Goal: Task Accomplishment & Management: Manage account settings

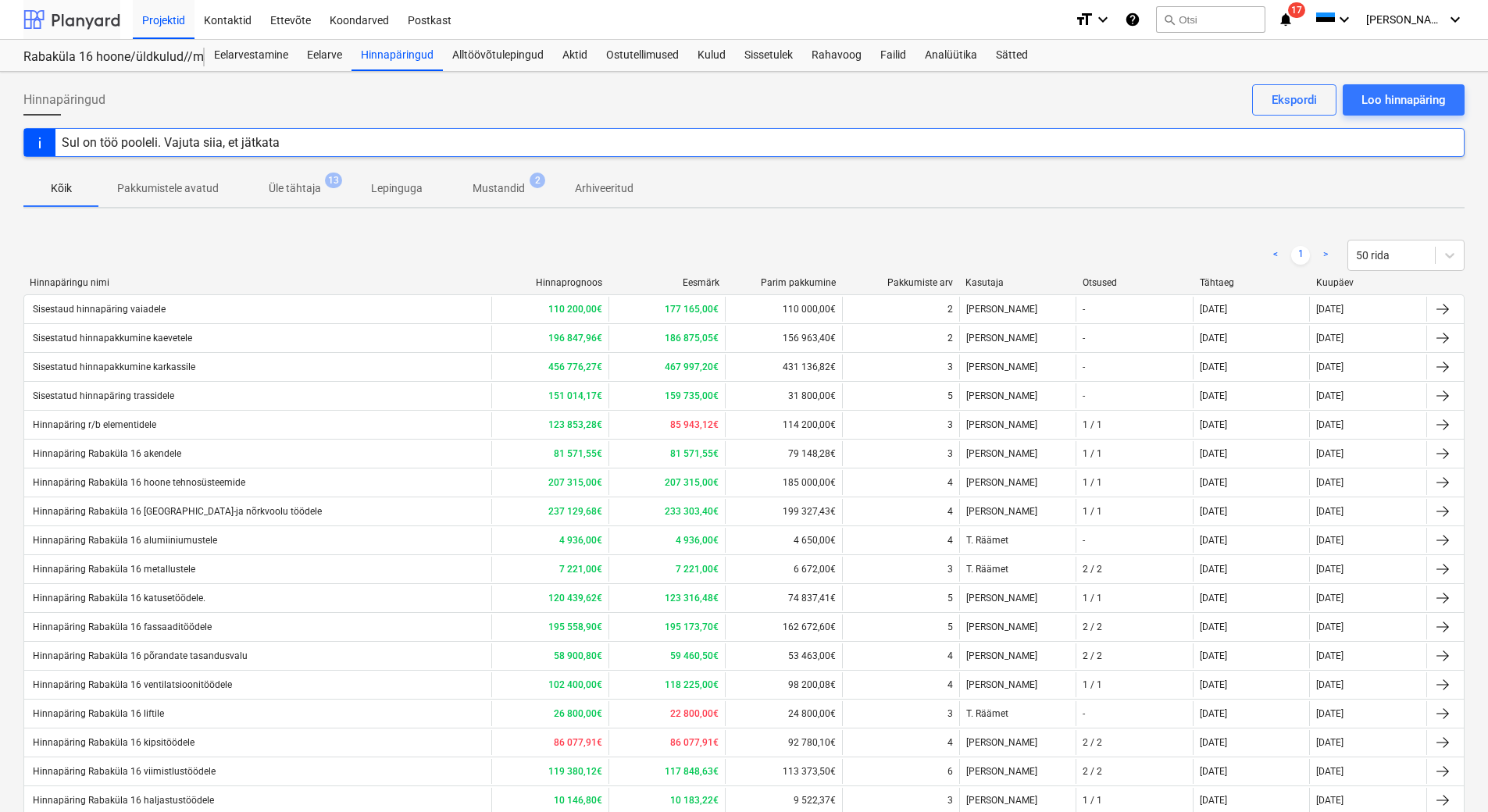
click at [61, 24] on div at bounding box center [71, 19] width 97 height 39
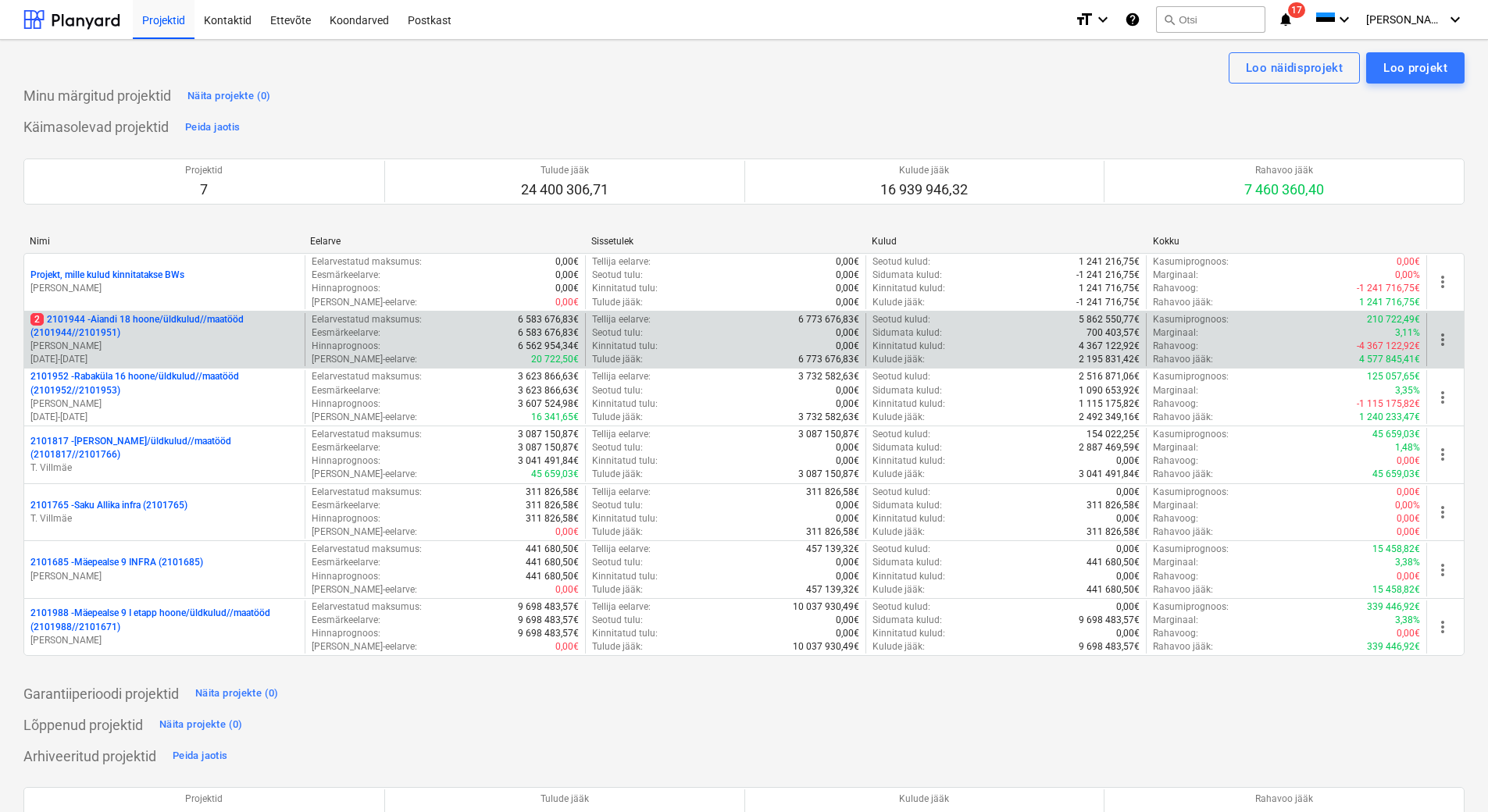
click at [190, 342] on p "[PERSON_NAME]" at bounding box center [165, 346] width 268 height 13
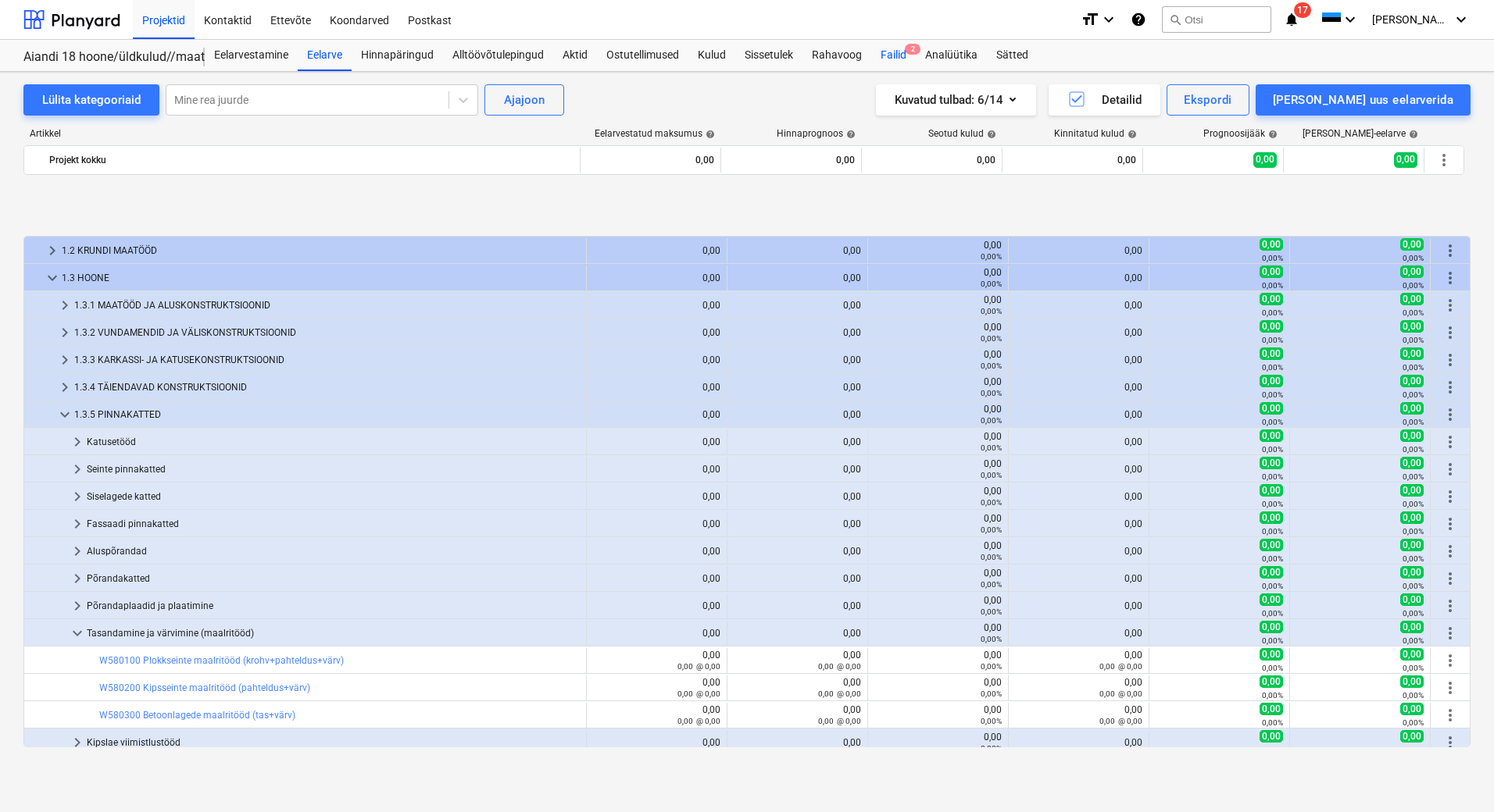
click at [891, 53] on div "Failid 2" at bounding box center [893, 55] width 45 height 31
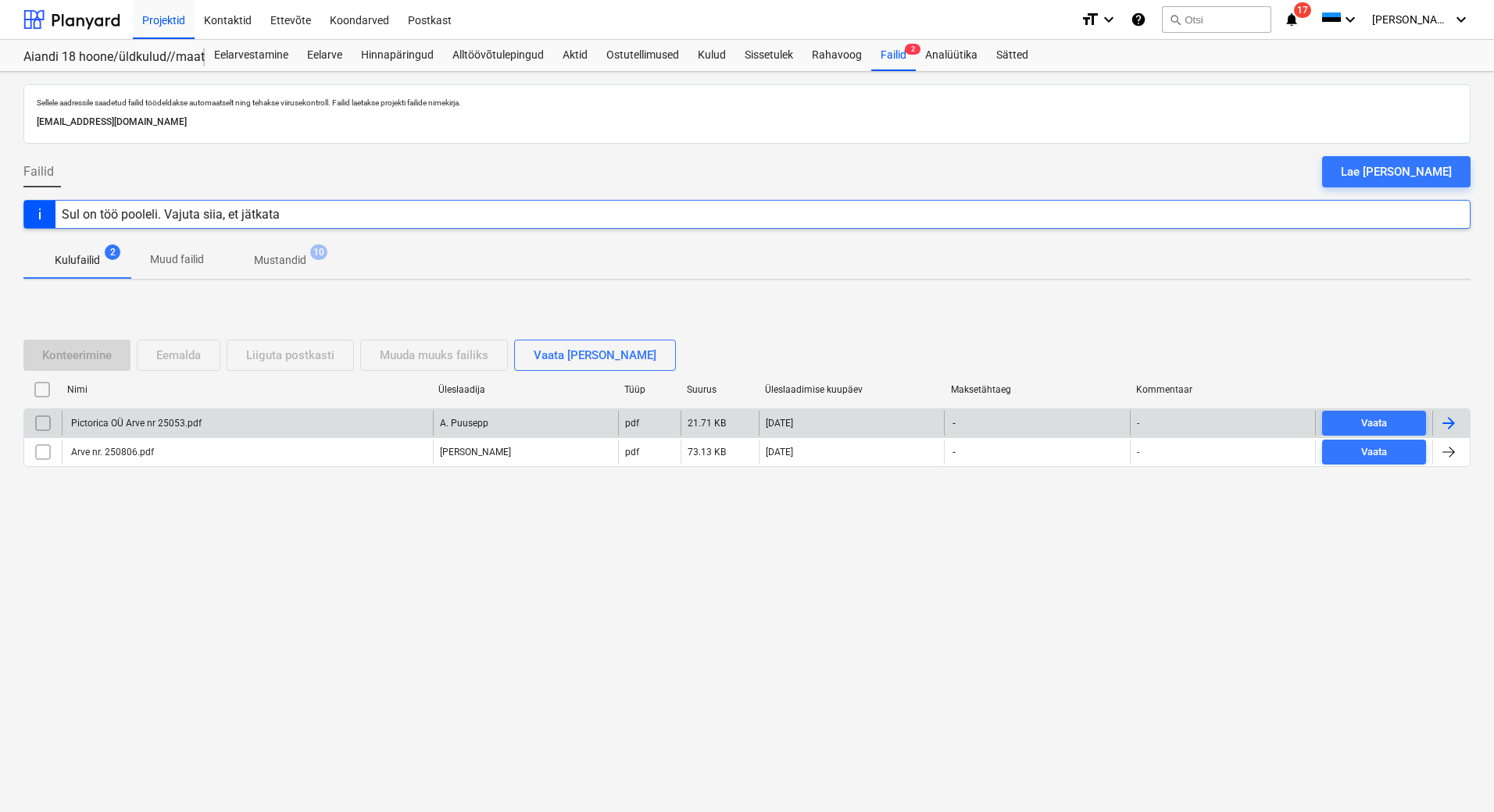
click at [121, 425] on div "Pictorica OÜ Arve nr 25053.pdf" at bounding box center [136, 423] width 133 height 11
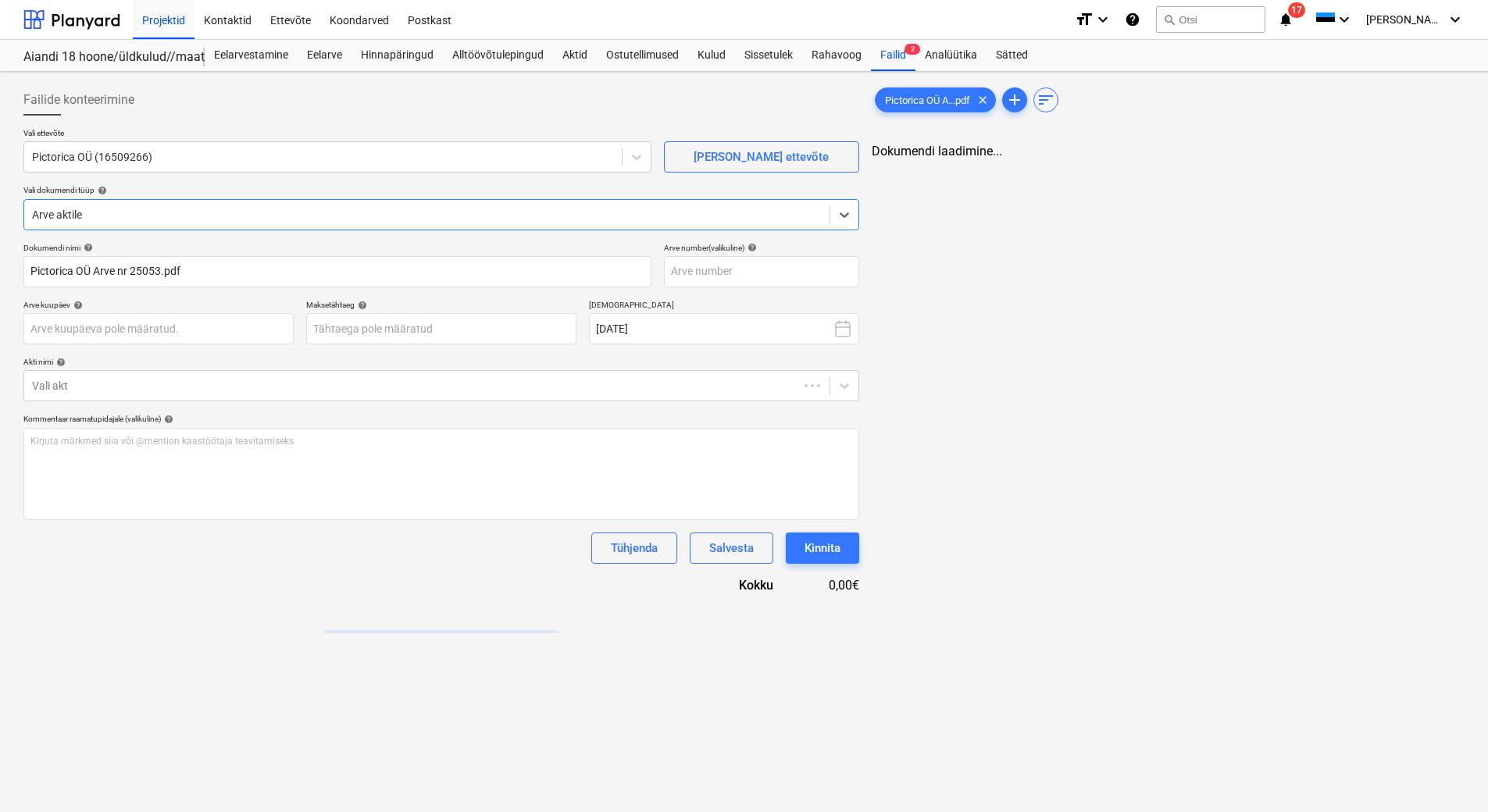
type input "Pictorica OÜ Arve nr 25053.pdf"
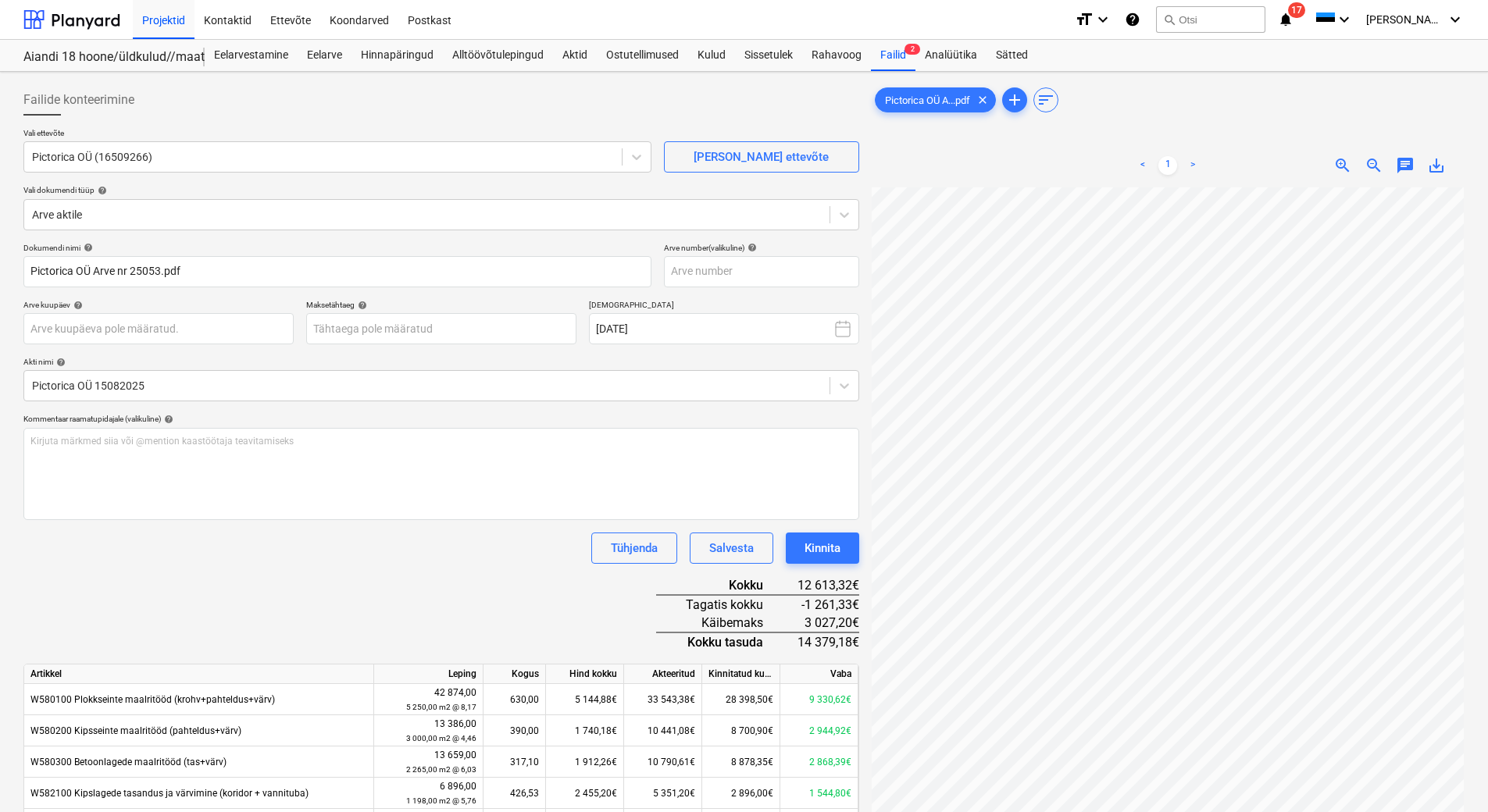
scroll to position [93, 113]
click at [718, 277] on input "text" at bounding box center [762, 271] width 195 height 31
type input "25053"
click at [398, 319] on body "Projektid Kontaktid Ettevõte Koondarved Postkast format_size keyboard_arrow_dow…" at bounding box center [744, 406] width 1488 height 812
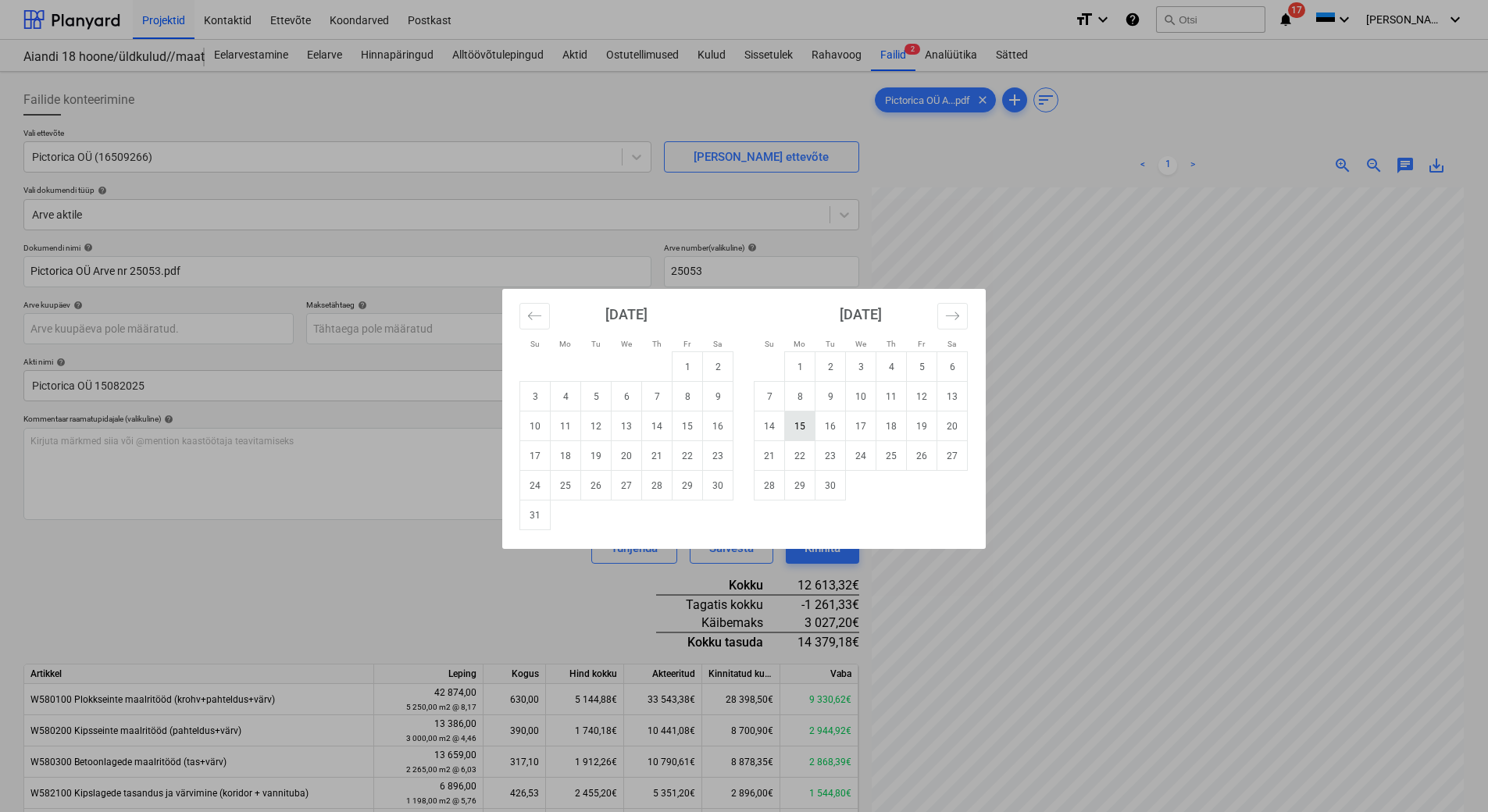
click at [804, 431] on td "15" at bounding box center [801, 426] width 31 height 30
type input "[DATE]"
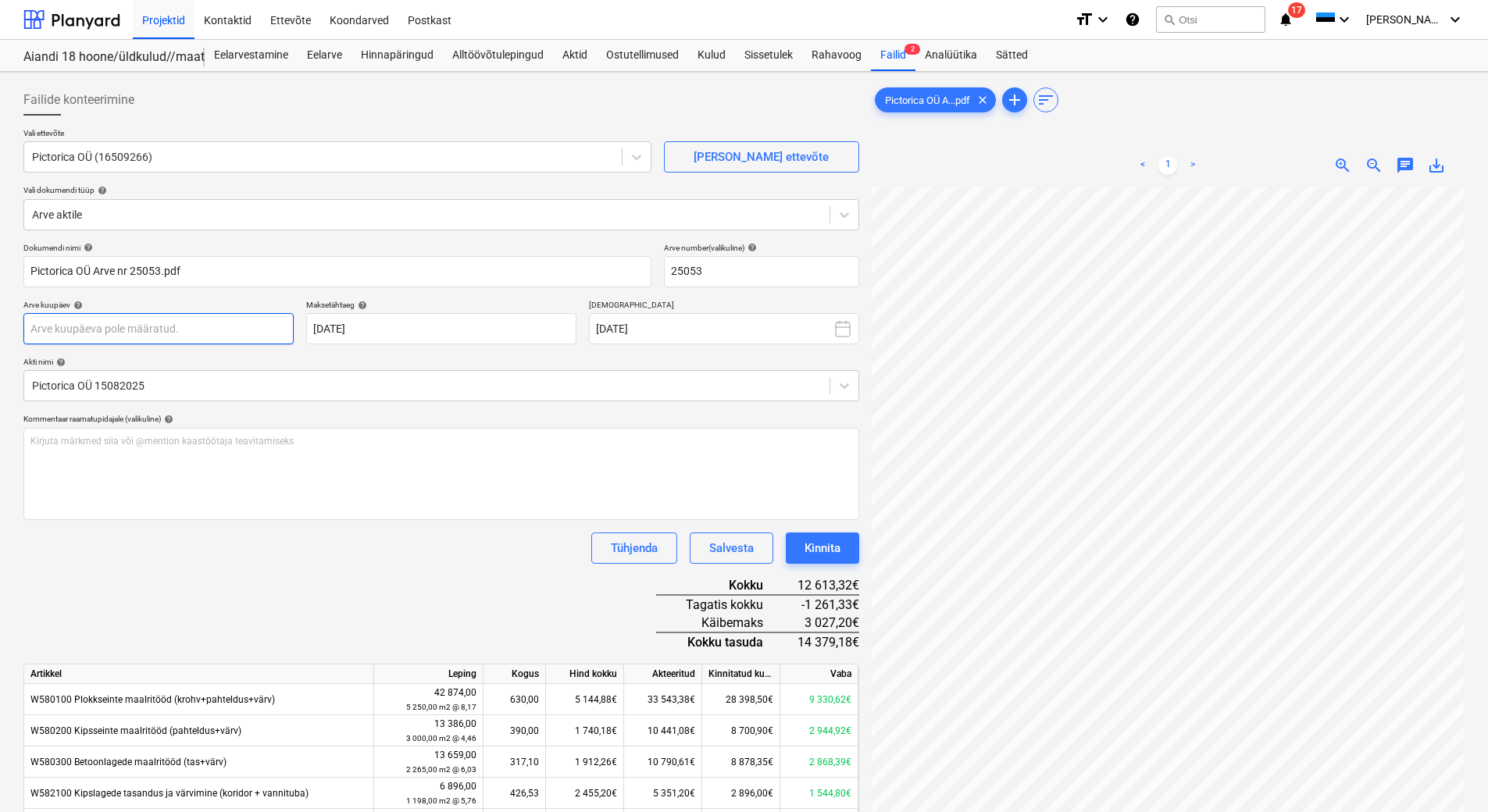
click at [109, 335] on body "Projektid Kontaktid Ettevõte Koondarved Postkast format_size keyboard_arrow_dow…" at bounding box center [744, 406] width 1488 height 812
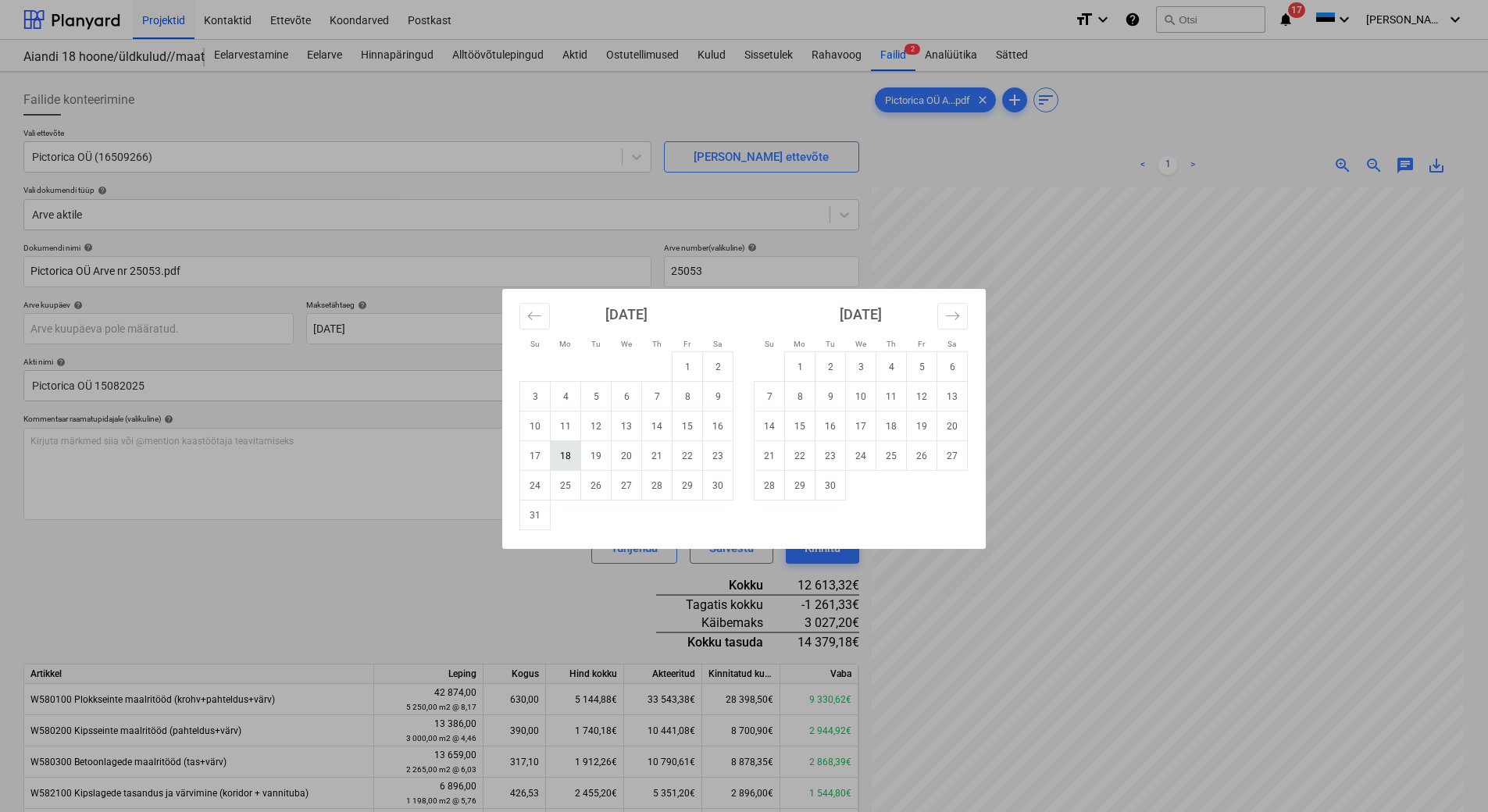
click at [558, 461] on td "18" at bounding box center [566, 456] width 31 height 30
type input "[DATE]"
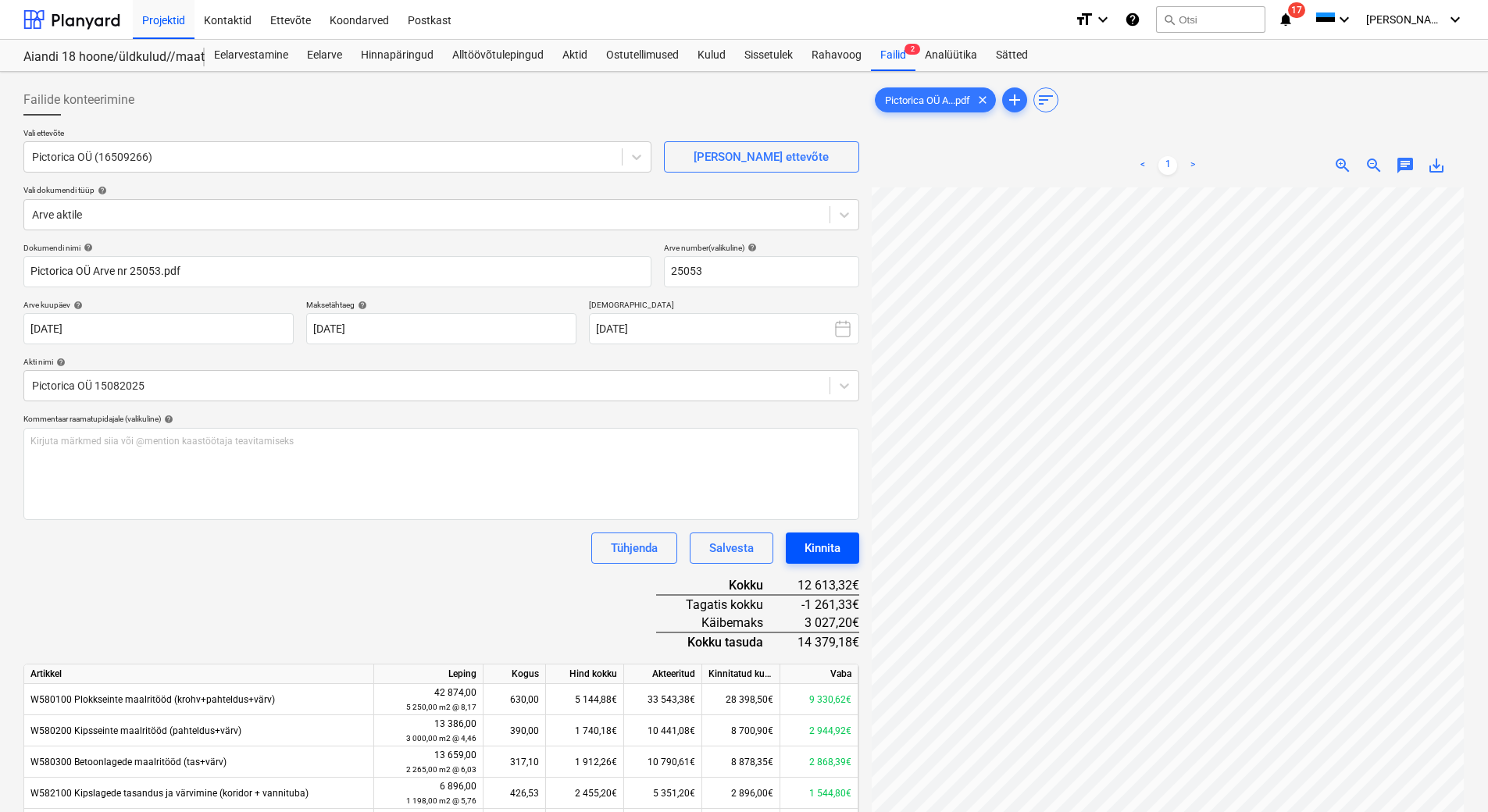
click at [821, 546] on div "Kinnita" at bounding box center [823, 548] width 36 height 20
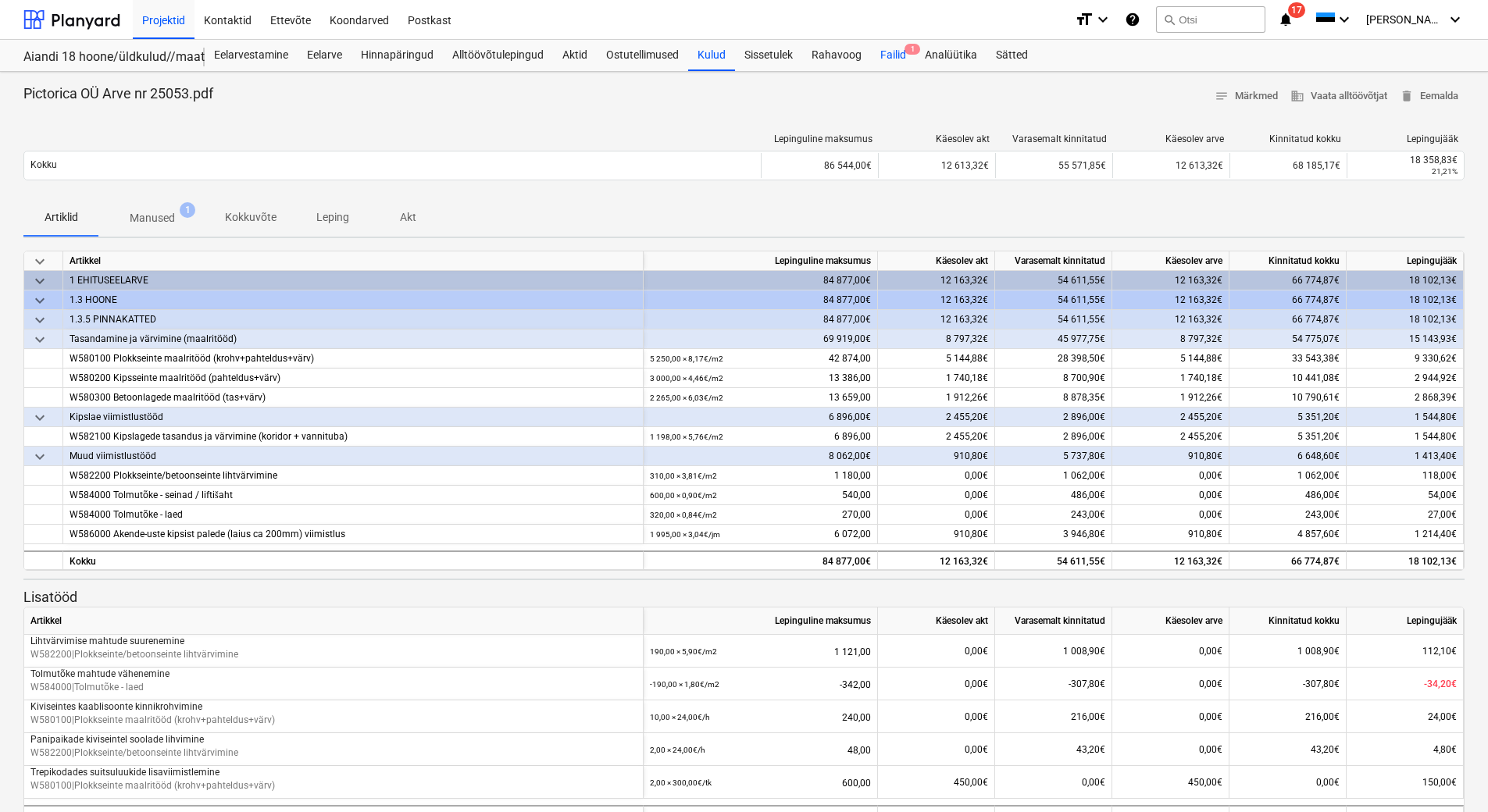
click at [901, 58] on div "Failid 1" at bounding box center [893, 55] width 45 height 31
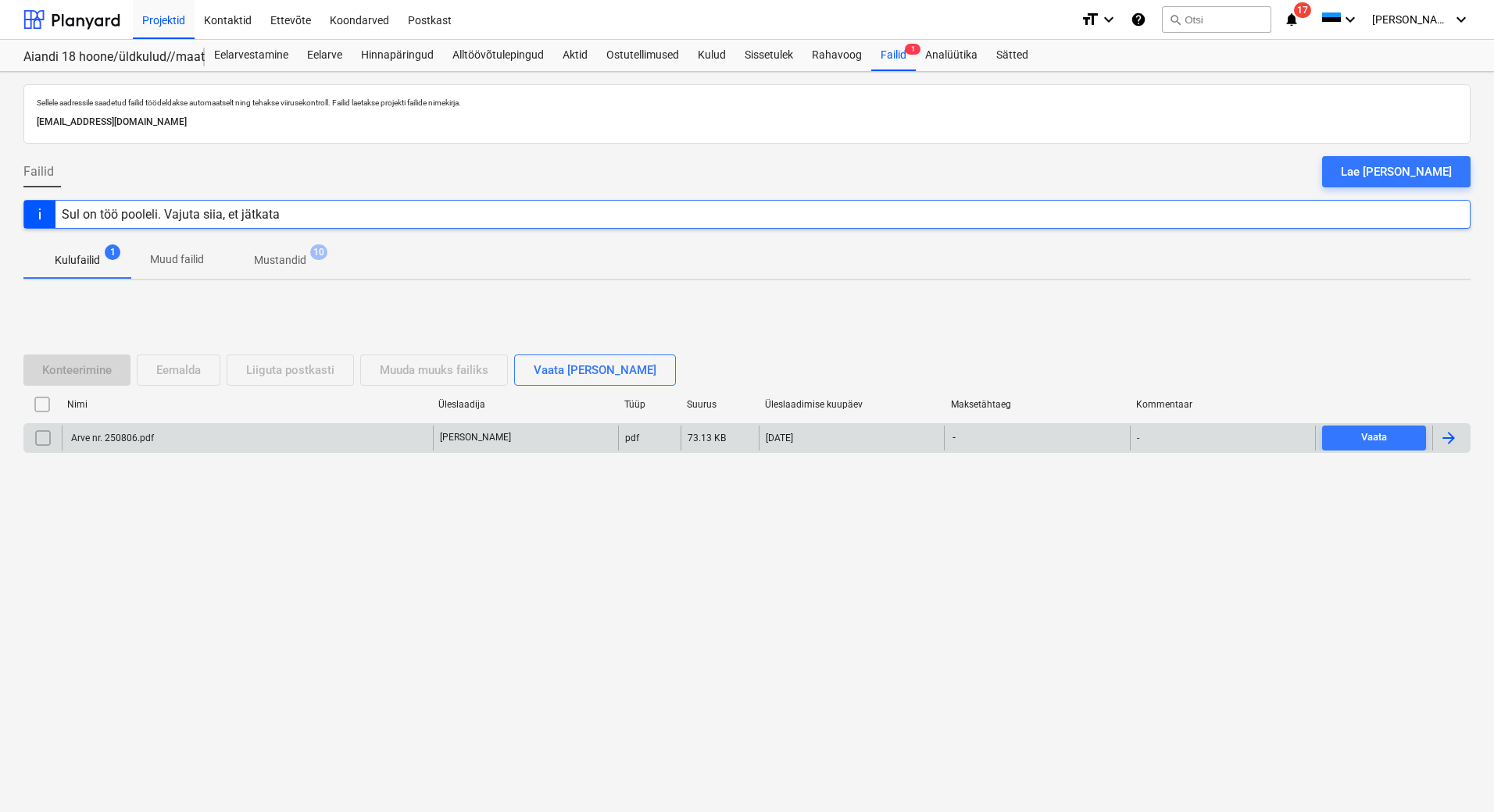
click at [176, 446] on div "Arve nr. 250806.pdf" at bounding box center [247, 438] width 371 height 25
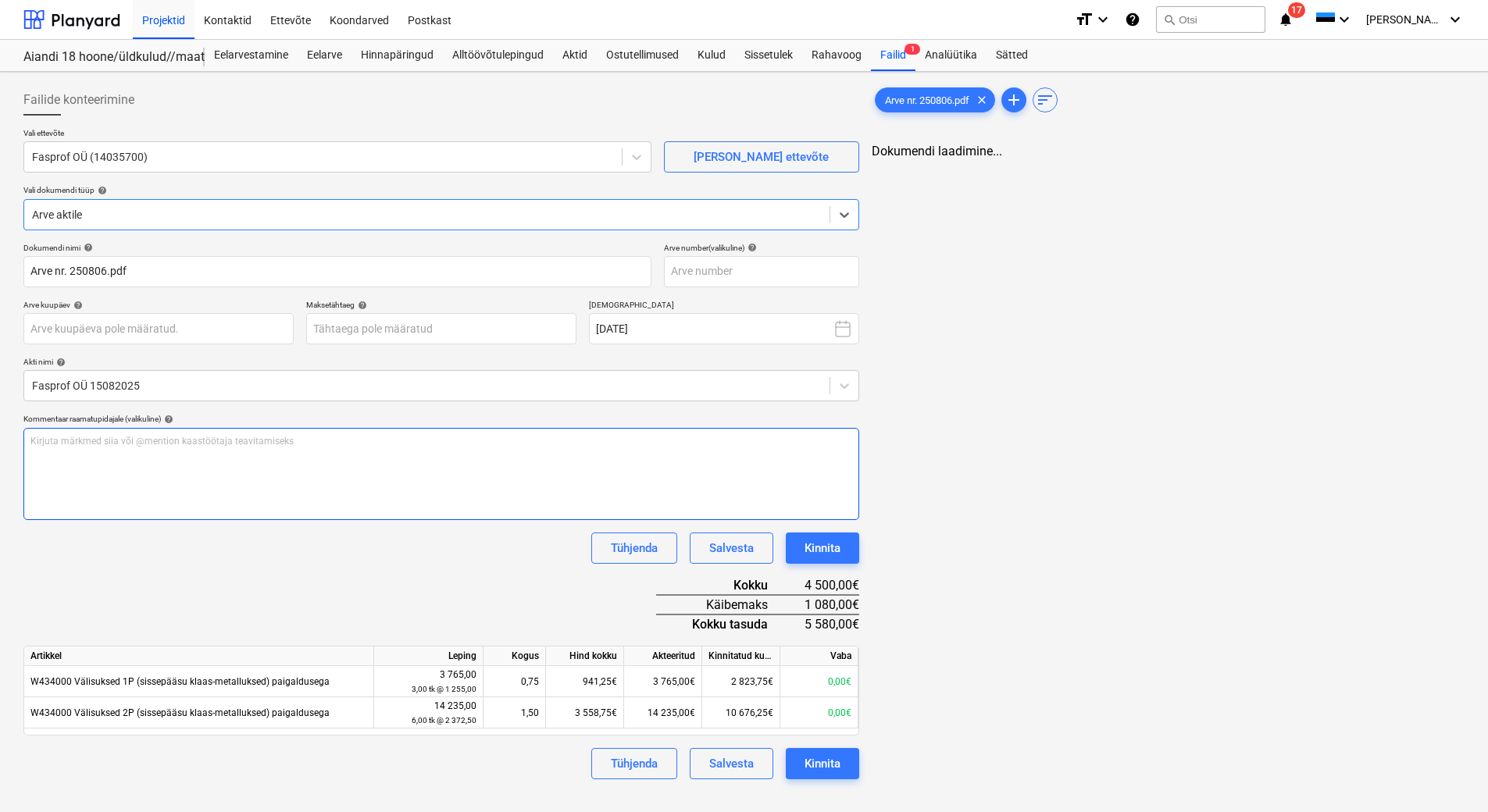
type input "Arve nr. 250806.pdf"
click at [732, 264] on input "text" at bounding box center [762, 271] width 195 height 31
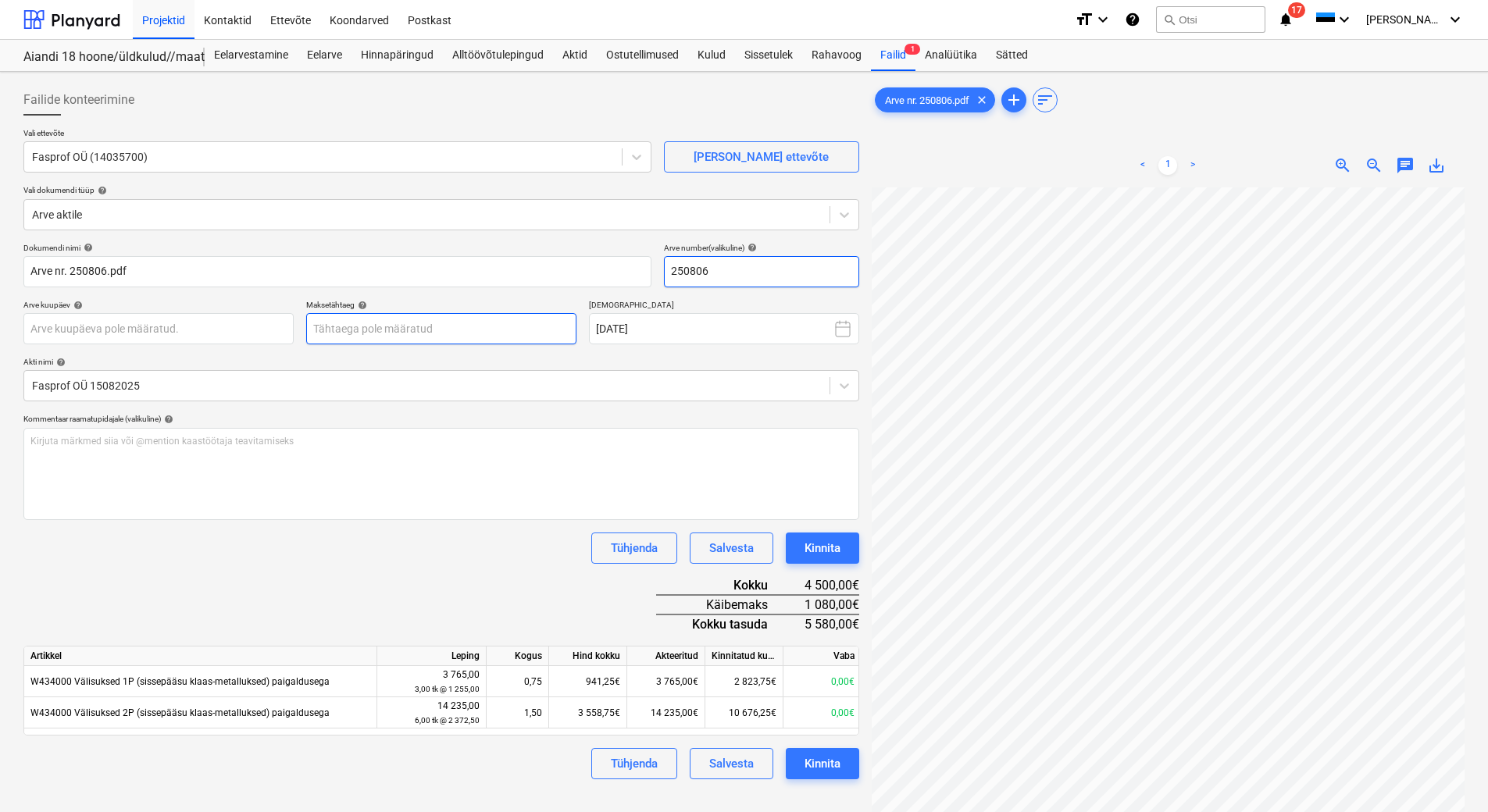
type input "250806"
click at [432, 327] on body "Projektid Kontaktid Ettevõte Koondarved Postkast format_size keyboard_arrow_dow…" at bounding box center [744, 406] width 1488 height 812
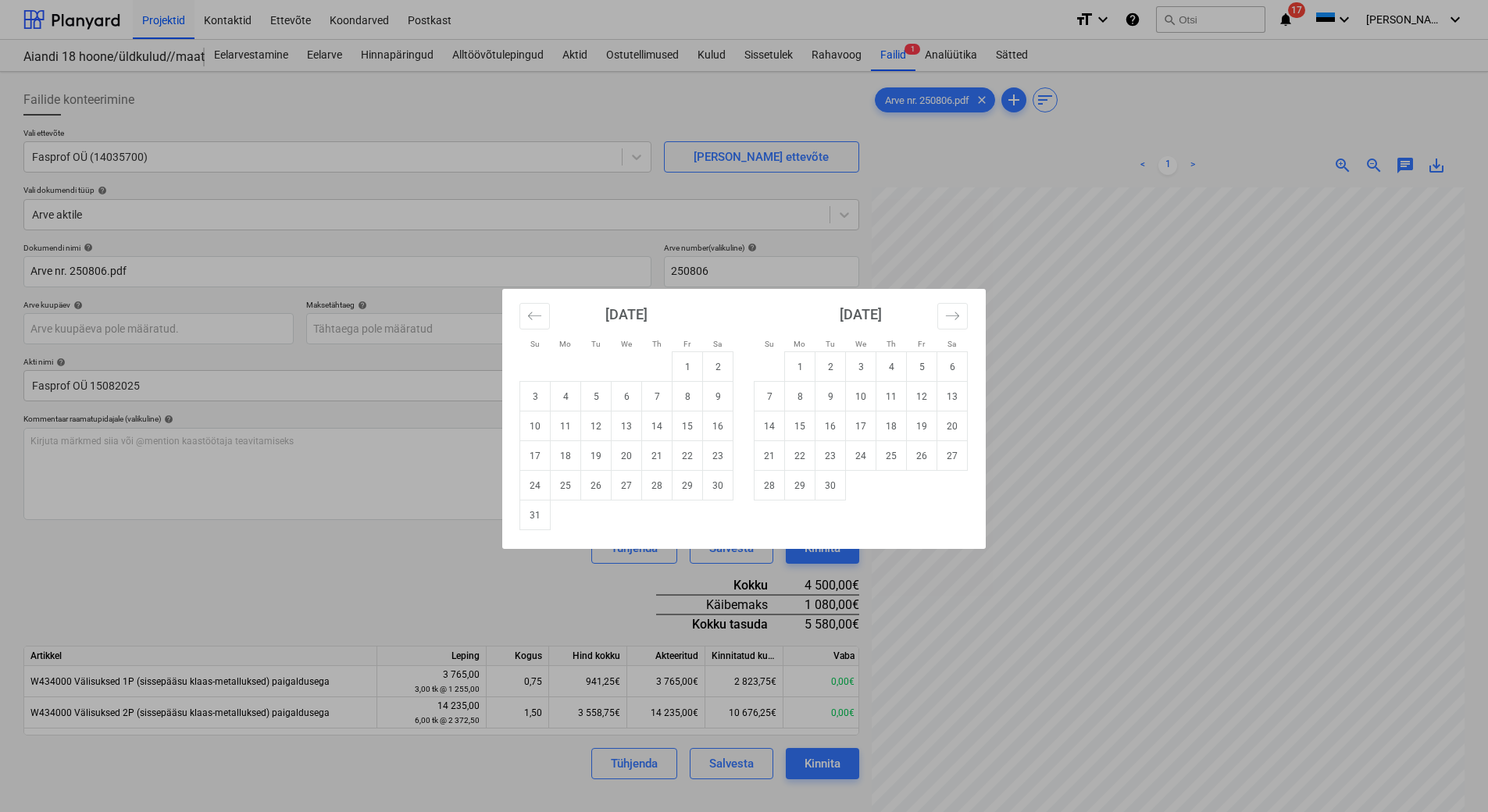
click at [1191, 429] on div "Su Mo Tu We Th Fr Sa Su Mo Tu We Th Fr Sa [DATE] 1 2 3 4 5 6 7 8 9 10 11 12 13 …" at bounding box center [744, 406] width 1488 height 812
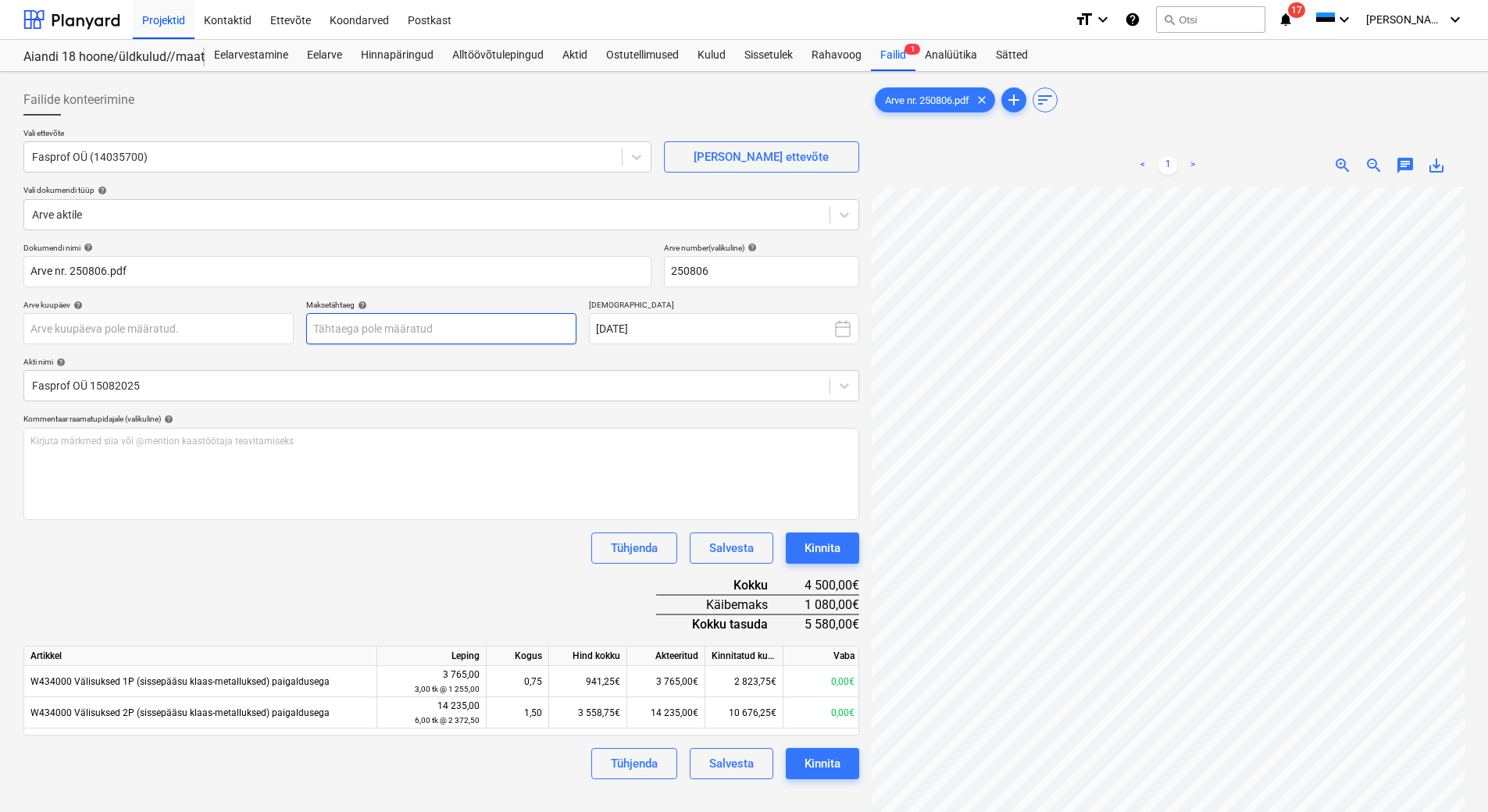
click at [397, 327] on body "Projektid Kontaktid Ettevõte Koondarved Postkast format_size keyboard_arrow_dow…" at bounding box center [744, 406] width 1488 height 812
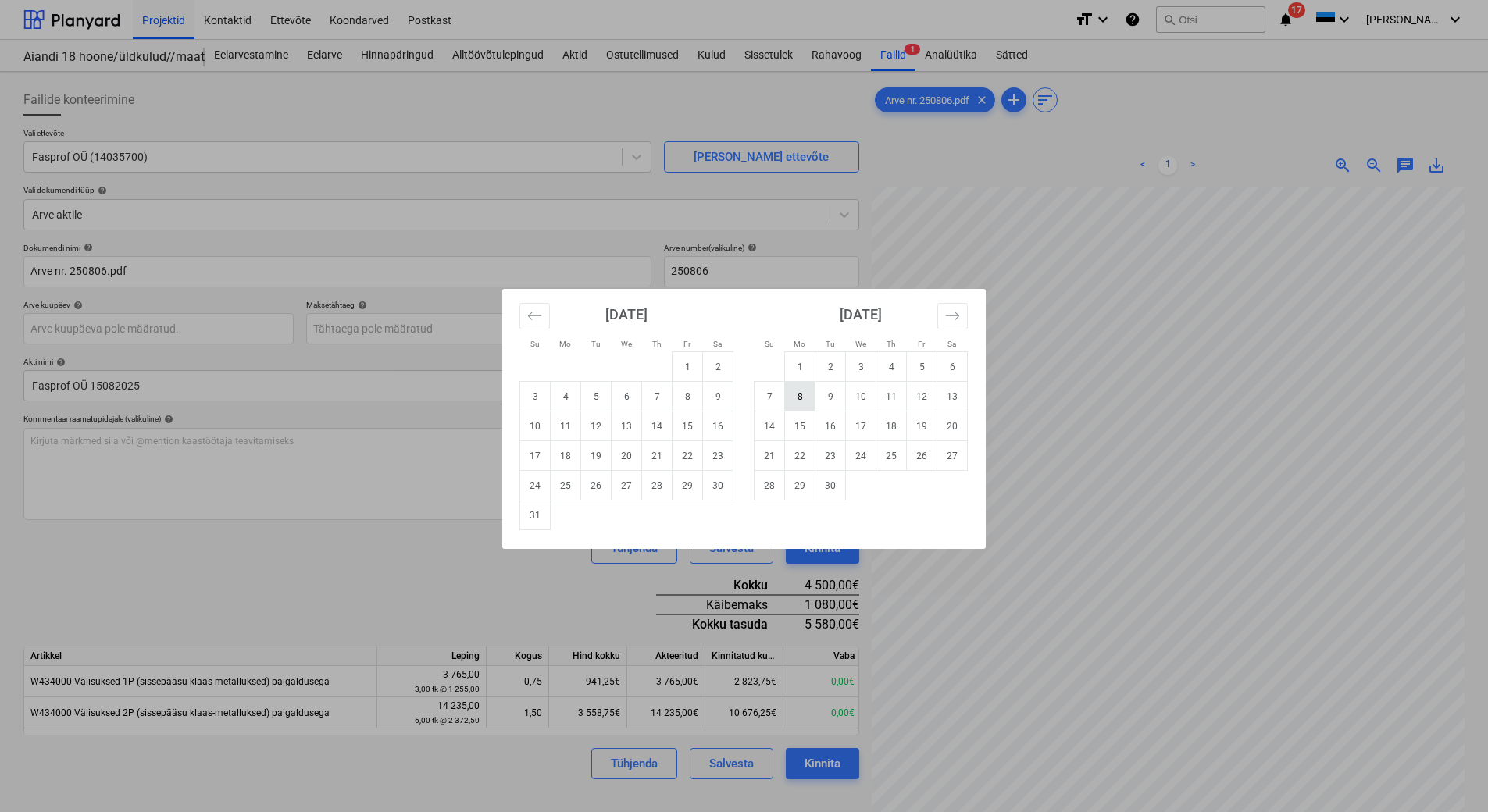
click at [814, 400] on td "8" at bounding box center [801, 396] width 31 height 30
type input "[DATE]"
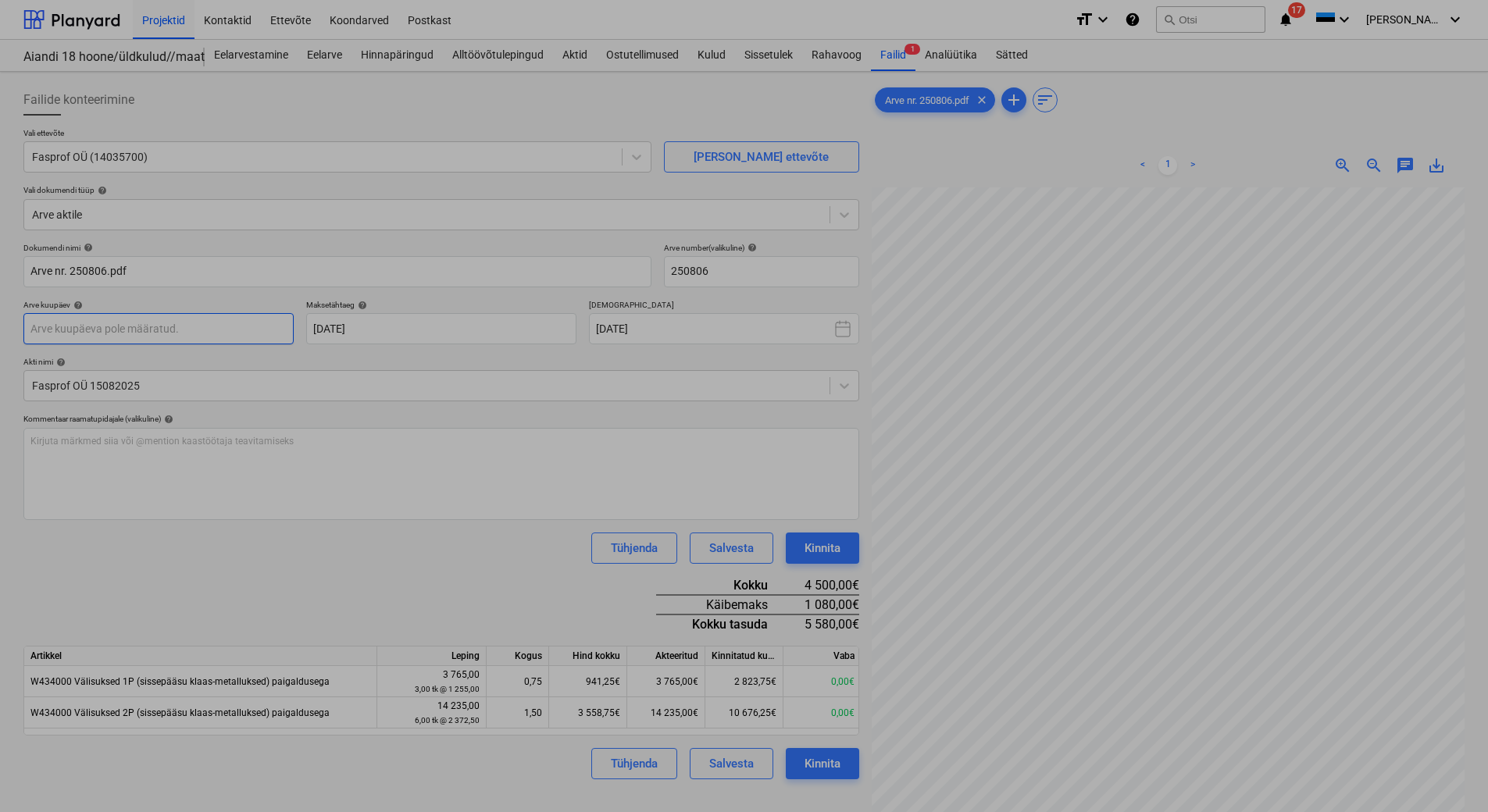
click at [127, 321] on body "Projektid Kontaktid Ettevõte Koondarved Postkast format_size keyboard_arrow_dow…" at bounding box center [744, 406] width 1488 height 812
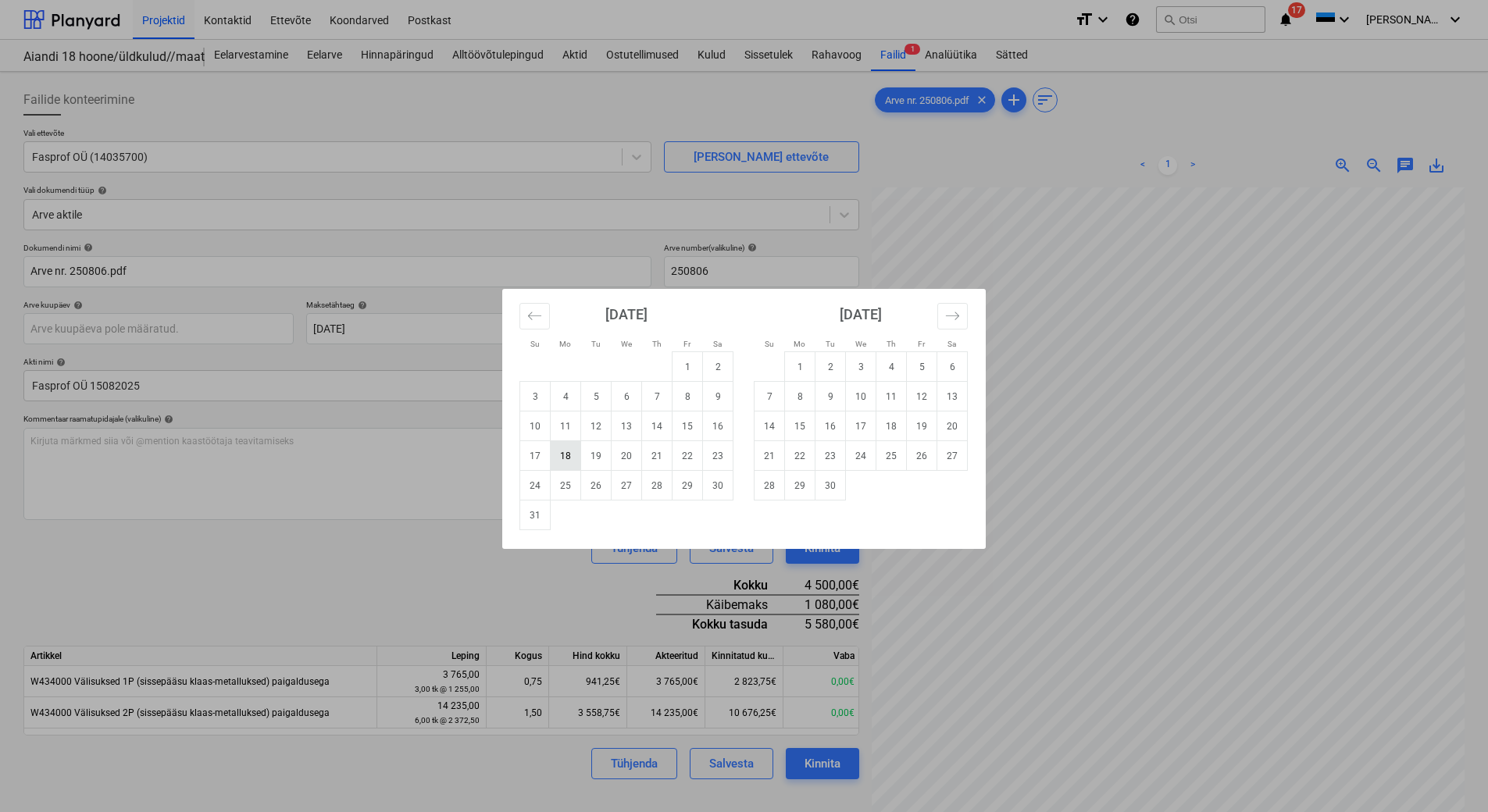
click at [567, 456] on td "18" at bounding box center [566, 456] width 31 height 30
type input "[DATE]"
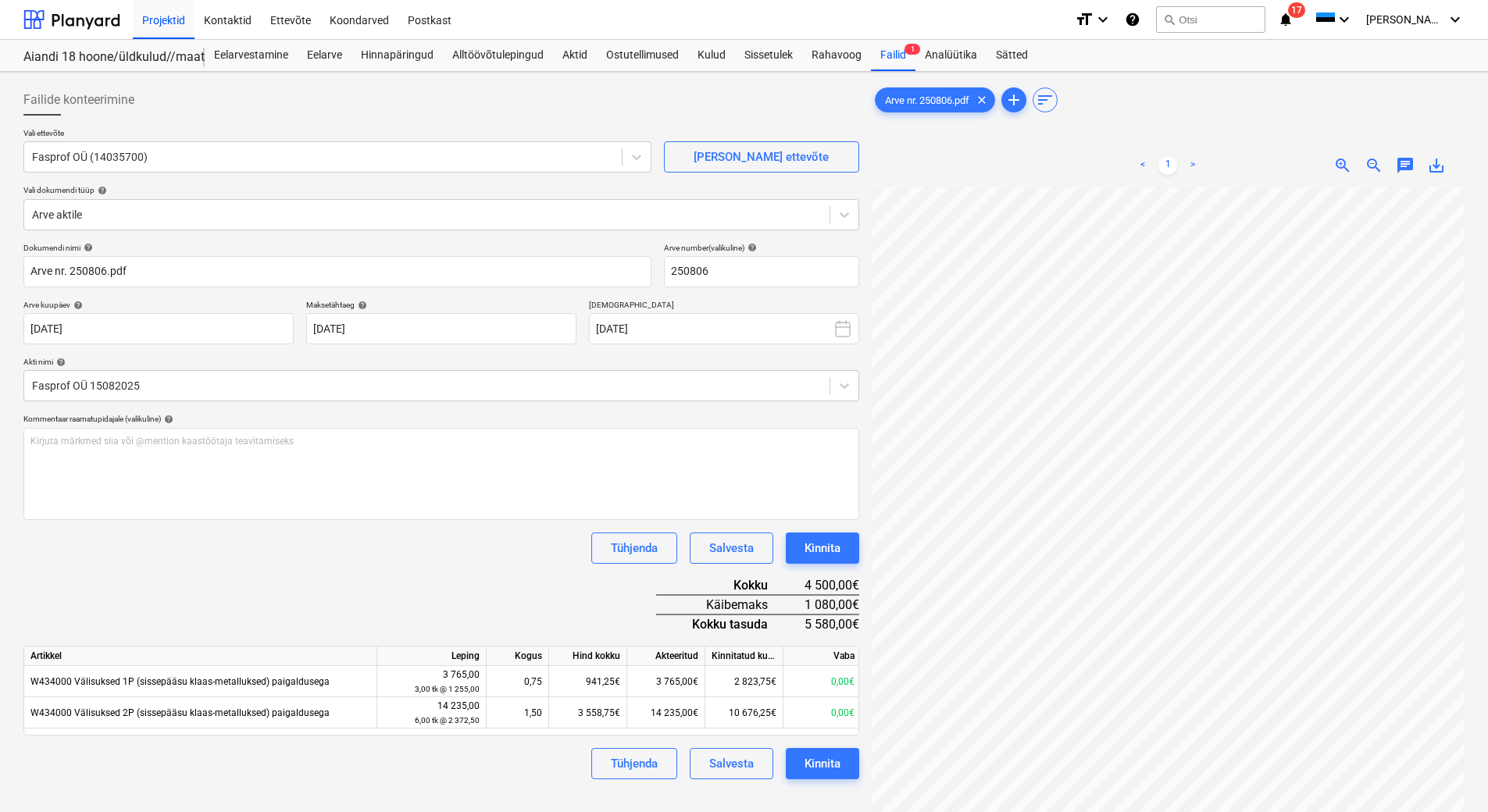
click at [423, 574] on div "Dokumendi nimi help Arve nr. 250806.pdf Arve number (valikuline) help 250806 Ar…" at bounding box center [441, 511] width 836 height 537
click at [427, 598] on div "Dokumendi nimi help Arve nr. 250806.pdf Arve number (valikuline) help 250806 Ar…" at bounding box center [441, 511] width 836 height 537
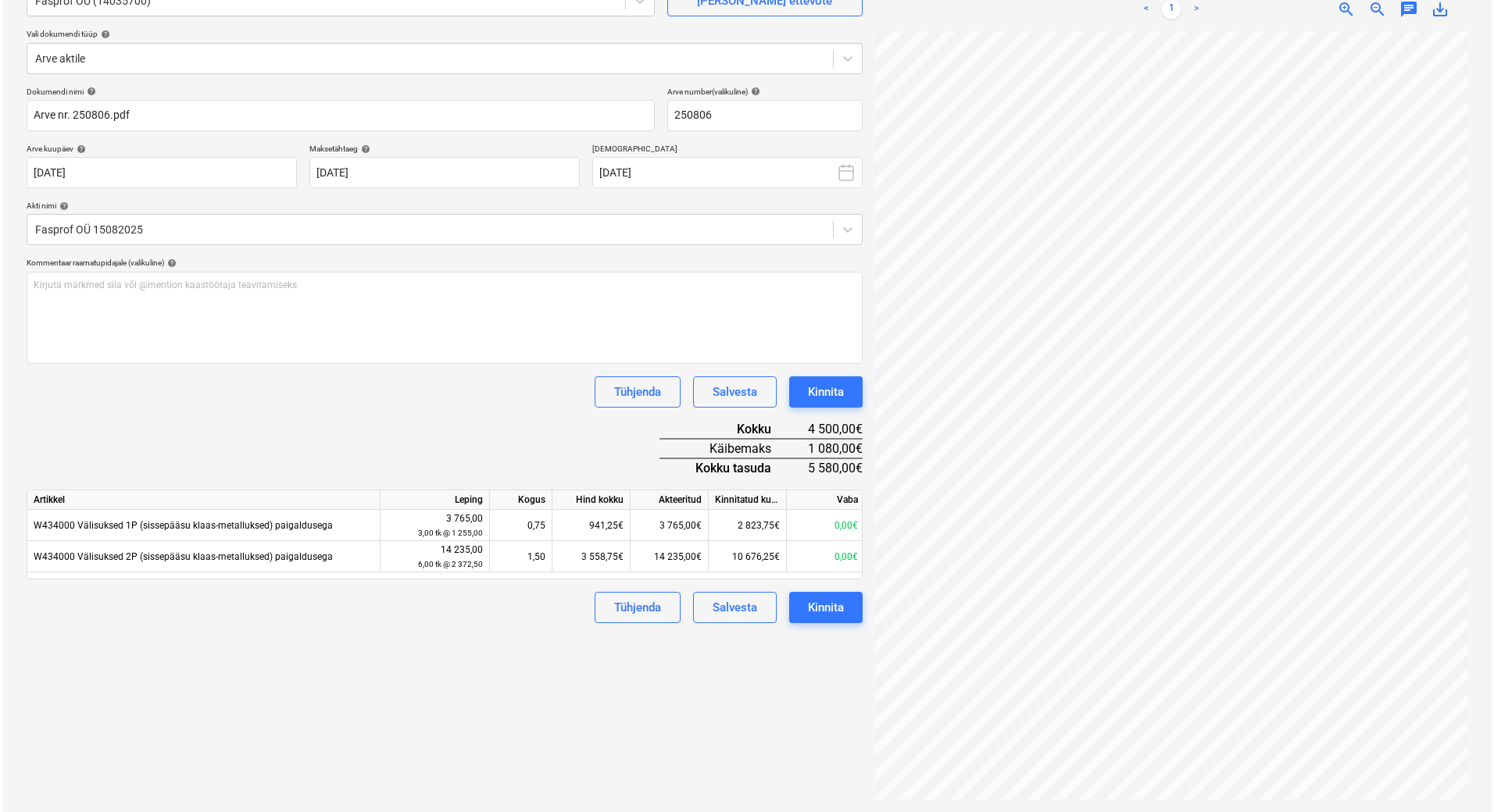
scroll to position [80, 133]
click at [825, 603] on div "Kinnita" at bounding box center [823, 607] width 36 height 20
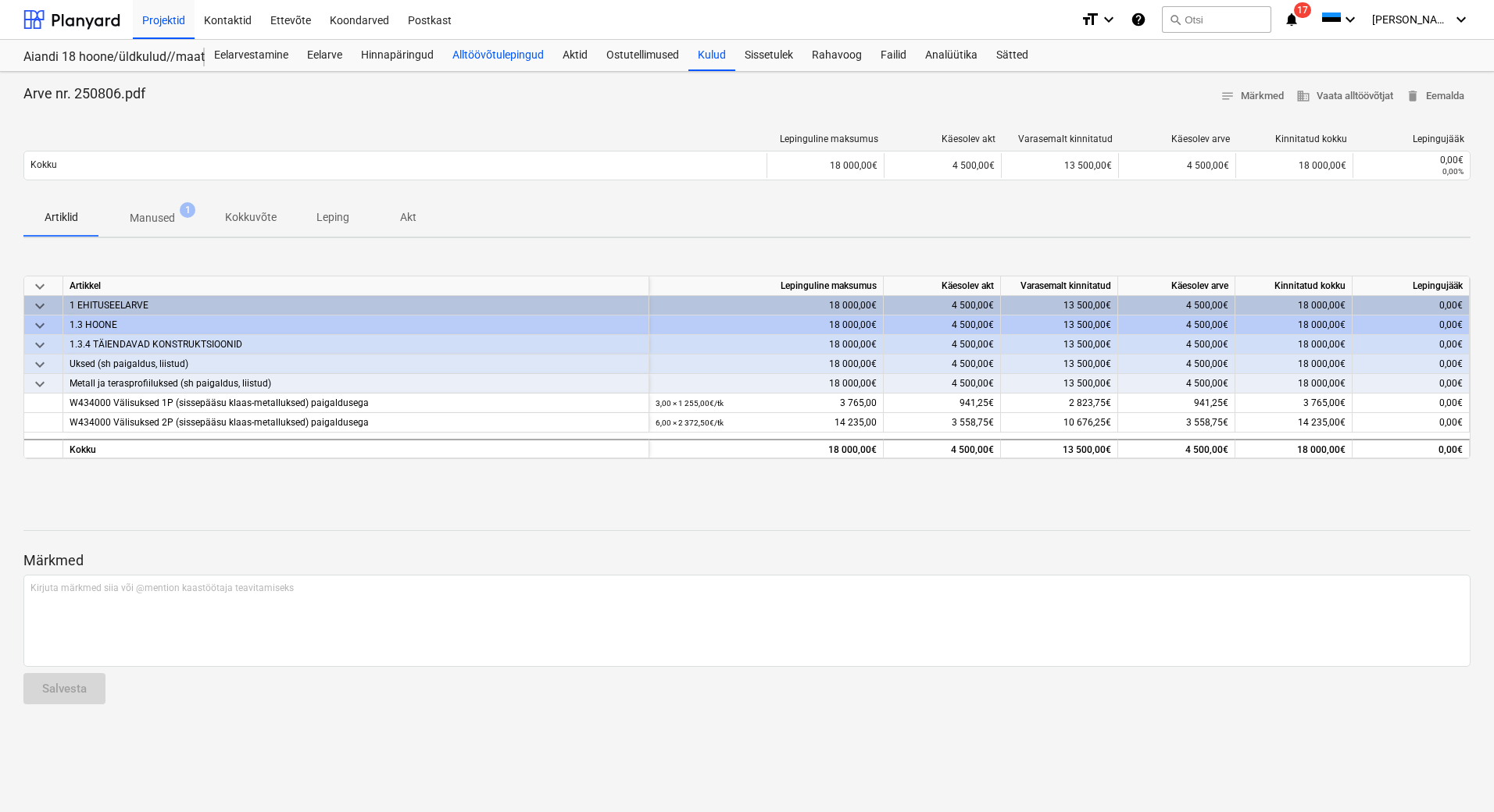
click at [513, 58] on div "Alltöövõtulepingud" at bounding box center [498, 55] width 110 height 31
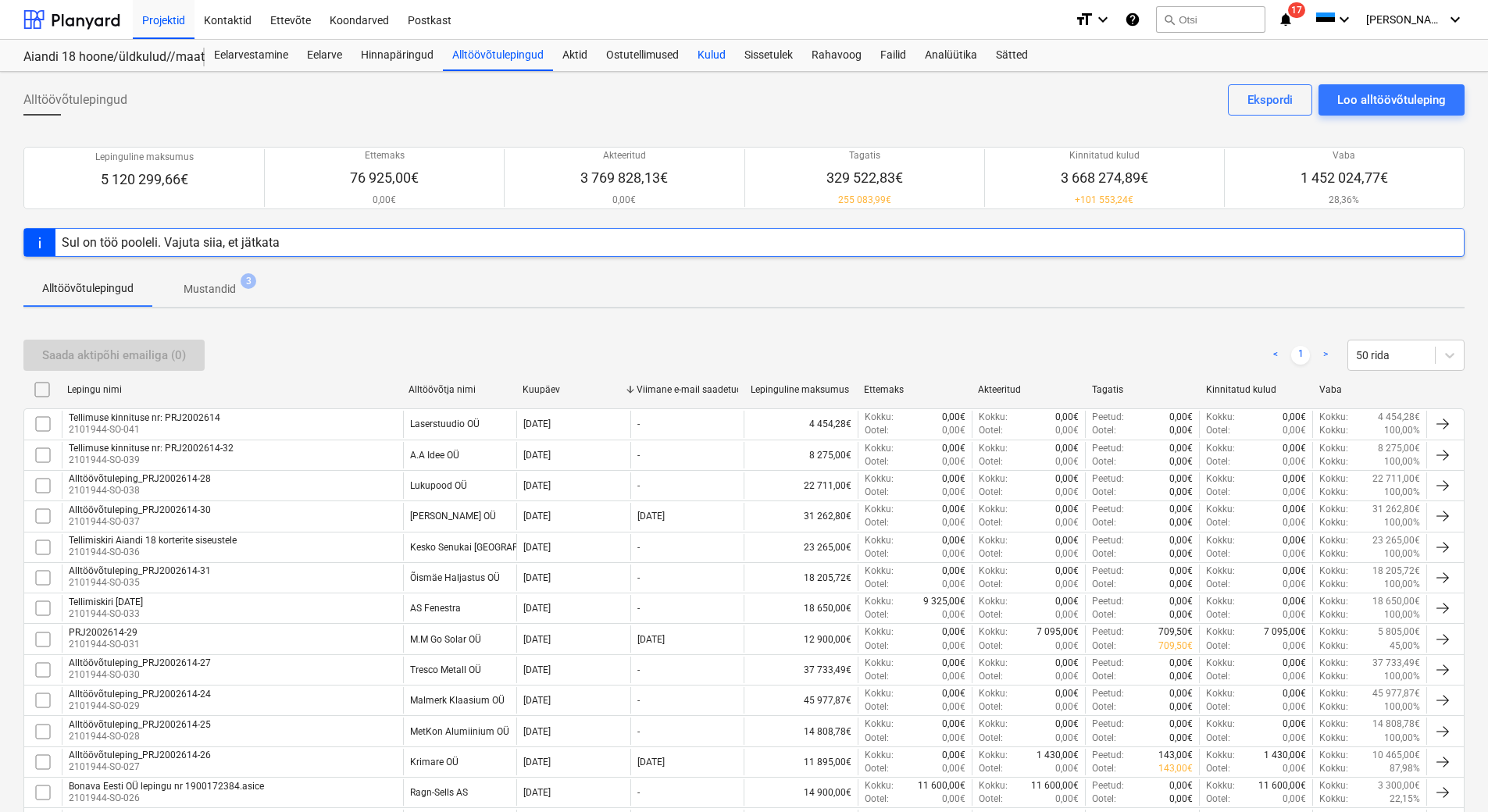
click at [718, 55] on div "Kulud" at bounding box center [712, 55] width 47 height 31
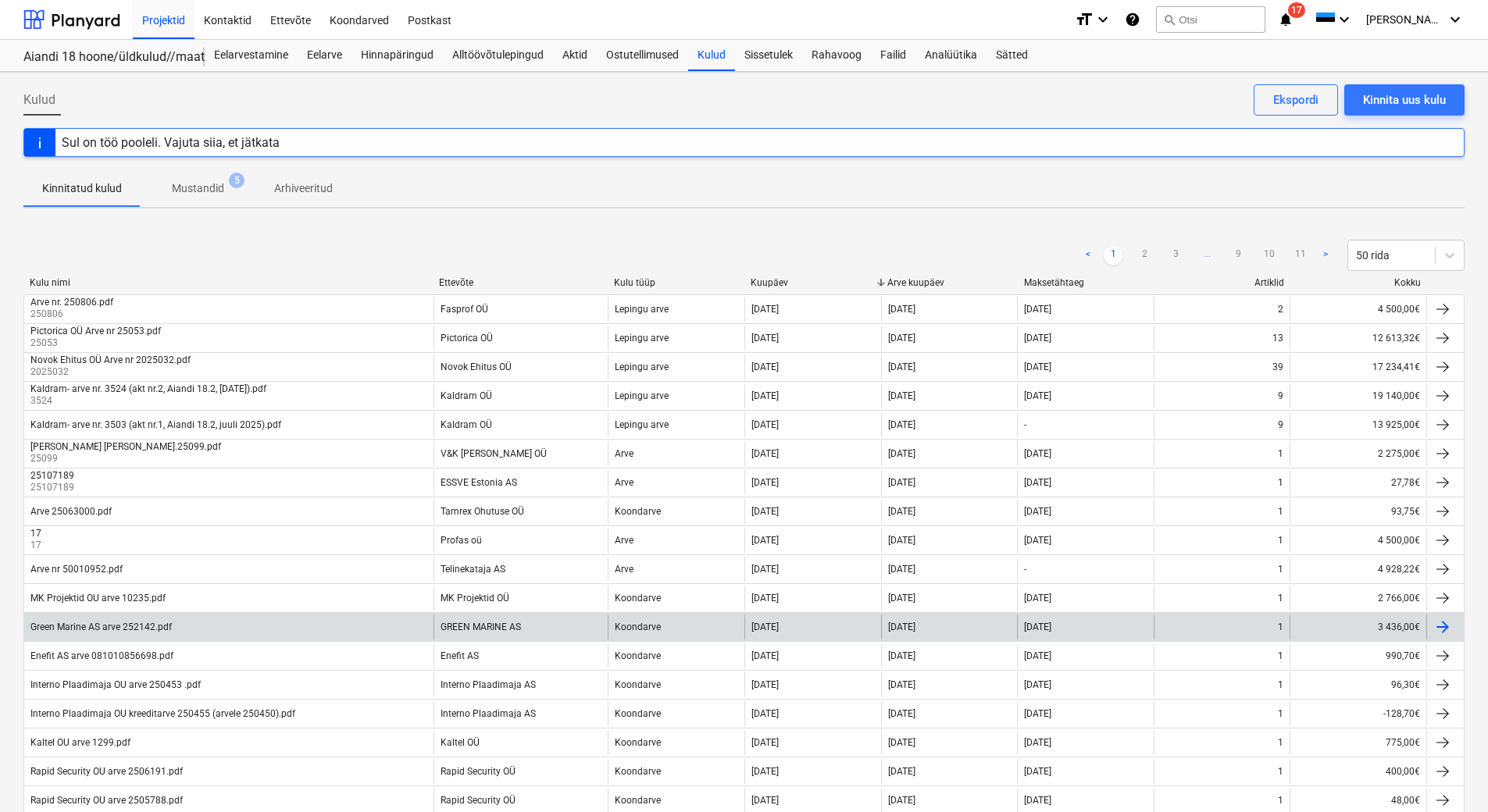
click at [360, 629] on div "Green Marine AS arve 252142.pdf" at bounding box center [229, 627] width 409 height 25
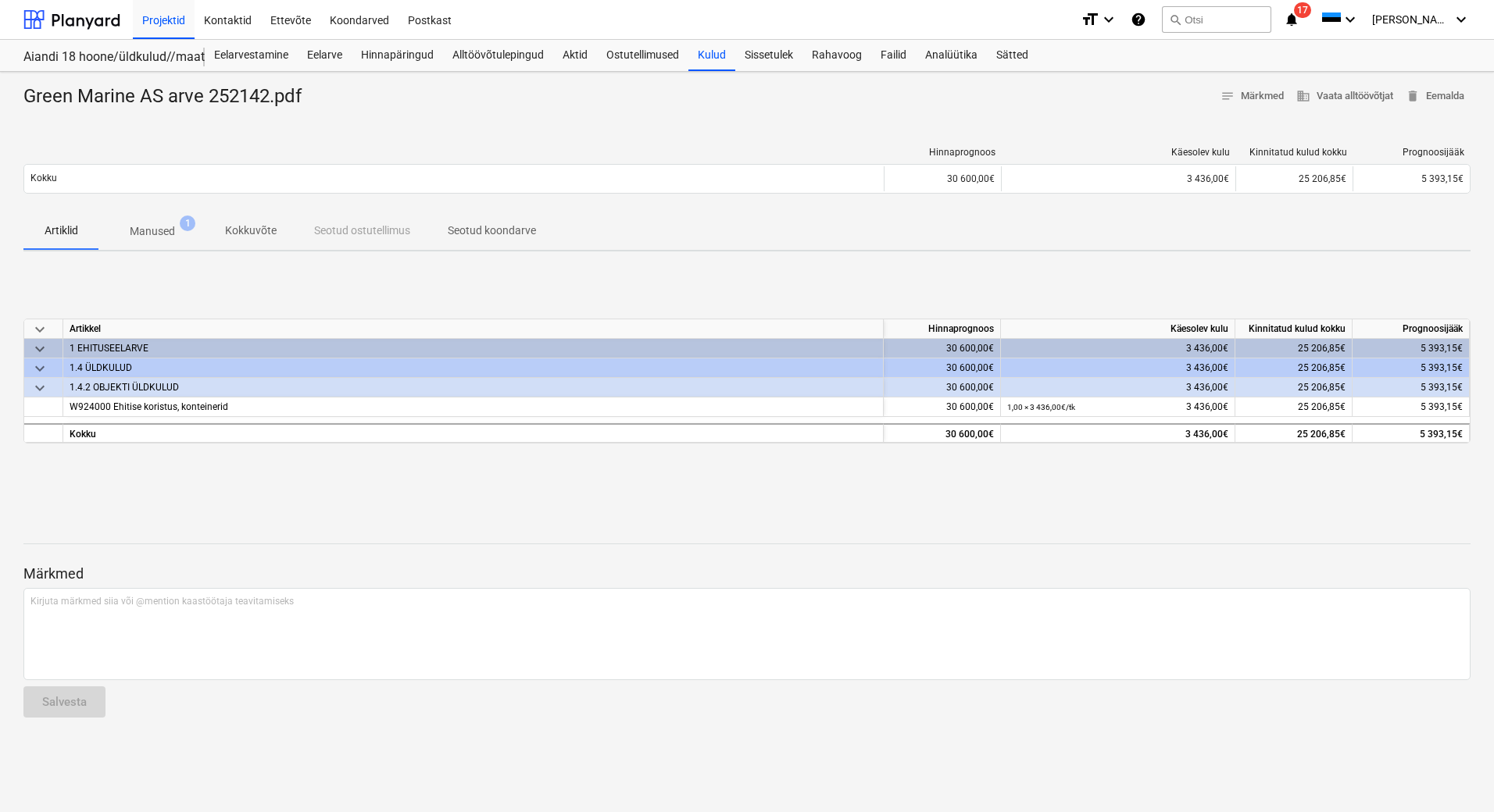
click at [143, 232] on p "Manused" at bounding box center [153, 231] width 45 height 16
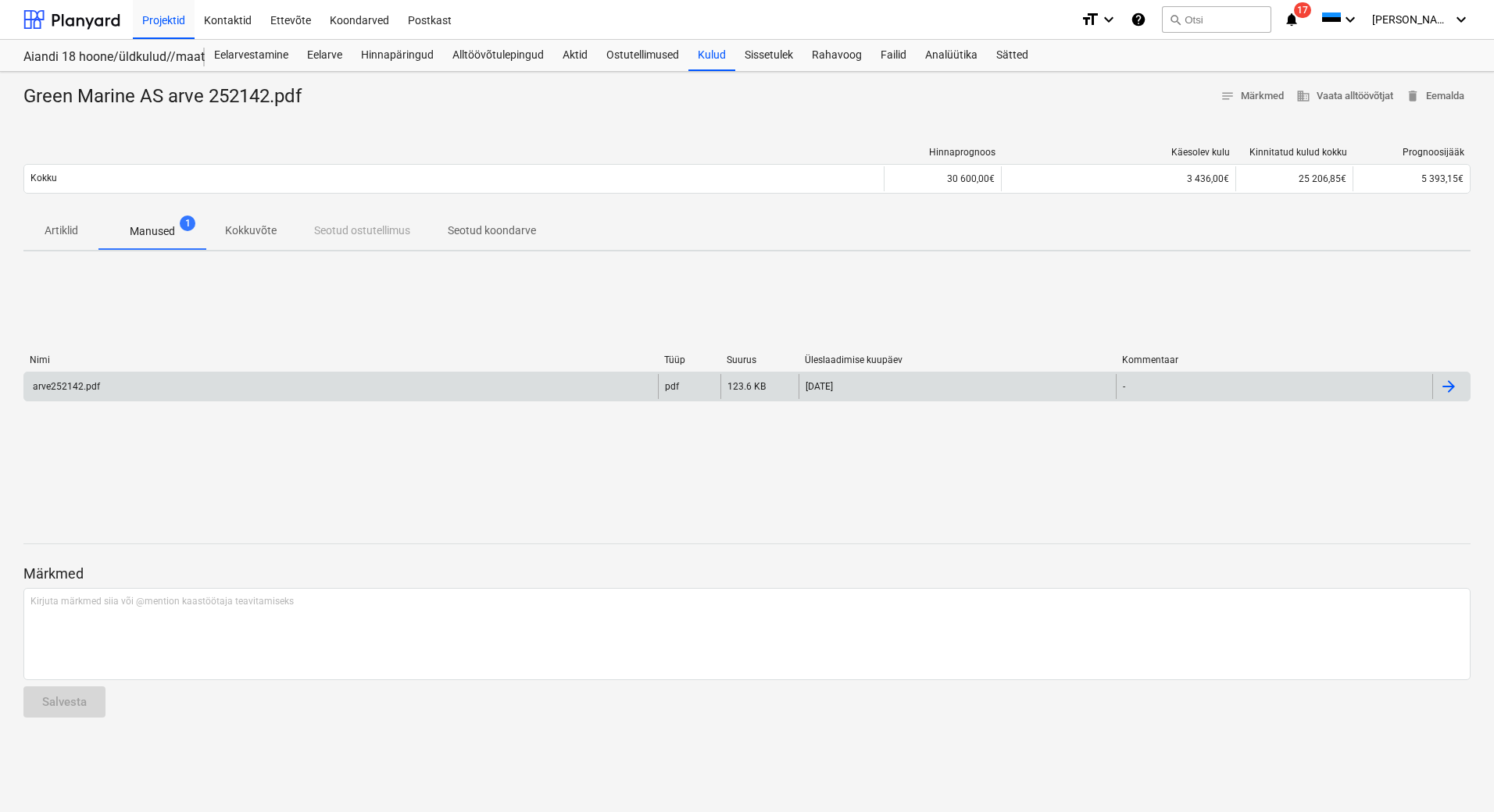
click at [60, 390] on div "arve252142.pdf" at bounding box center [66, 386] width 70 height 11
click at [398, 51] on div "Hinnapäringud" at bounding box center [397, 55] width 92 height 31
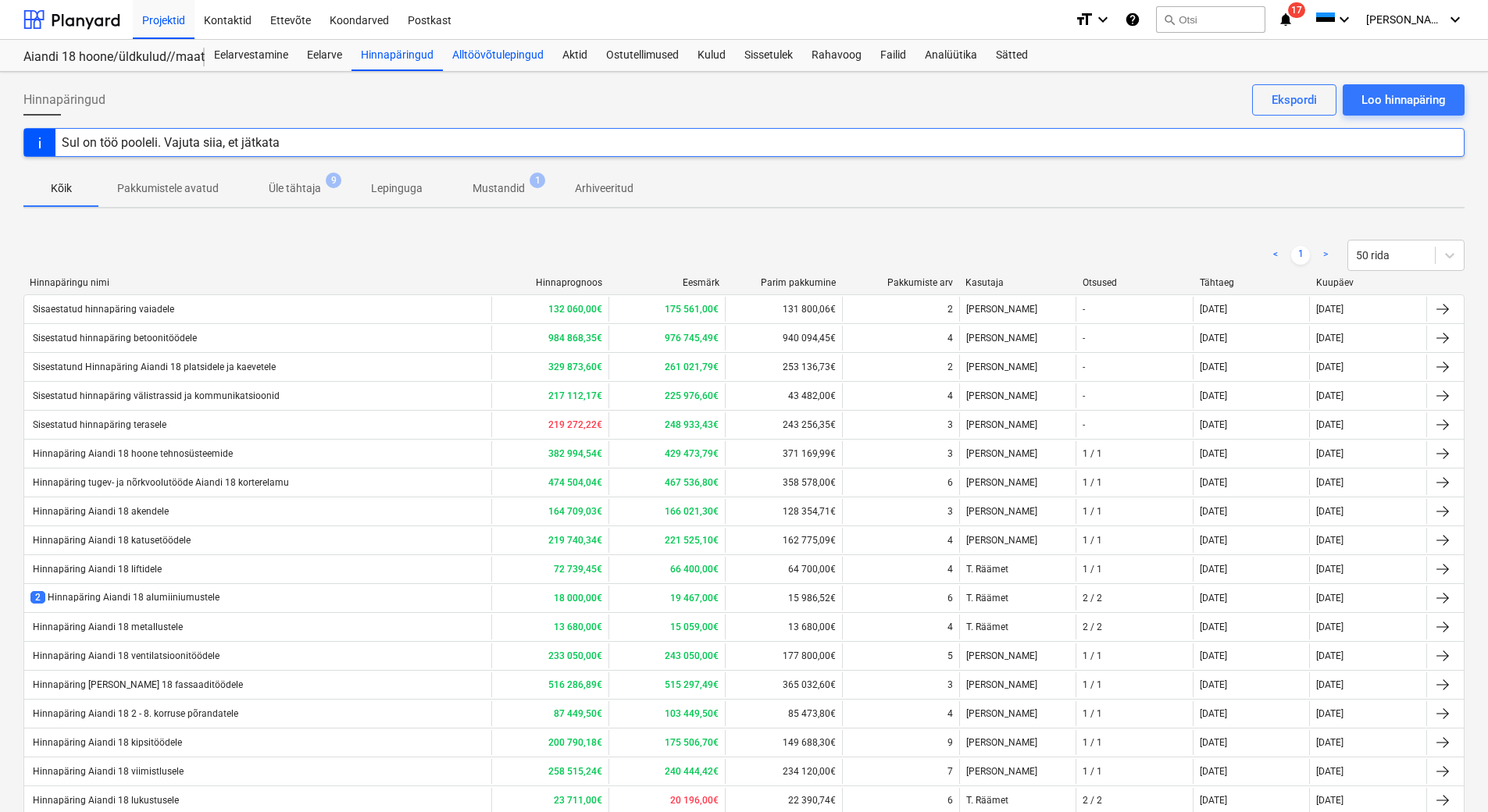
click at [480, 53] on div "Alltöövõtulepingud" at bounding box center [498, 55] width 110 height 31
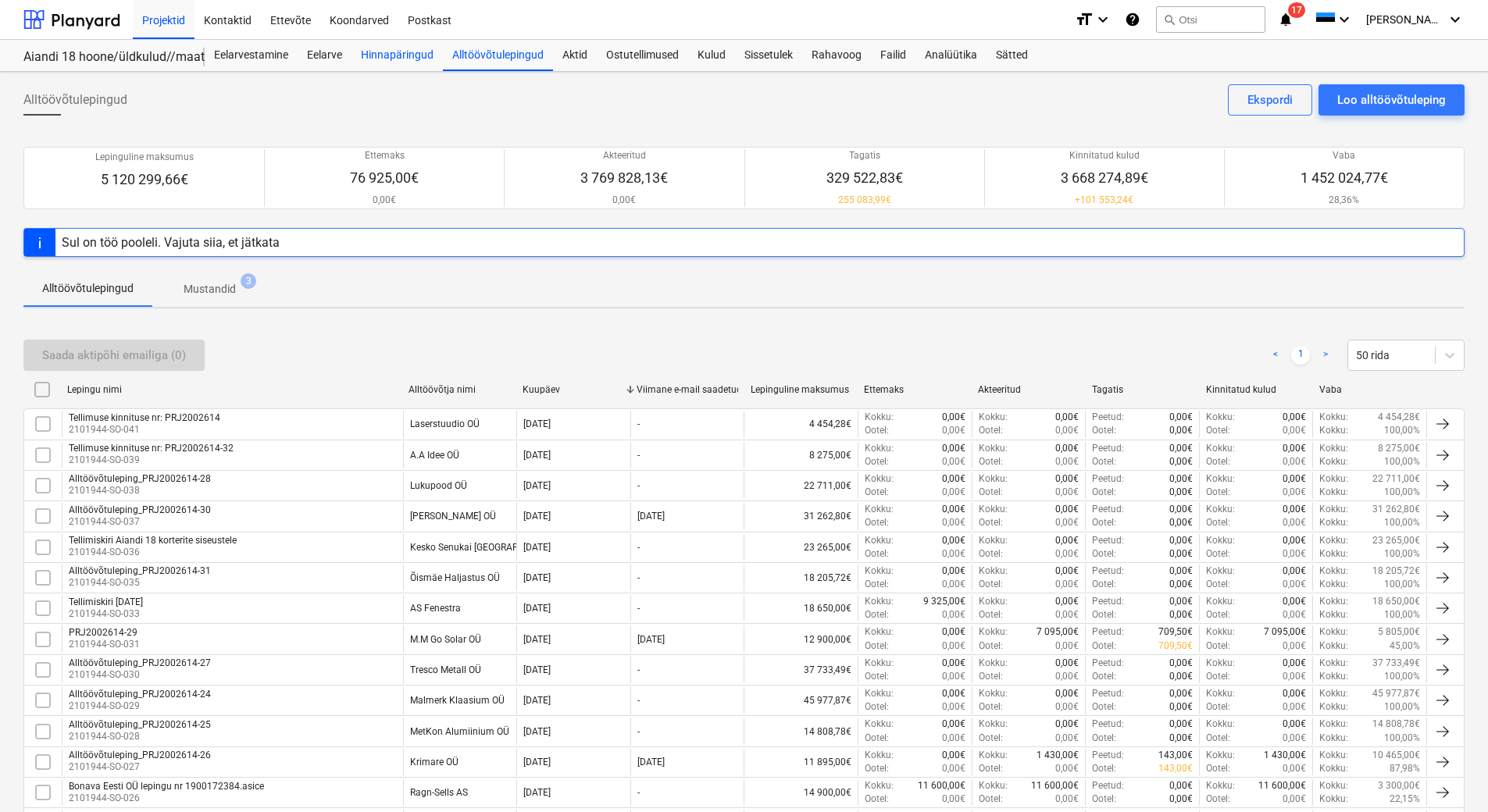
click at [382, 53] on div "Hinnapäringud" at bounding box center [397, 55] width 92 height 31
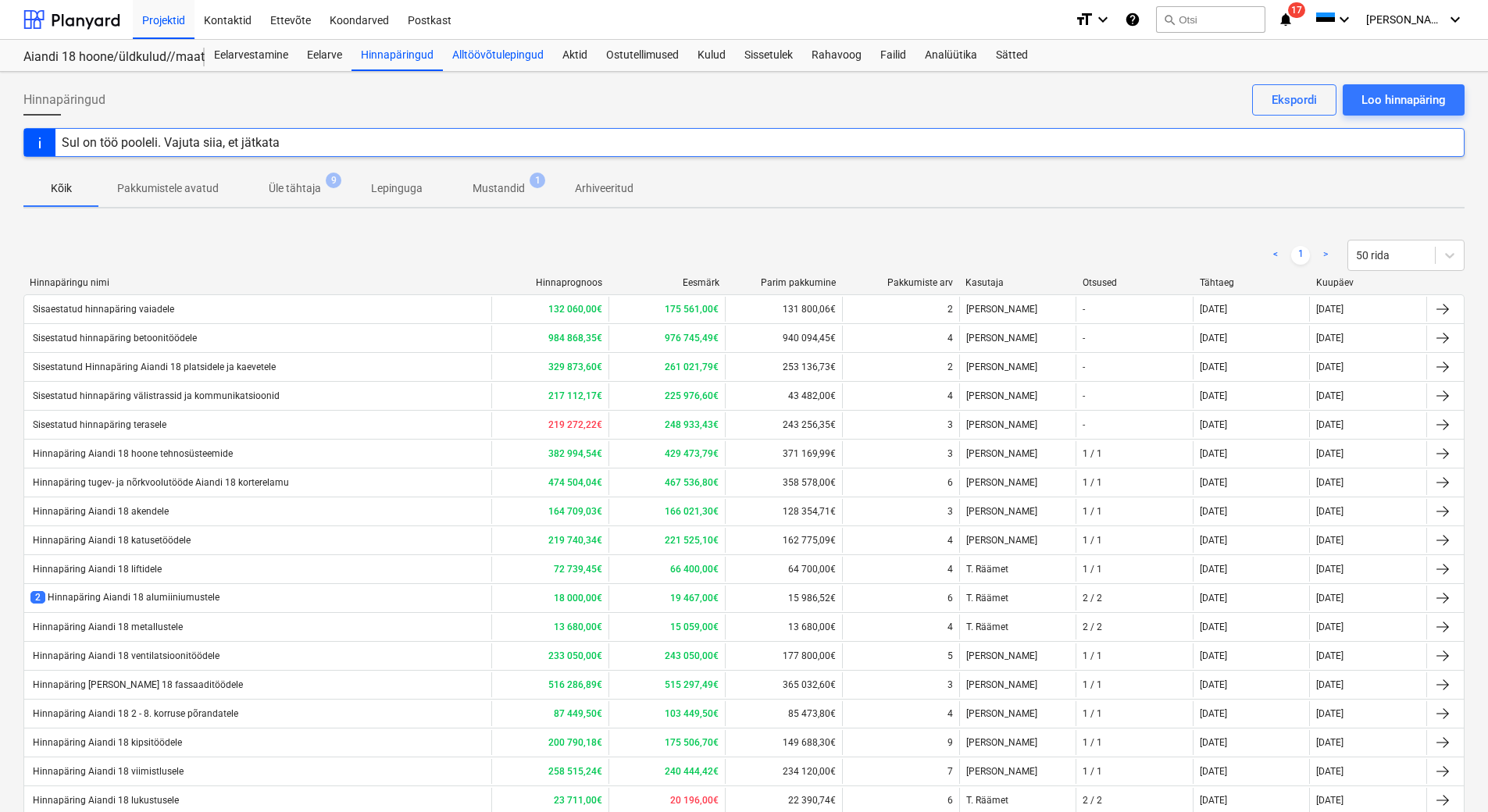
click at [487, 54] on div "Alltöövõtulepingud" at bounding box center [498, 55] width 110 height 31
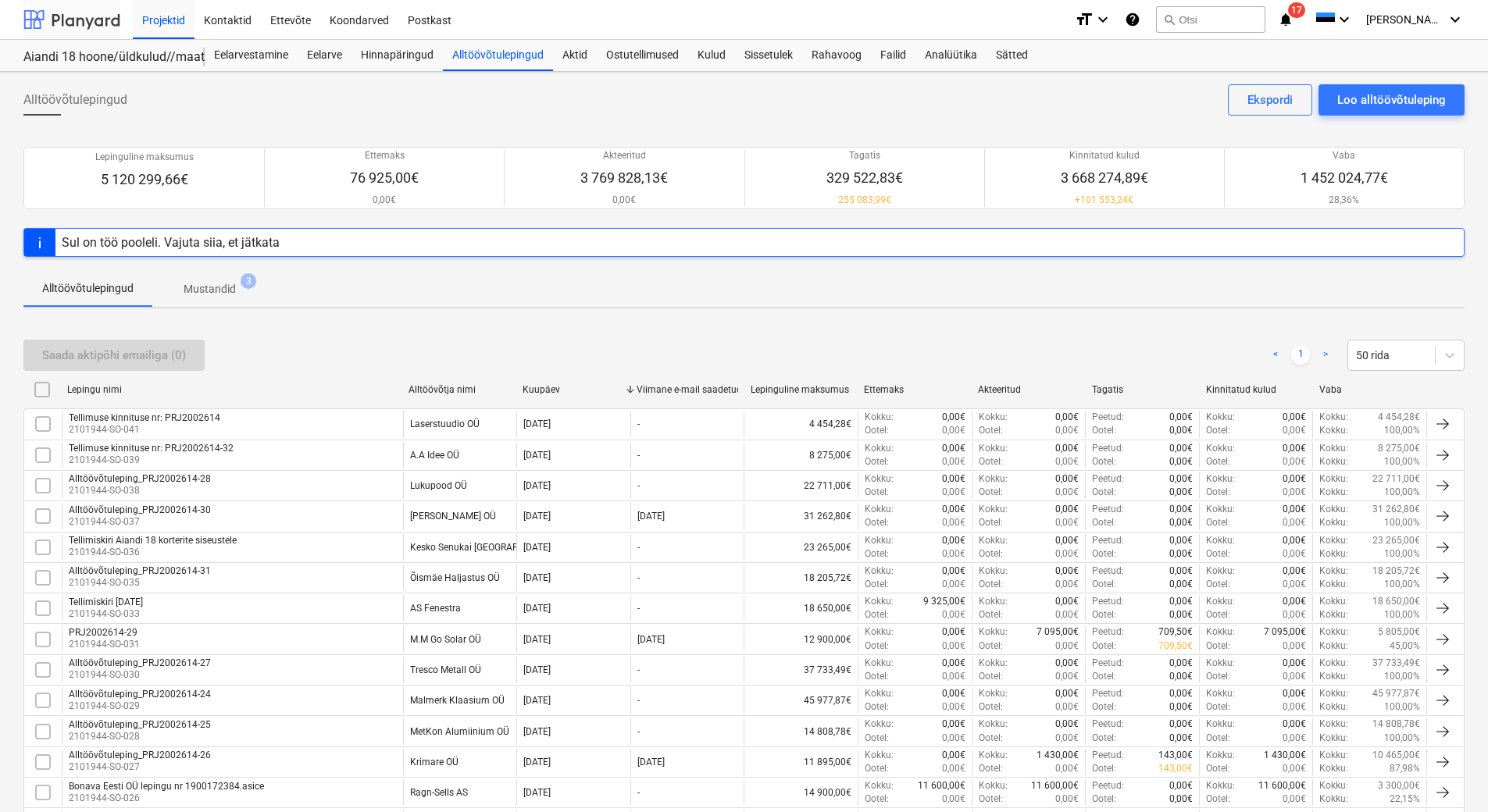
click at [102, 12] on div at bounding box center [71, 19] width 97 height 39
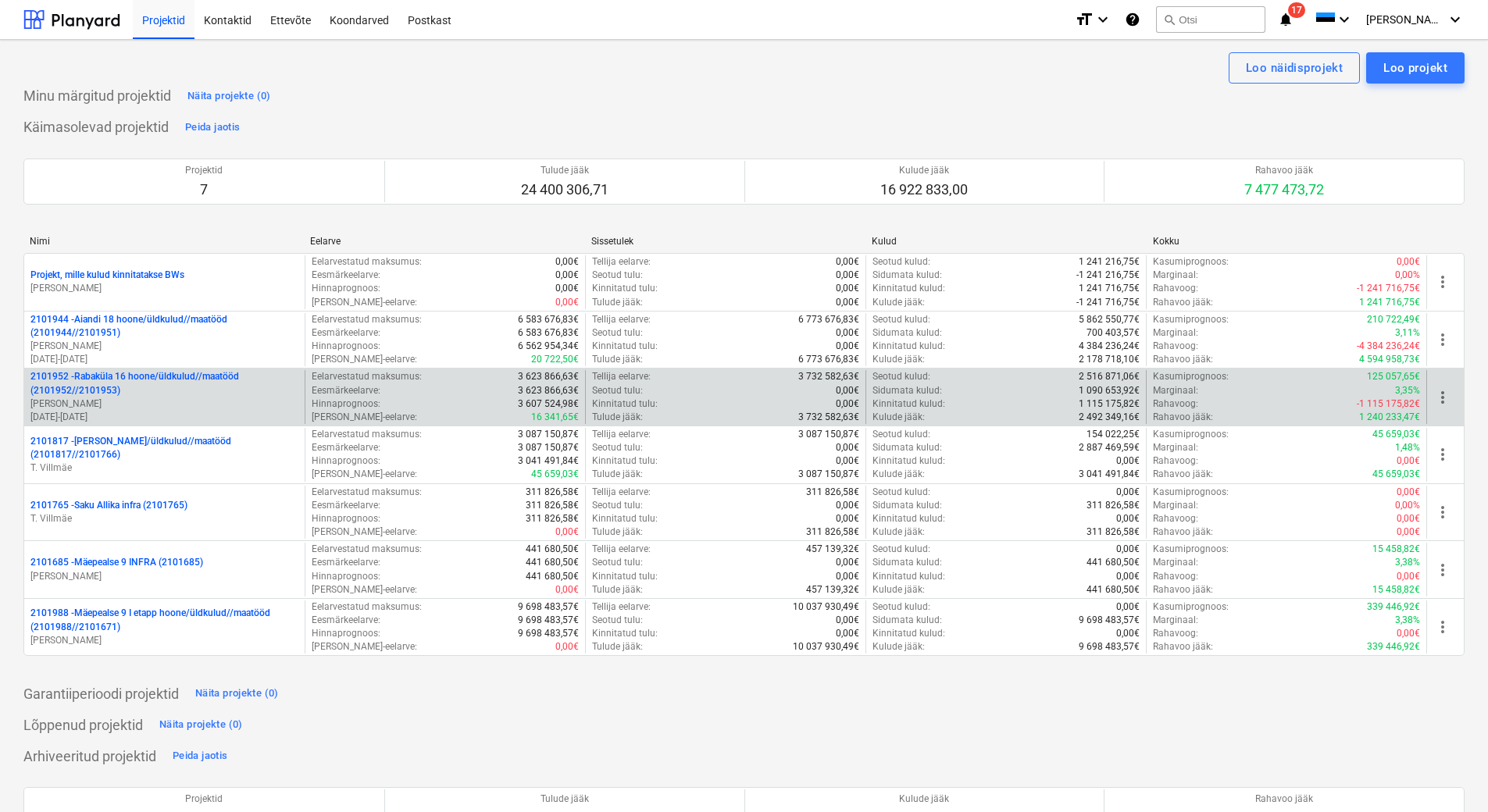
click at [157, 389] on p "2101952 - [GEOGRAPHIC_DATA] 16 hoone/üldkulud//maatööd (2101952//2101953)" at bounding box center [165, 383] width 268 height 27
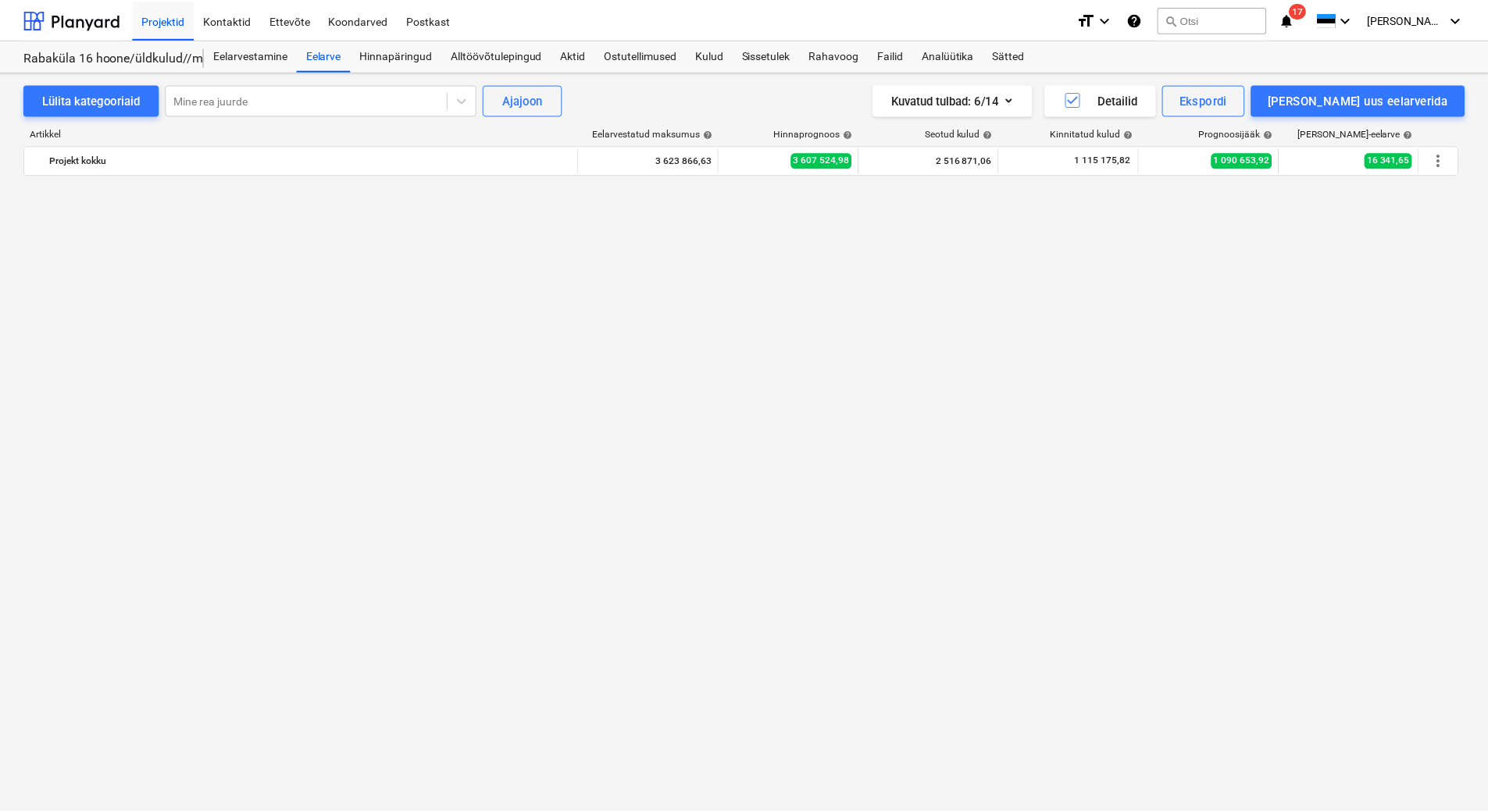
scroll to position [3233, 0]
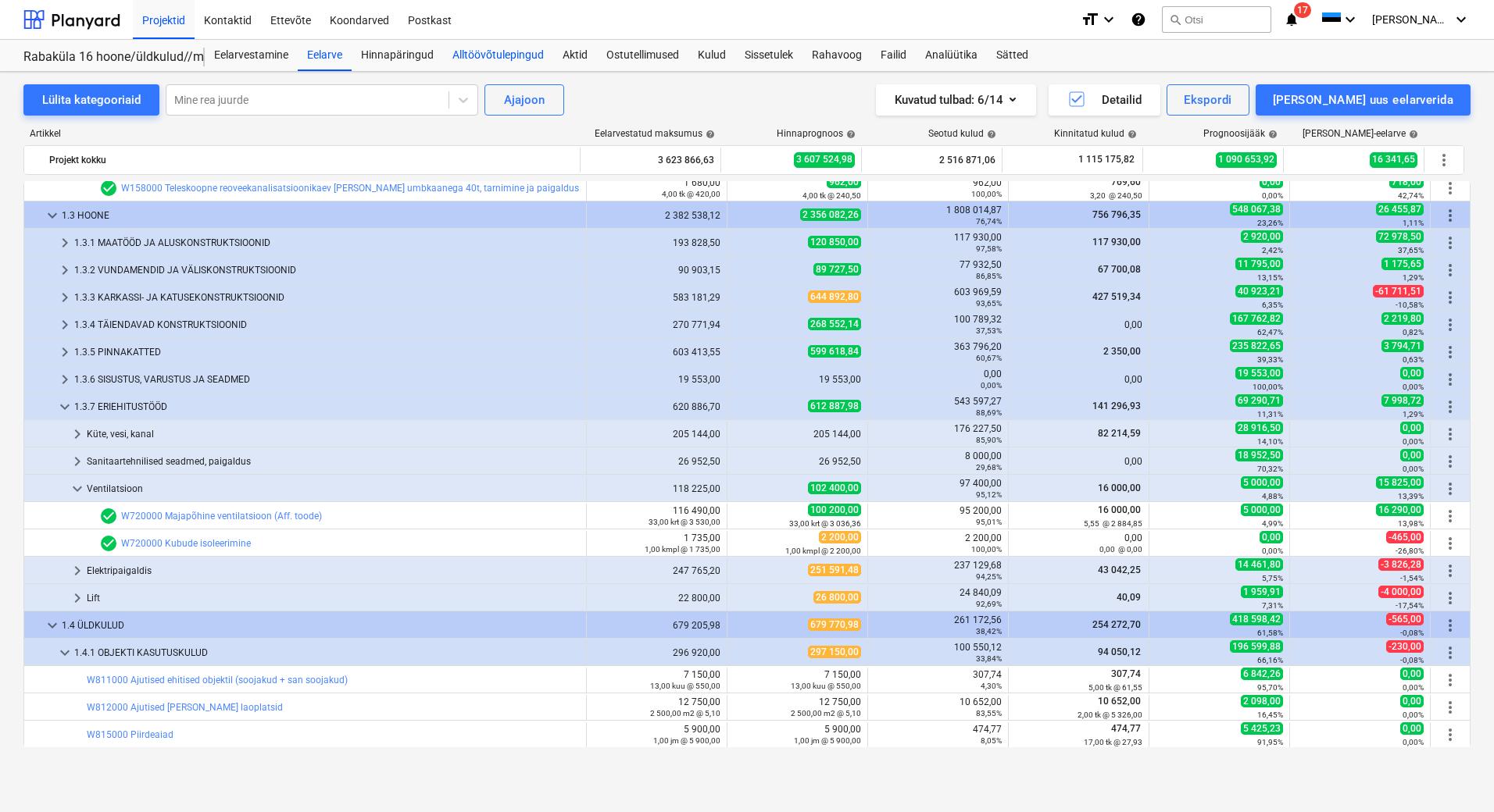
click at [487, 50] on div "Alltöövõtulepingud" at bounding box center [498, 55] width 110 height 31
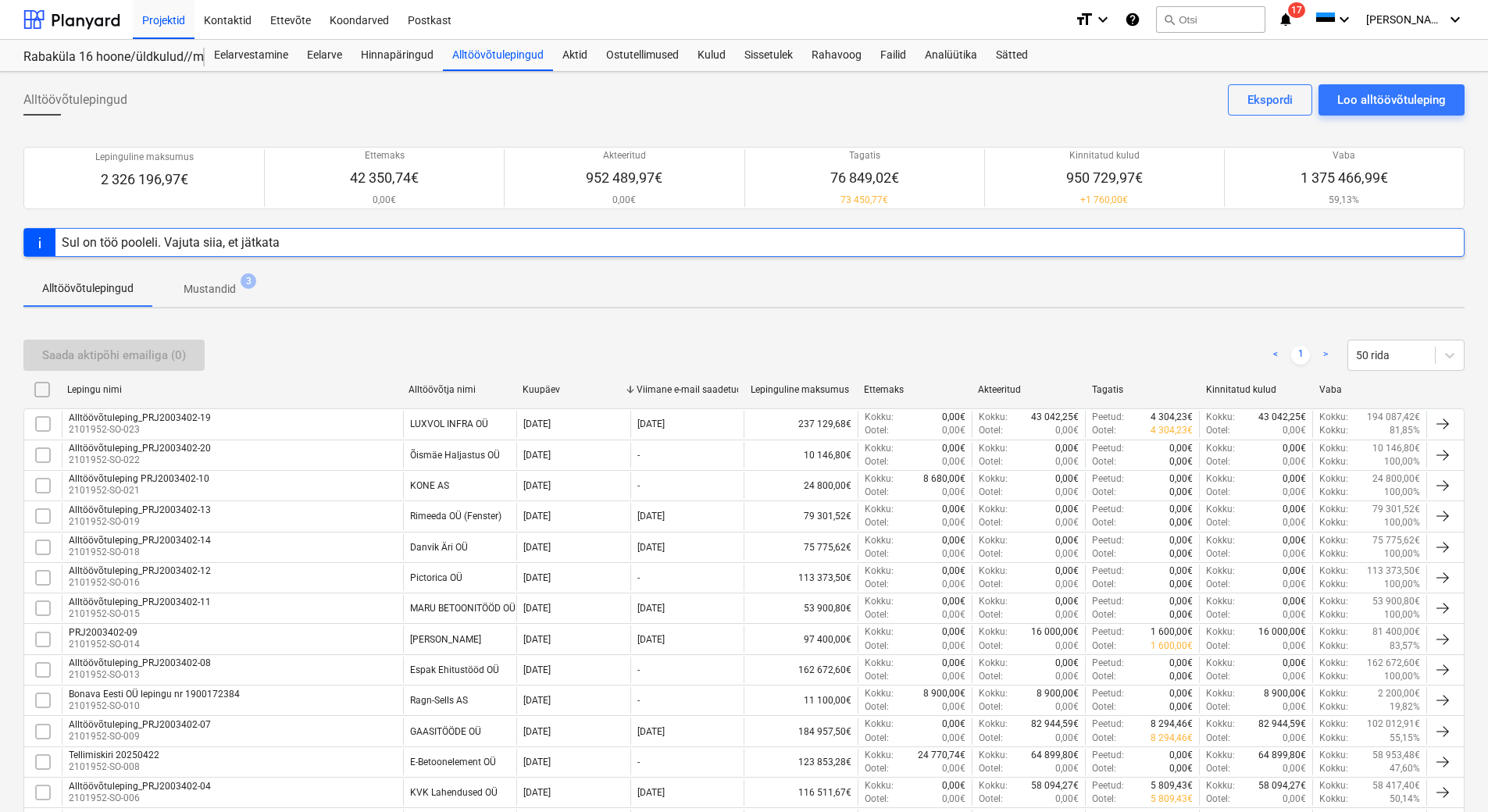
click at [665, 123] on div "Alltöövõtulepingud Loo alltöövõtuleping Ekspordi" at bounding box center [744, 106] width 1442 height 44
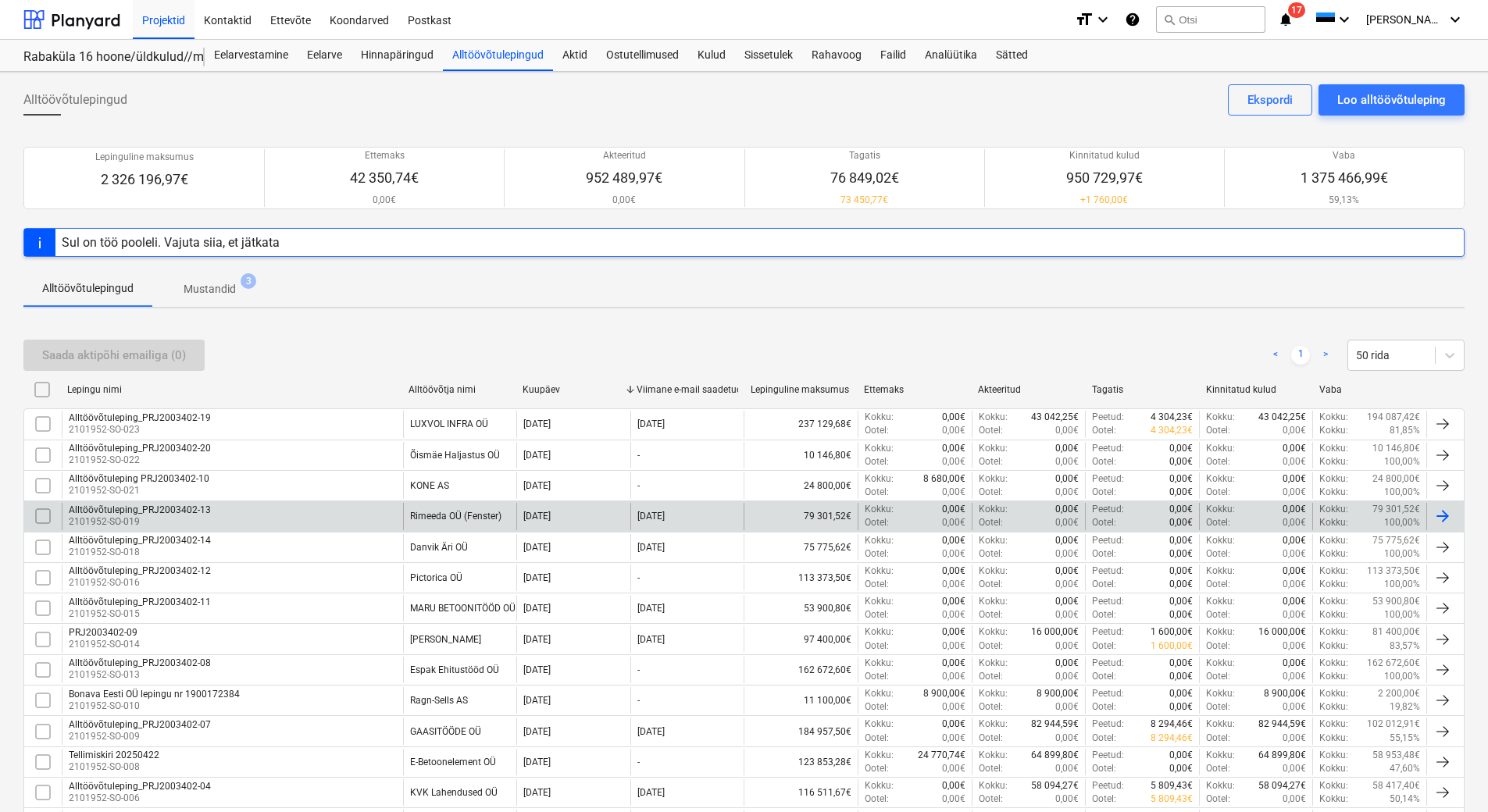
click at [271, 510] on div "Alltöövõtuleping_PRJ2003402-13 2101952-SO-019" at bounding box center [232, 516] width 341 height 27
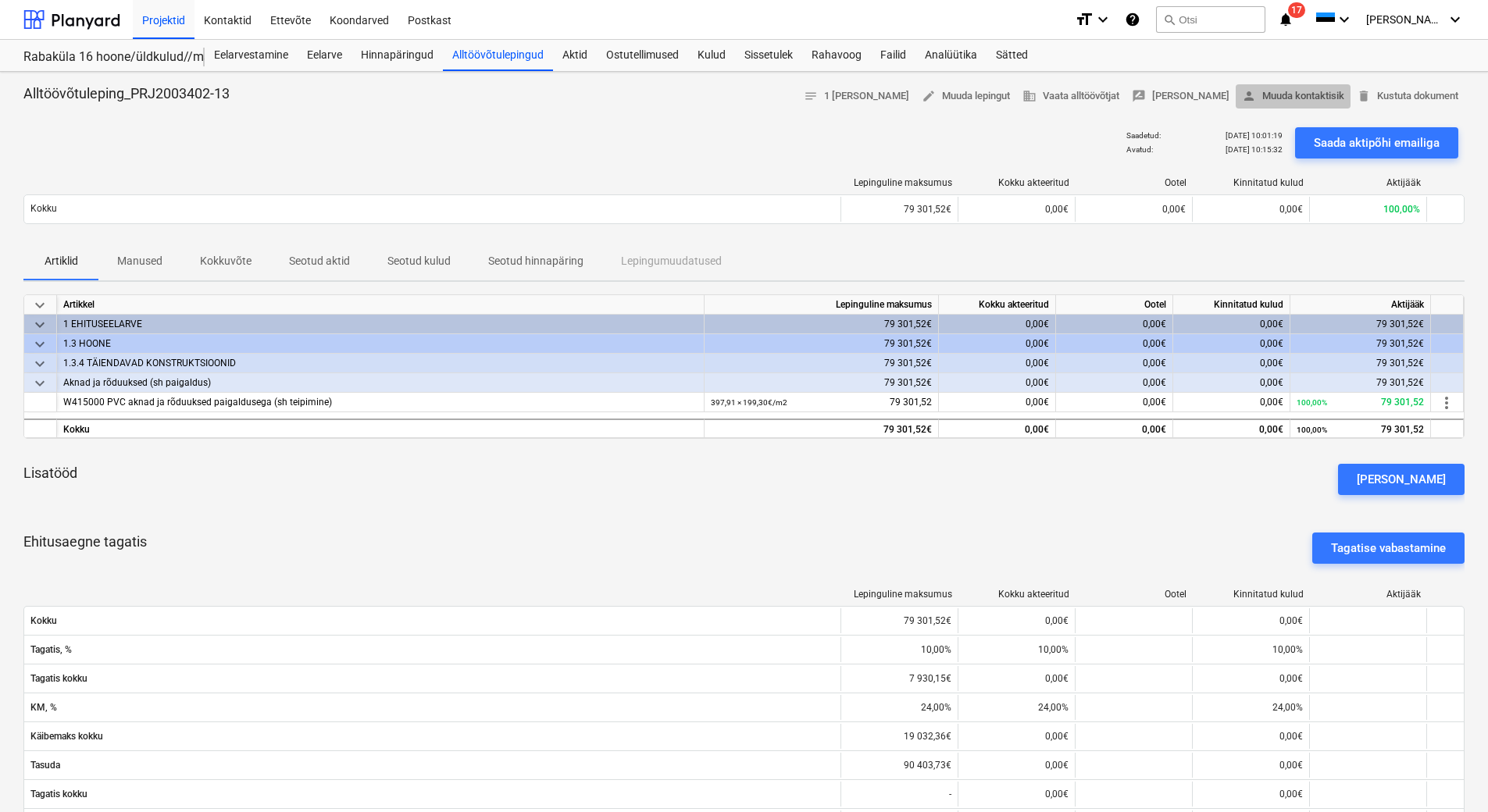
click at [1296, 101] on span "person [PERSON_NAME] kontaktisik" at bounding box center [1293, 97] width 102 height 18
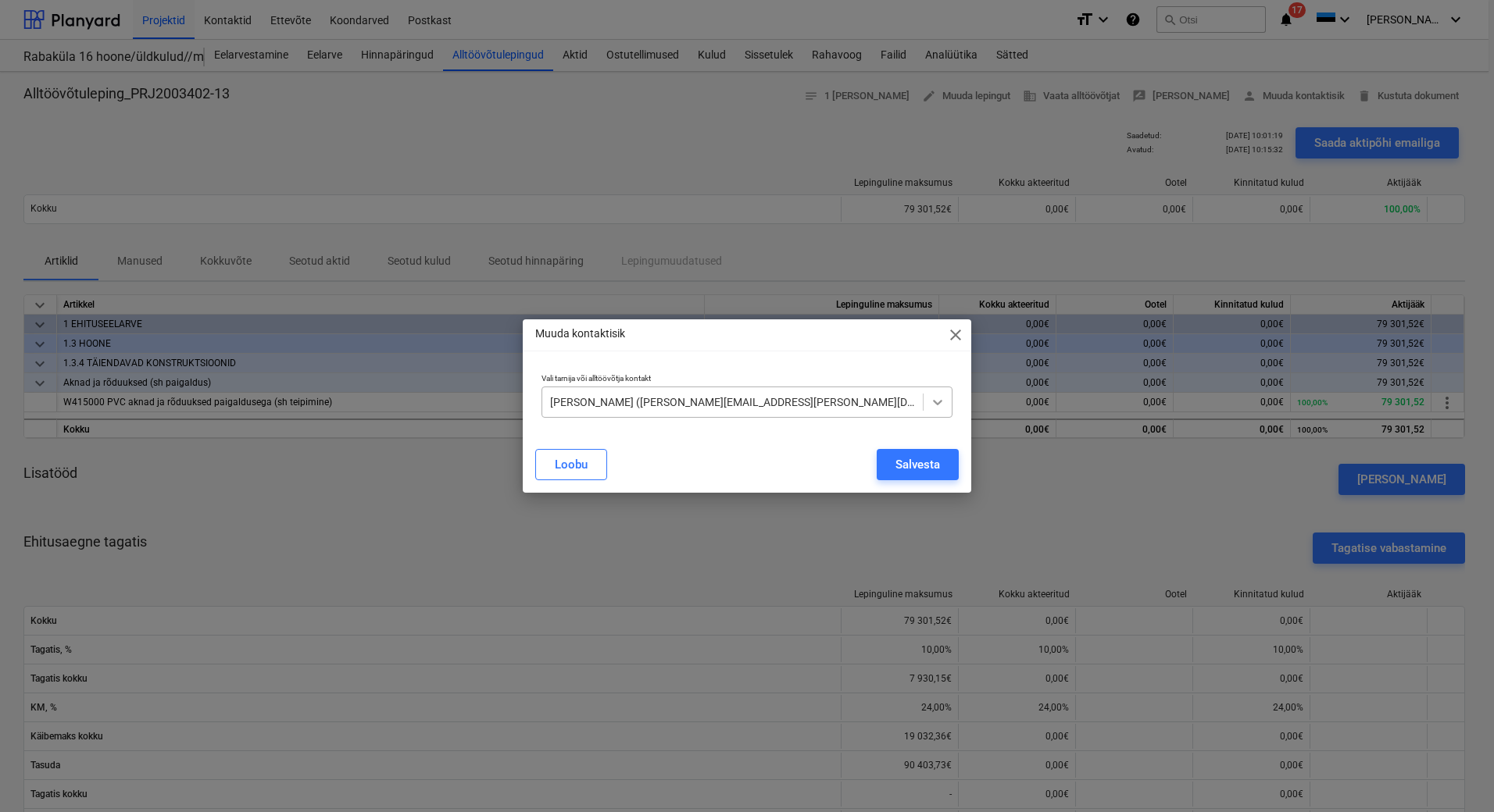
click at [940, 400] on icon at bounding box center [938, 402] width 15 height 15
click at [804, 148] on div "Muuda kontaktisik close Vali tarnija või alltöövõtja kontakt Select is focused …" at bounding box center [747, 406] width 1494 height 812
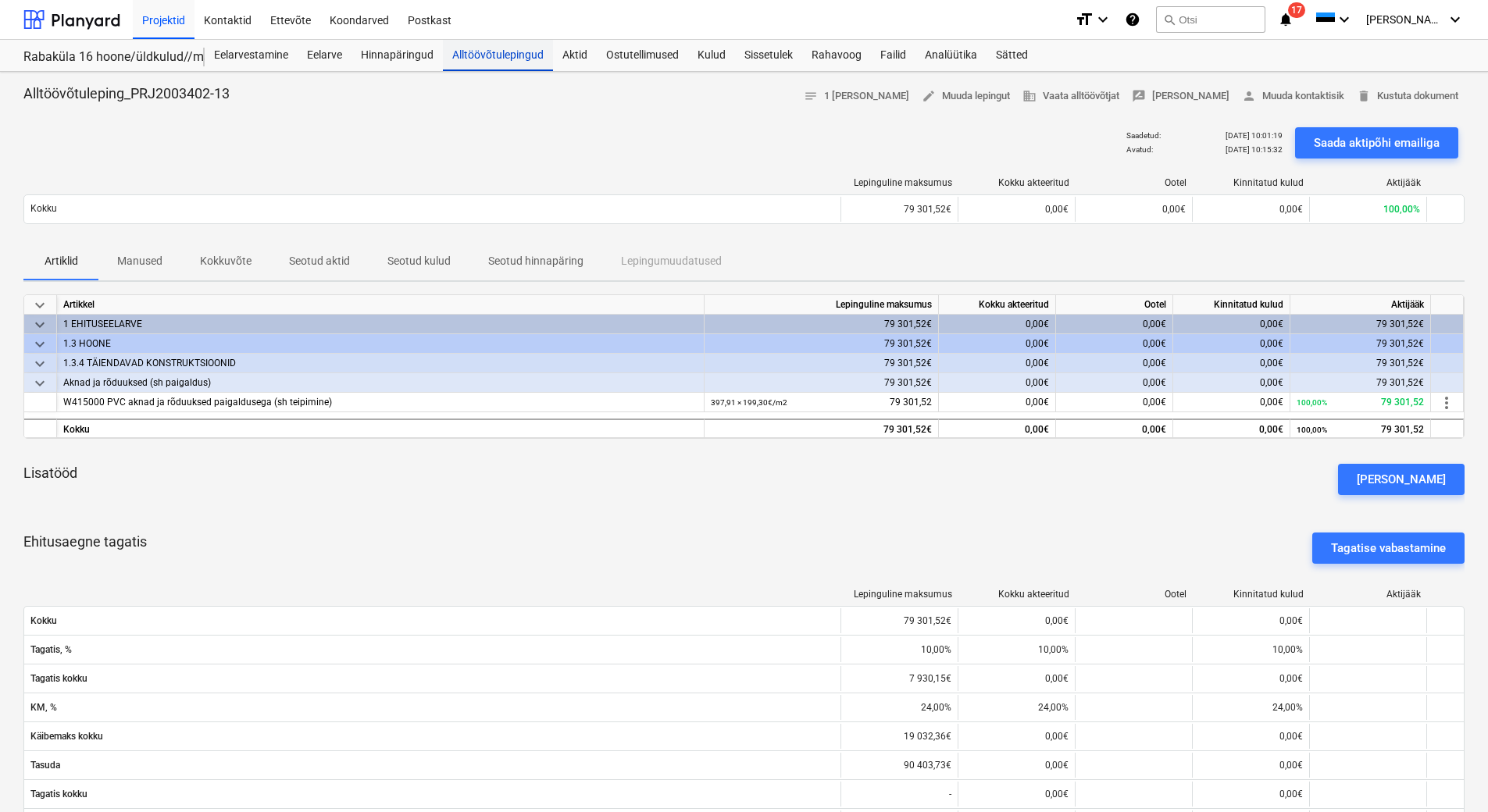
click at [495, 58] on div "Alltöövõtulepingud" at bounding box center [498, 55] width 110 height 31
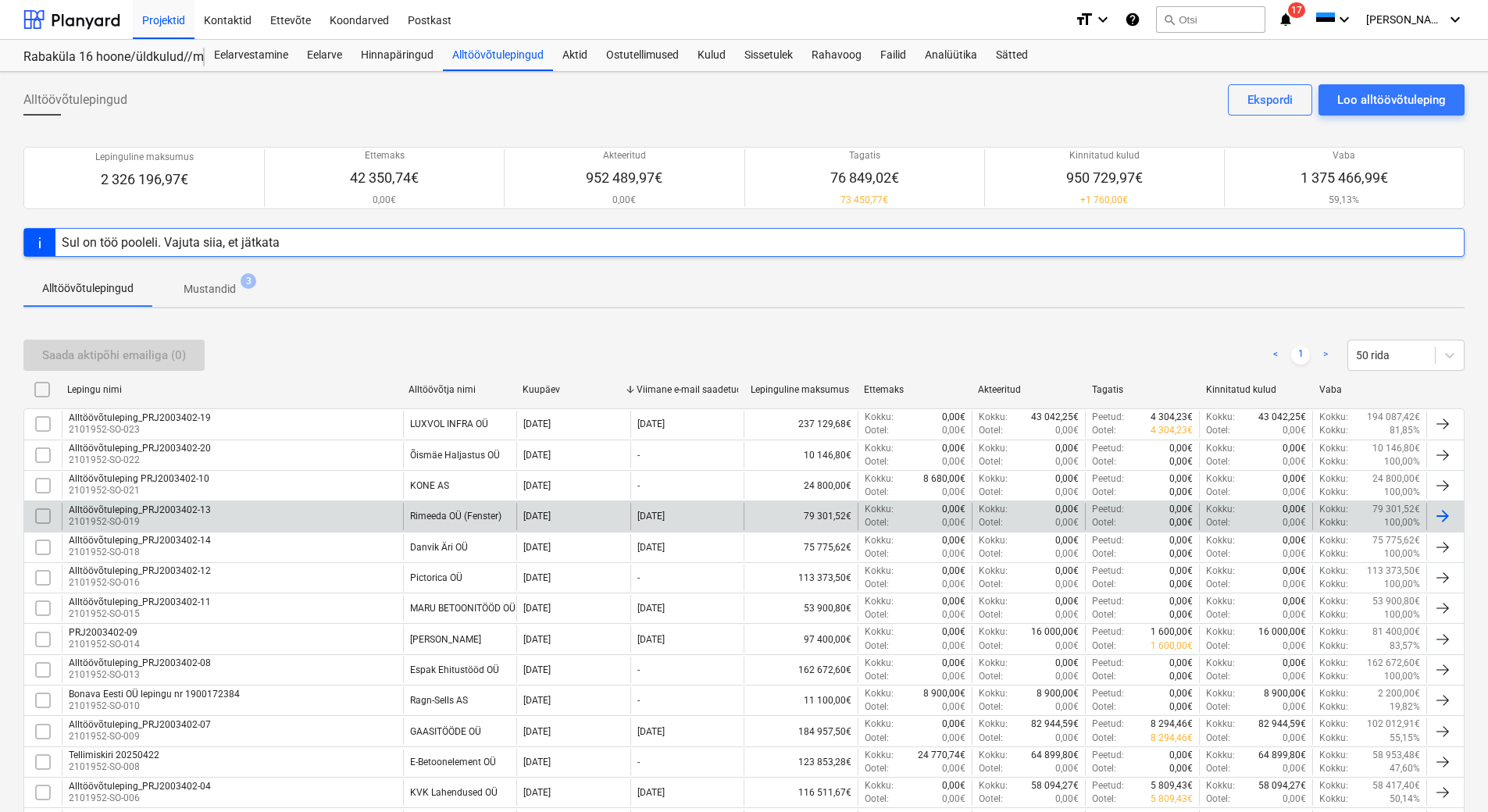
click at [318, 516] on div "Alltöövõtuleping_PRJ2003402-13 2101952-SO-019" at bounding box center [232, 516] width 341 height 27
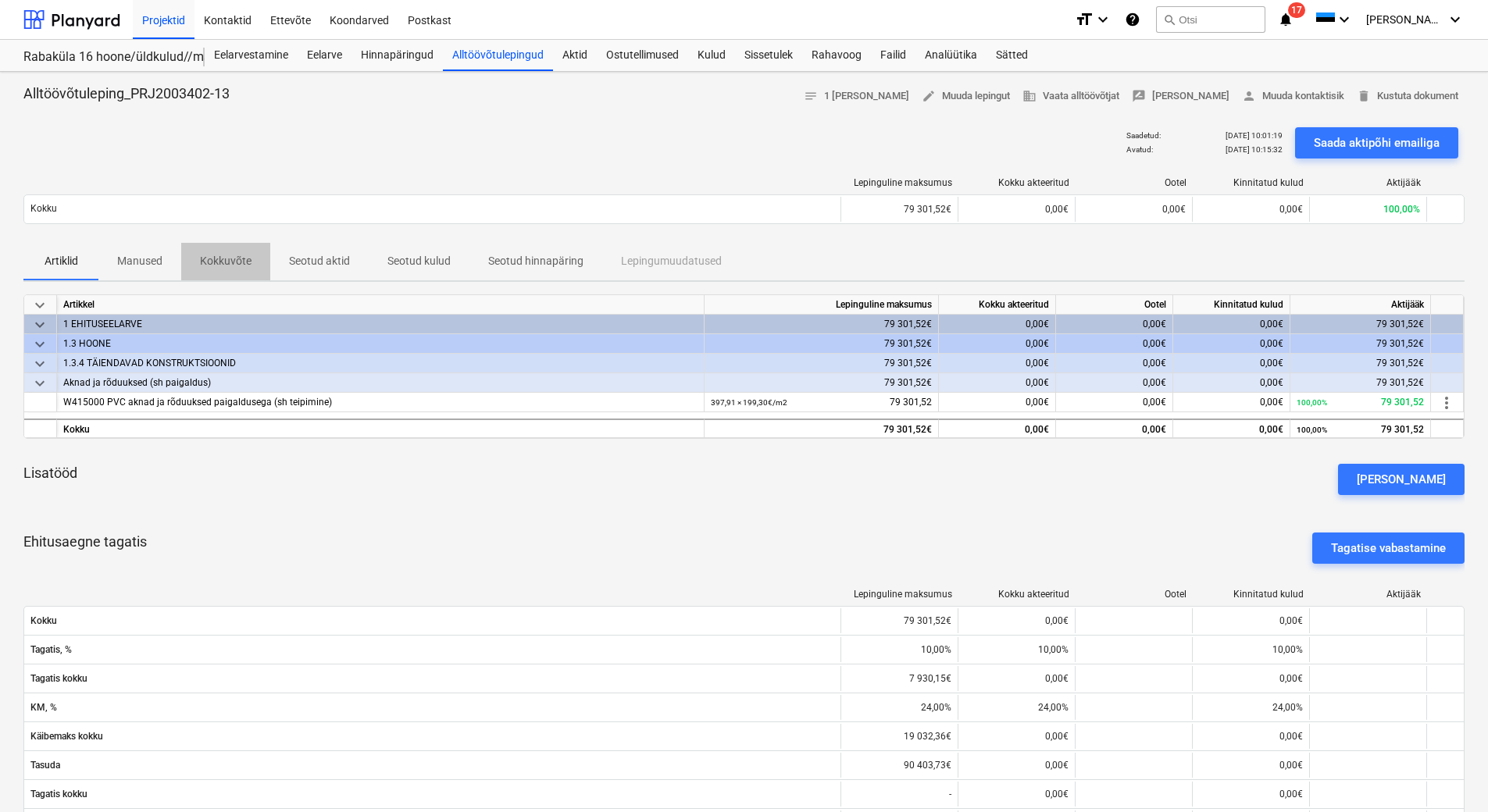
click at [239, 266] on p "Kokkuvõte" at bounding box center [225, 261] width 51 height 16
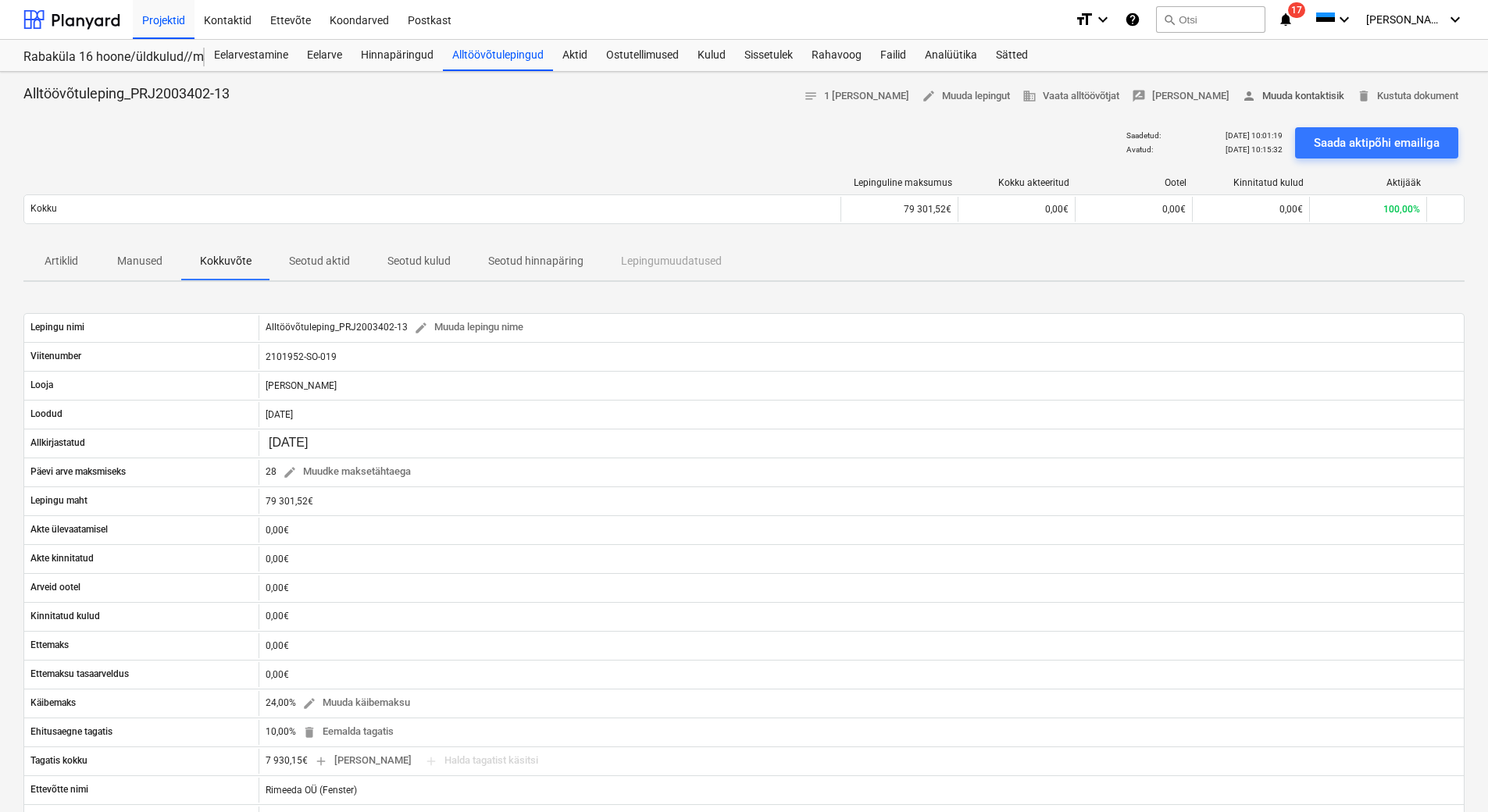
click at [1312, 94] on span "person [PERSON_NAME] kontaktisik" at bounding box center [1293, 97] width 102 height 18
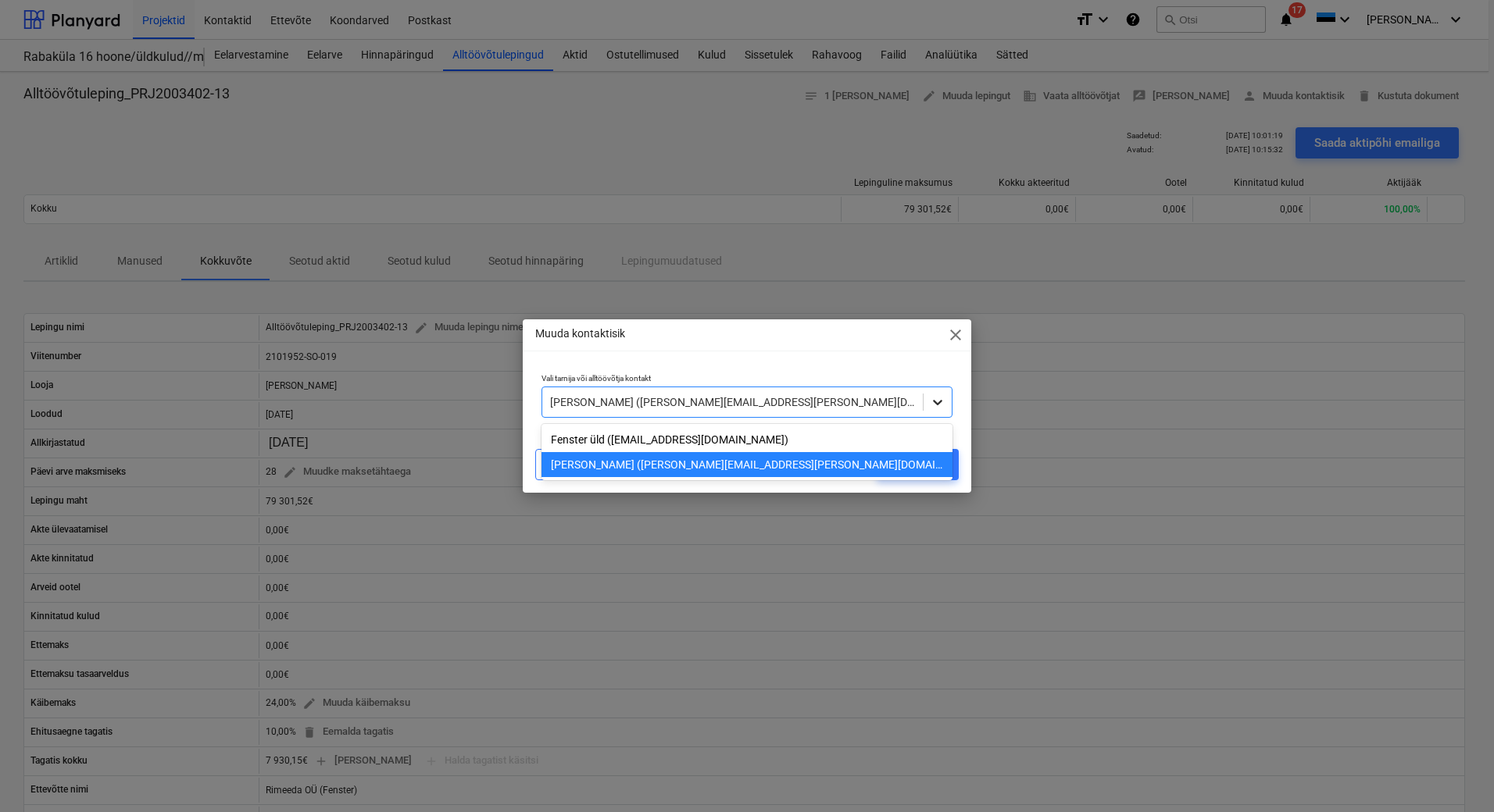
click at [938, 407] on icon at bounding box center [938, 402] width 15 height 15
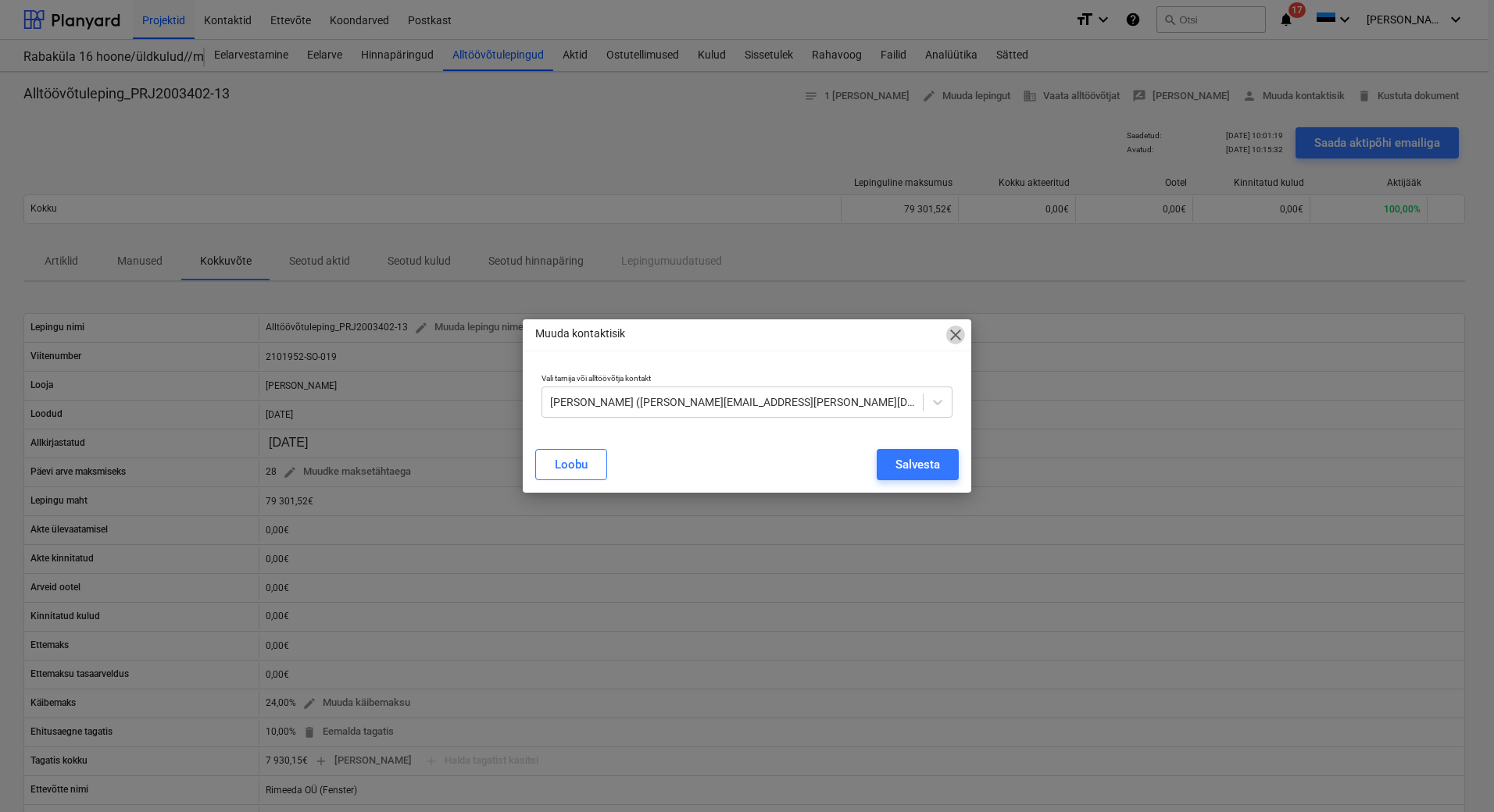
click at [960, 339] on span "close" at bounding box center [955, 335] width 19 height 19
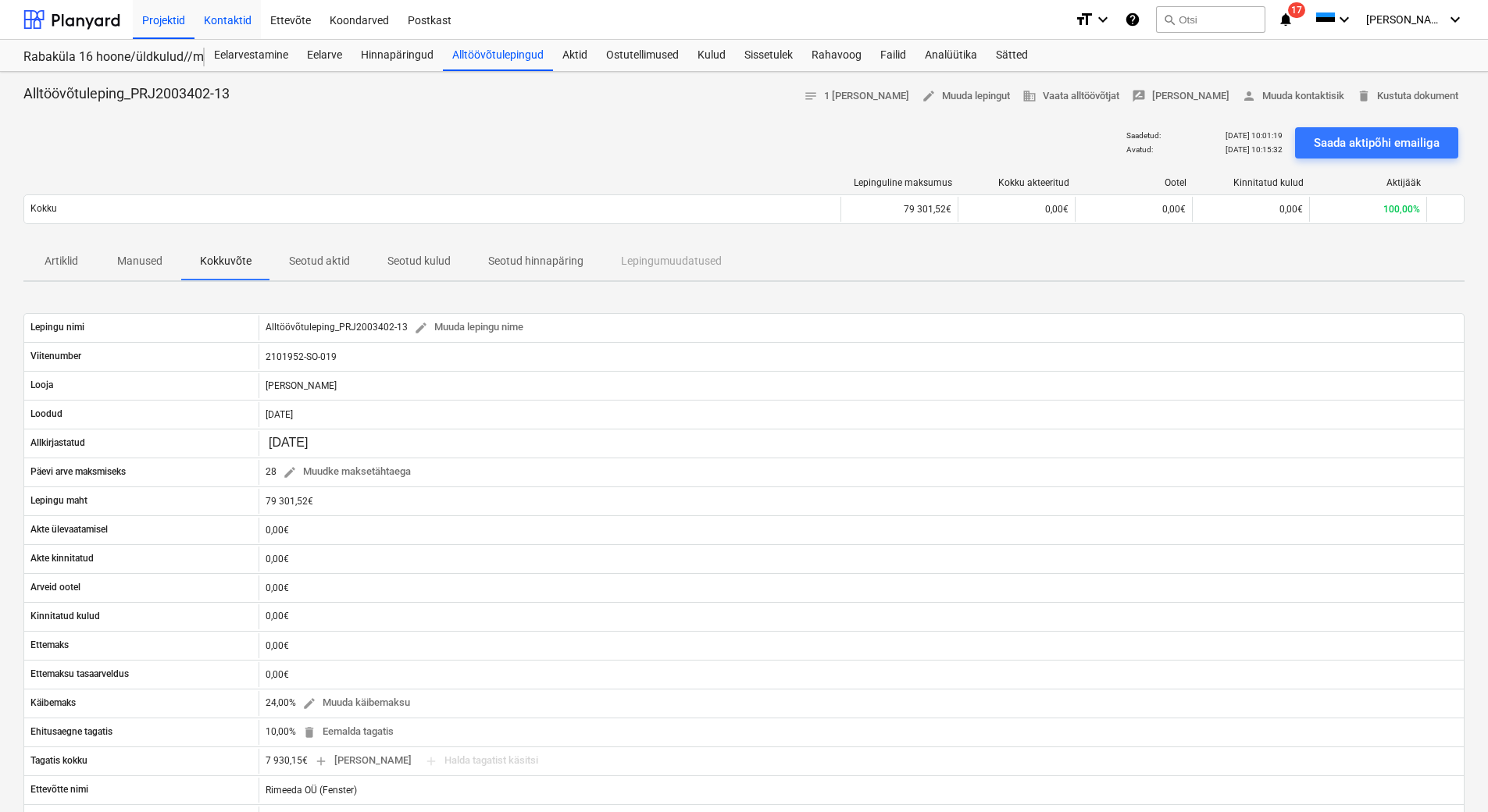
click at [232, 22] on div "Kontaktid" at bounding box center [228, 19] width 67 height 40
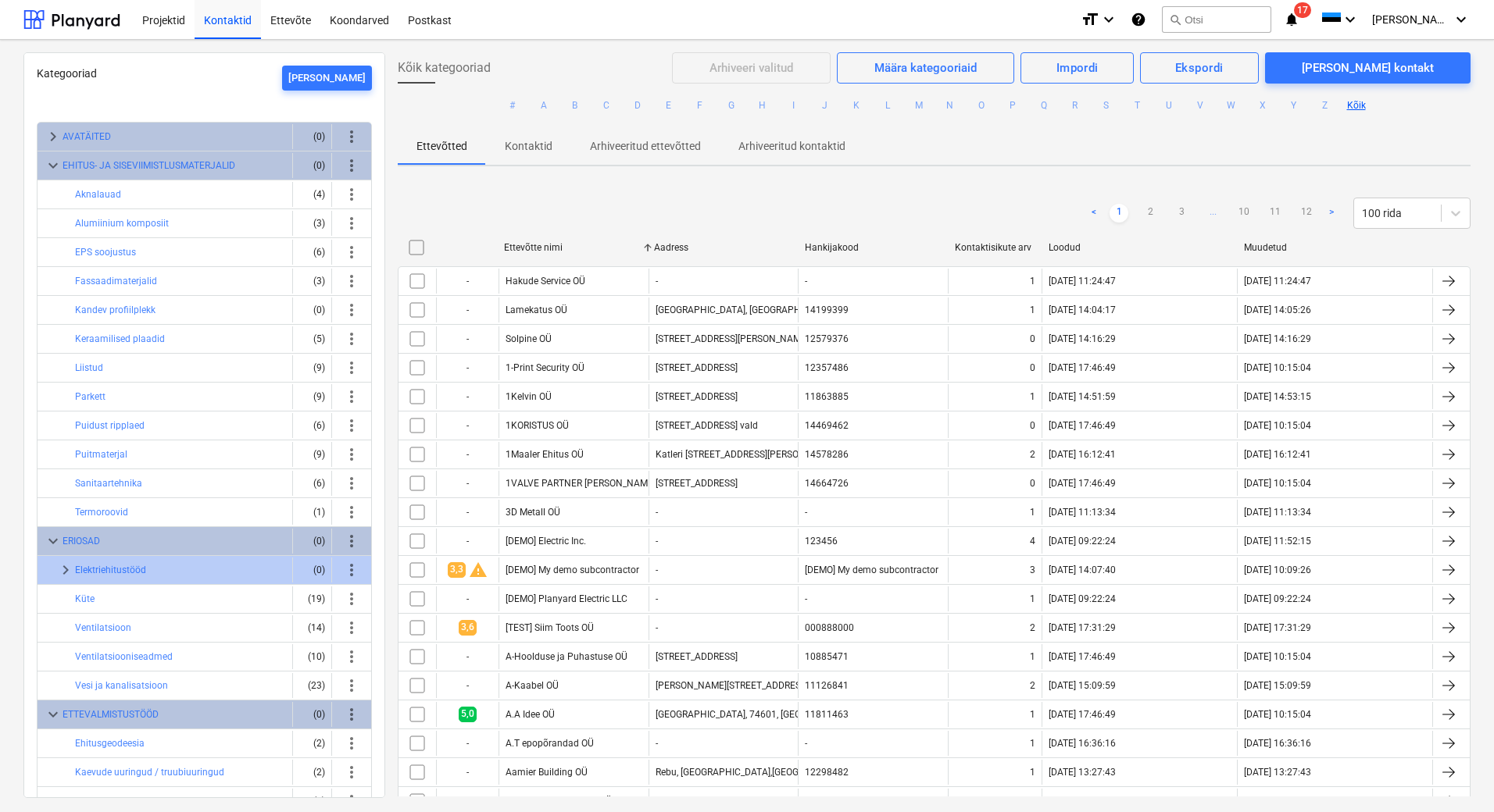
click at [15, 206] on div "Kategooriad [PERSON_NAME] uus keyboard_arrow_right AVATÄITED (0) more_vert keyb…" at bounding box center [747, 425] width 1494 height 772
click at [118, 137] on div "AVATÄITED" at bounding box center [174, 136] width 223 height 25
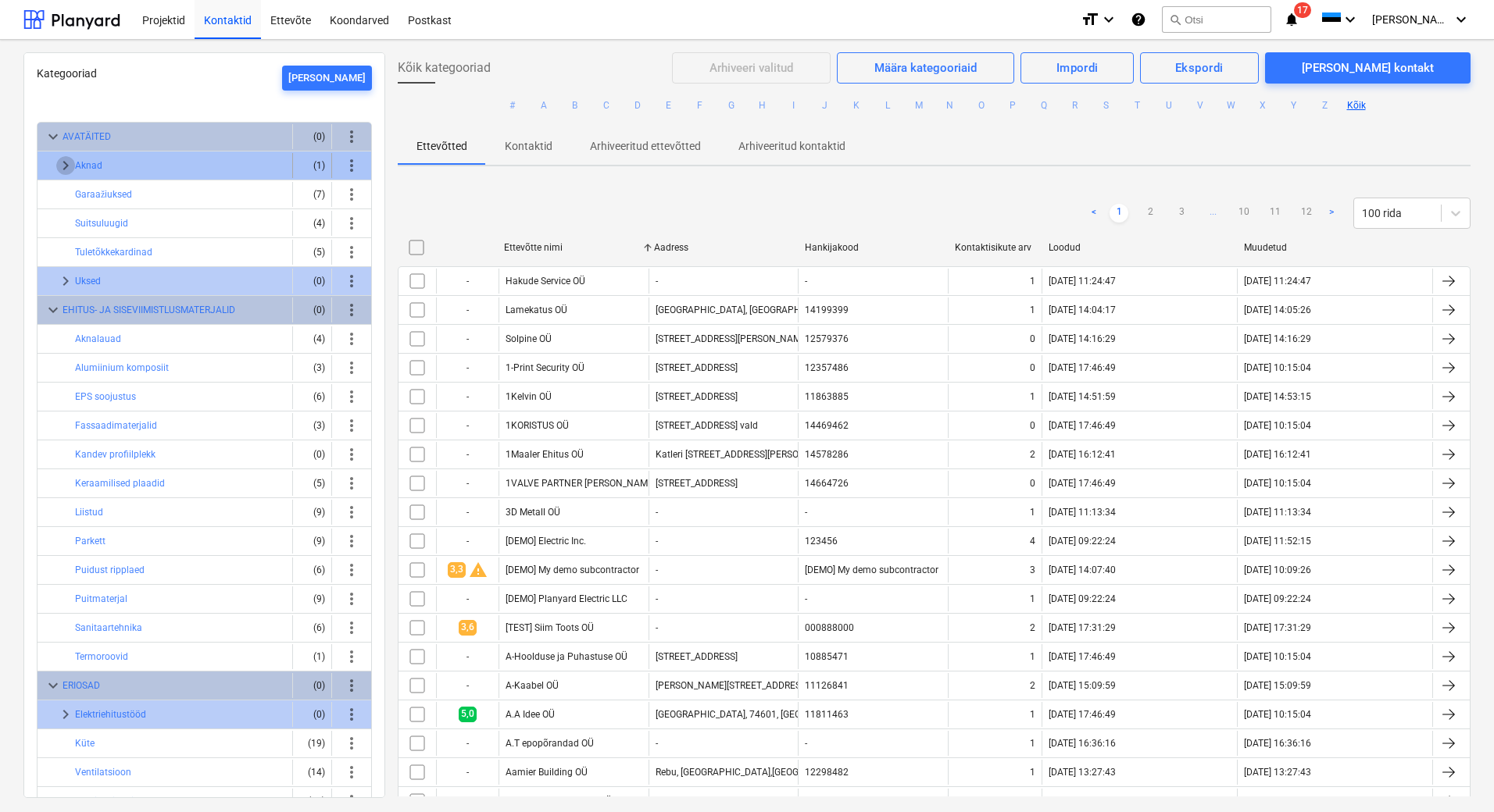
click at [58, 164] on span "keyboard_arrow_right" at bounding box center [65, 165] width 19 height 19
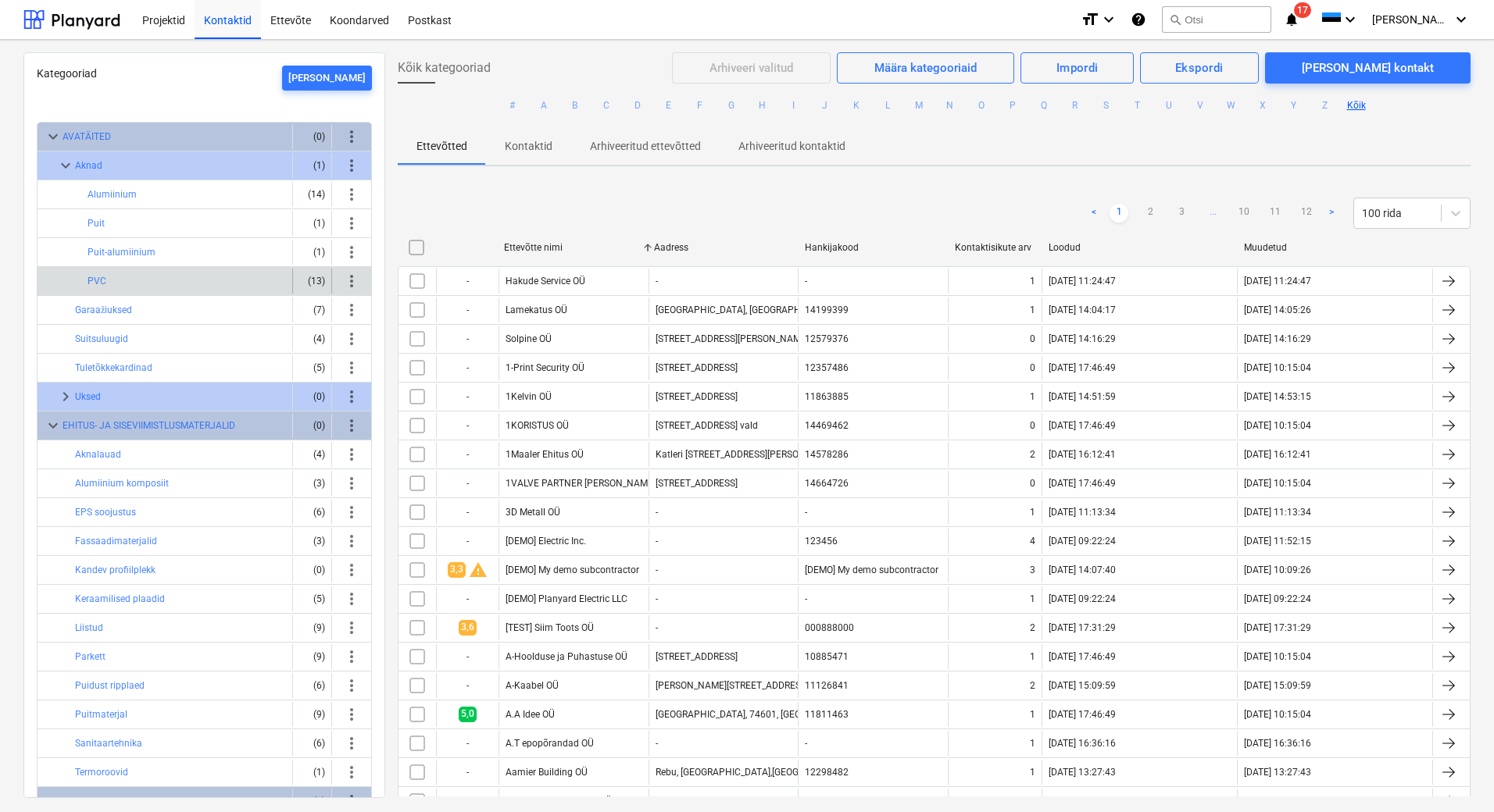
click at [115, 277] on div "PVC" at bounding box center [187, 281] width 198 height 25
click at [97, 282] on button "PVC" at bounding box center [97, 281] width 19 height 19
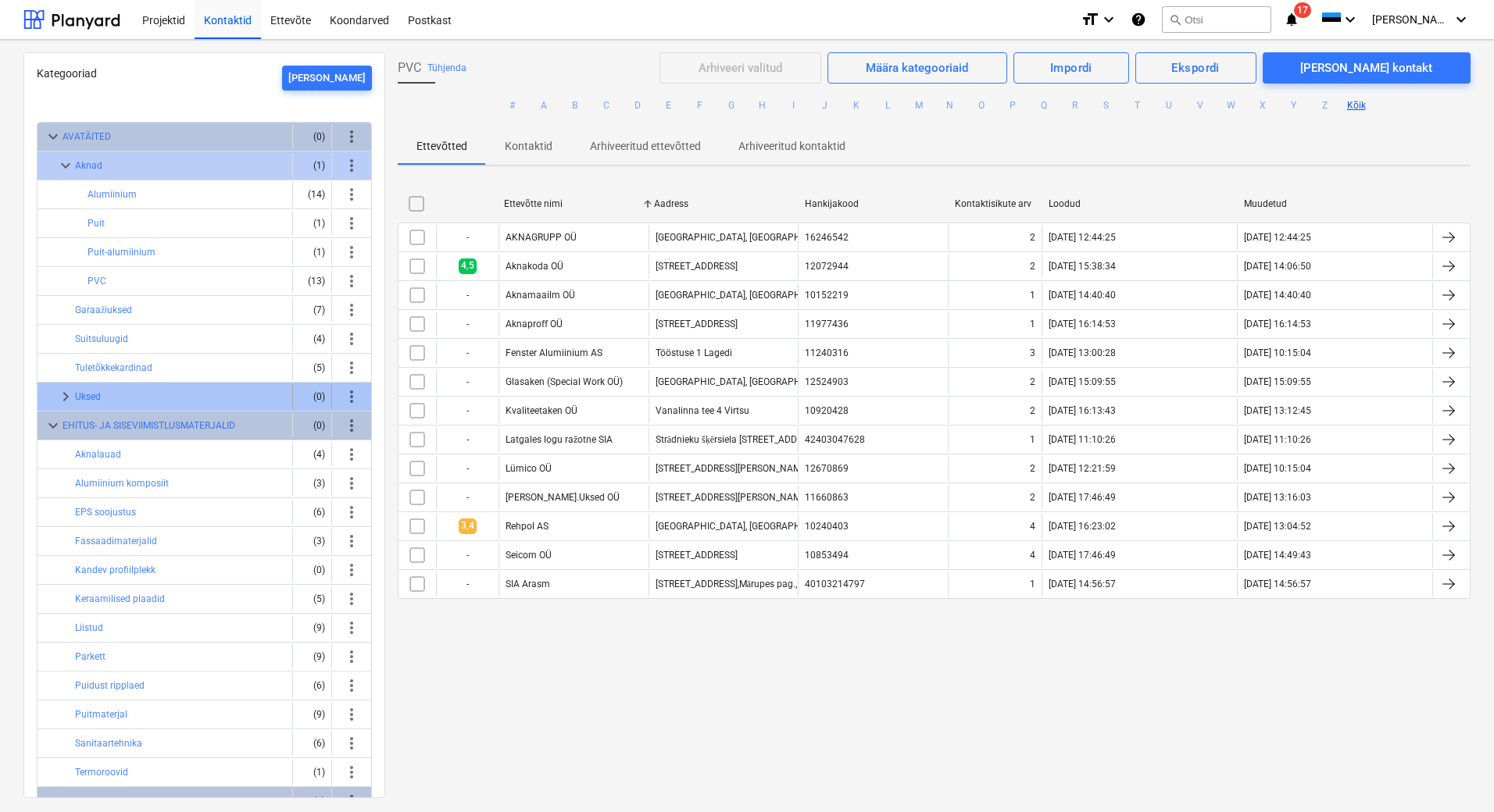
click at [103, 400] on div "Uksed" at bounding box center [180, 396] width 211 height 25
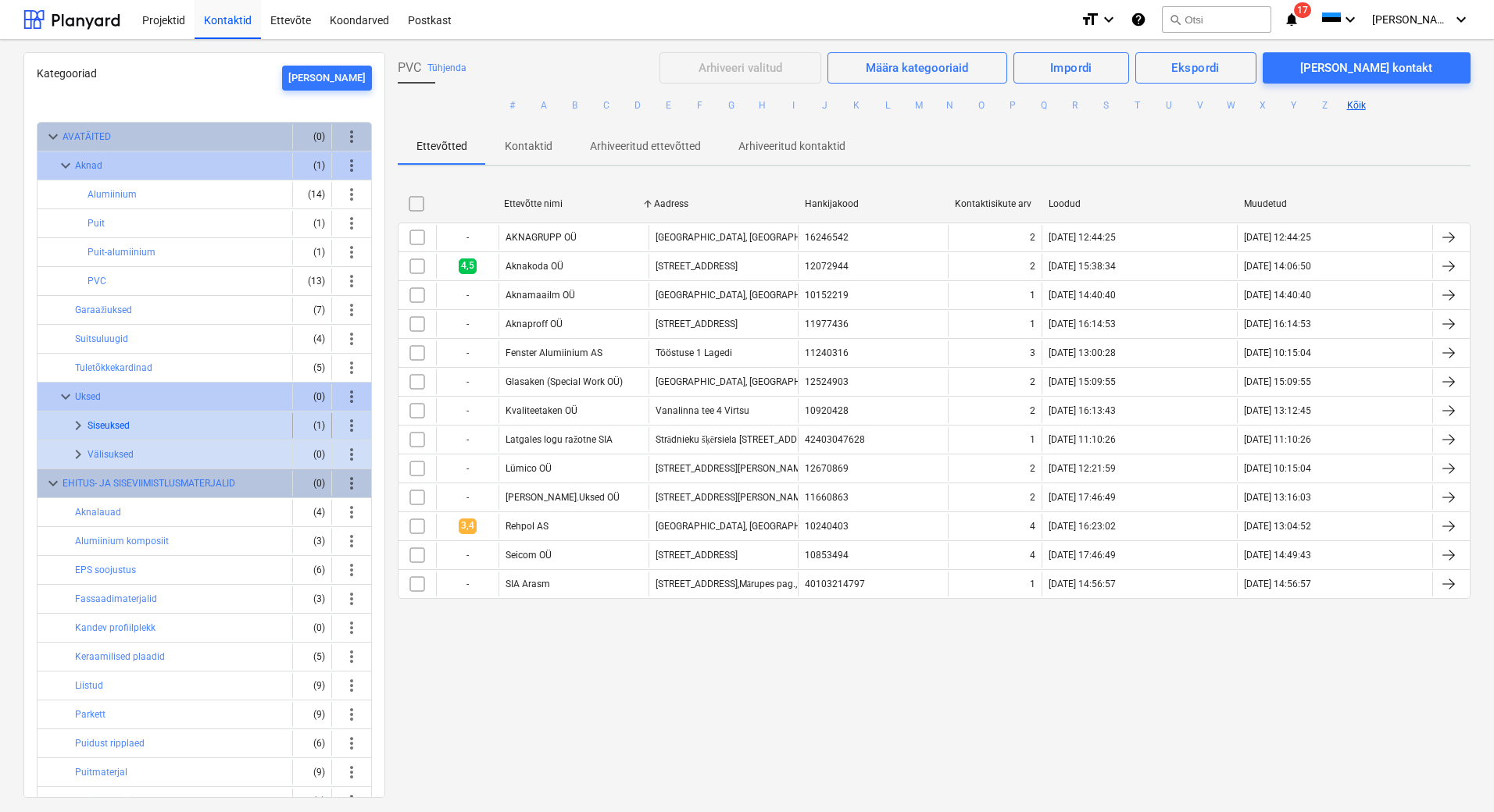
click at [93, 422] on button "Siseuksed" at bounding box center [109, 425] width 42 height 19
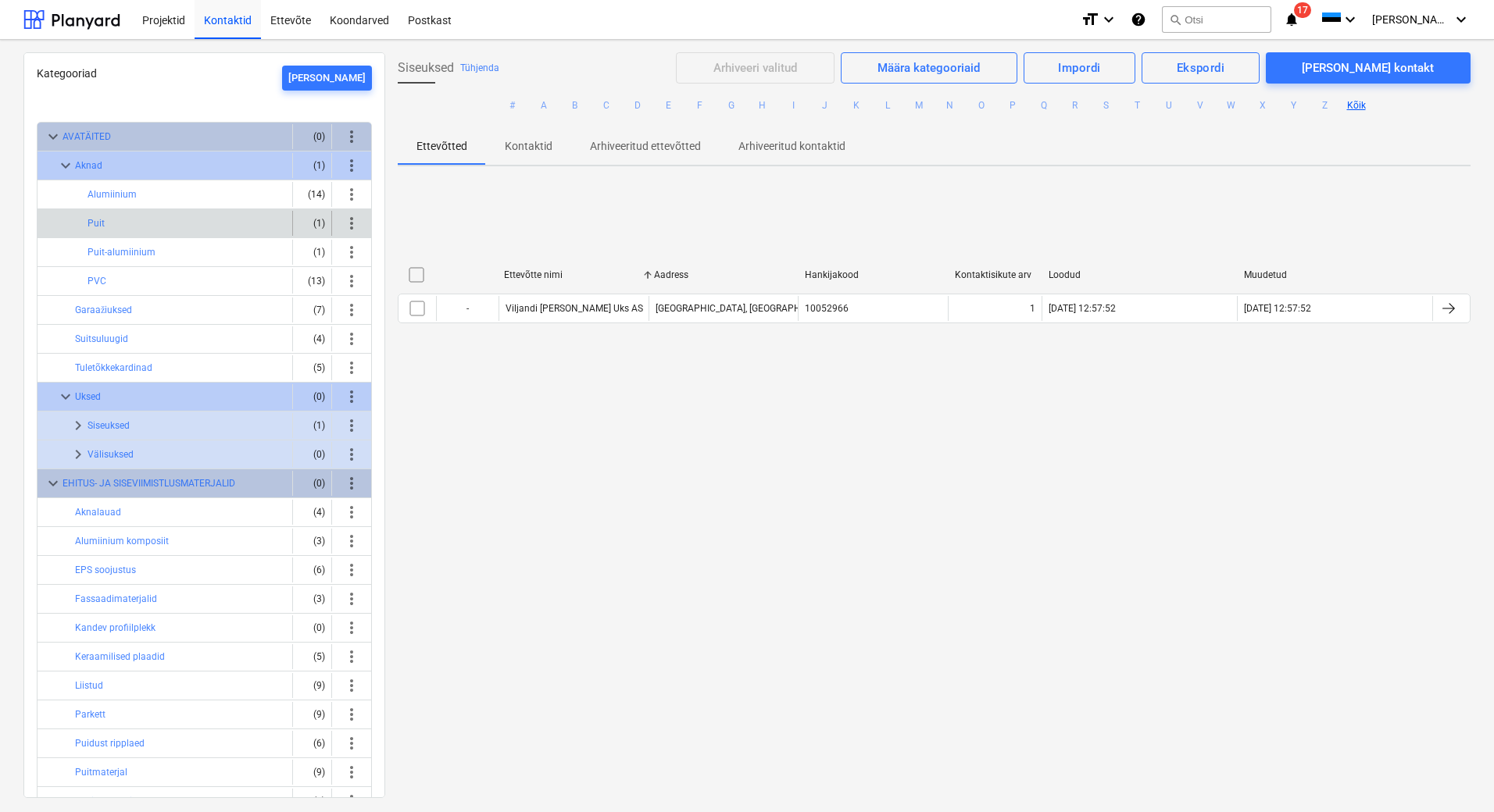
click at [119, 225] on div "Puit" at bounding box center [187, 223] width 198 height 25
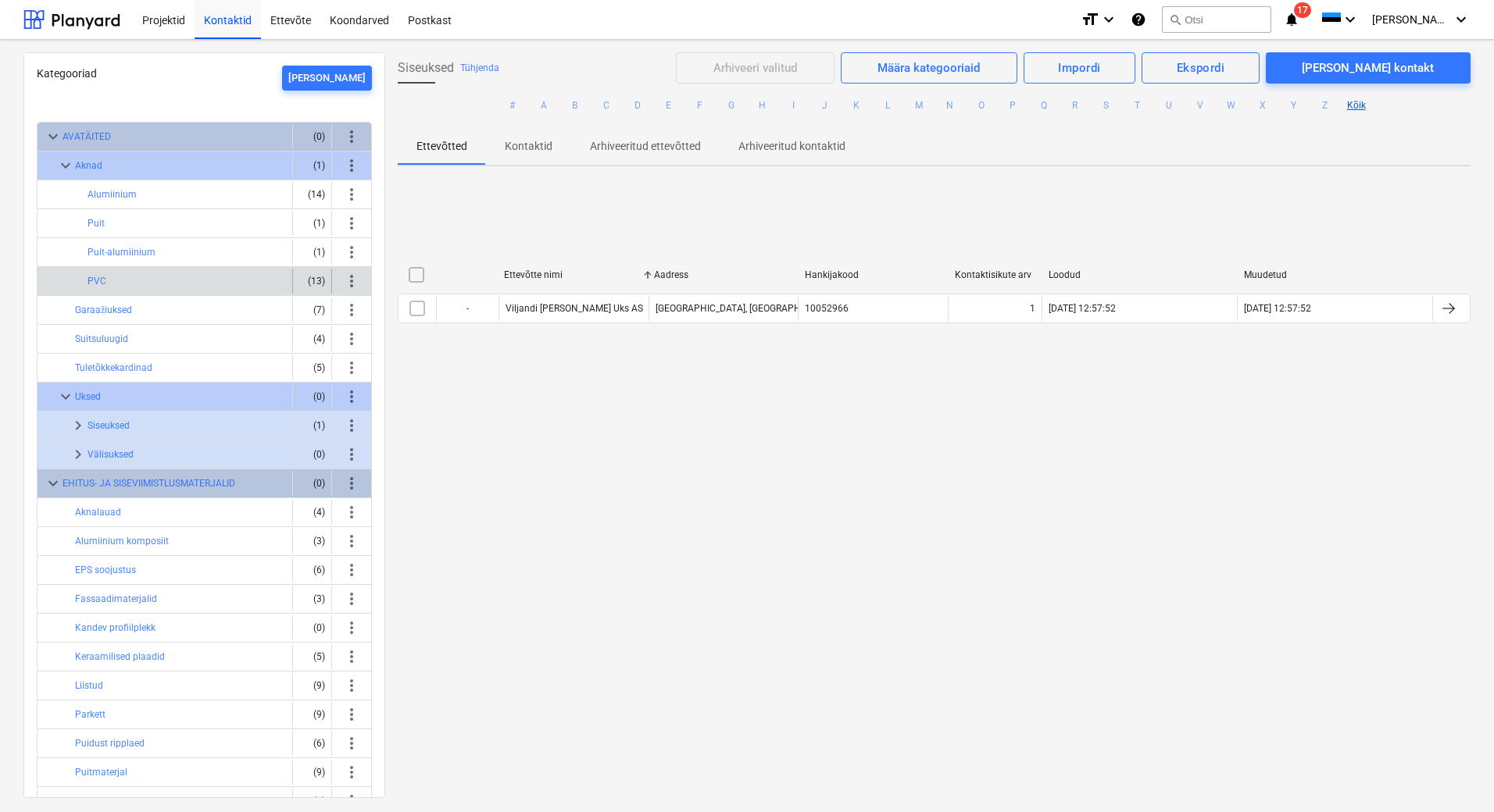
click at [112, 280] on div "PVC" at bounding box center [187, 281] width 198 height 25
click at [1206, 26] on button "search Otsi" at bounding box center [1216, 19] width 110 height 27
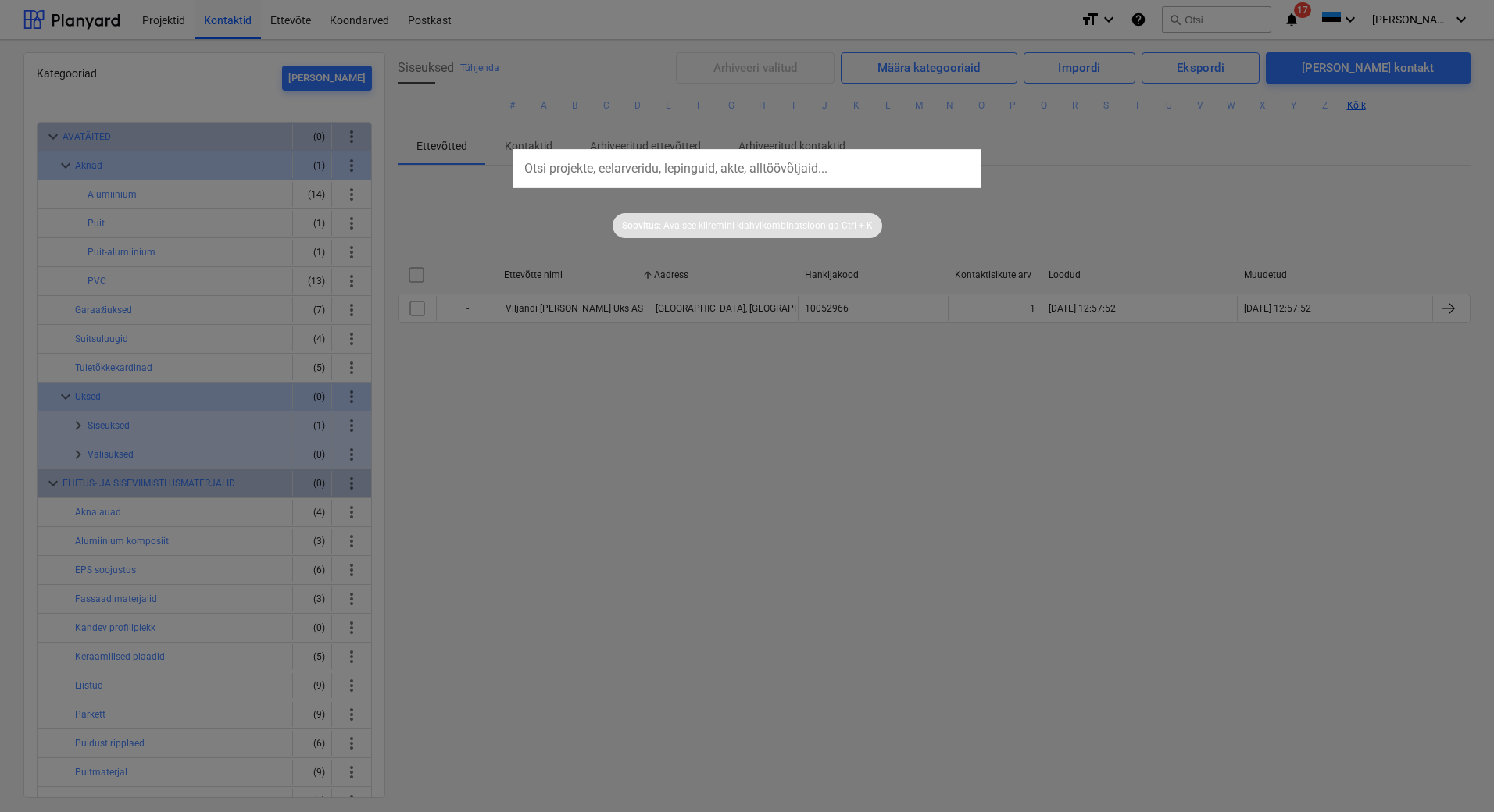
click at [1027, 507] on div at bounding box center [747, 406] width 1494 height 812
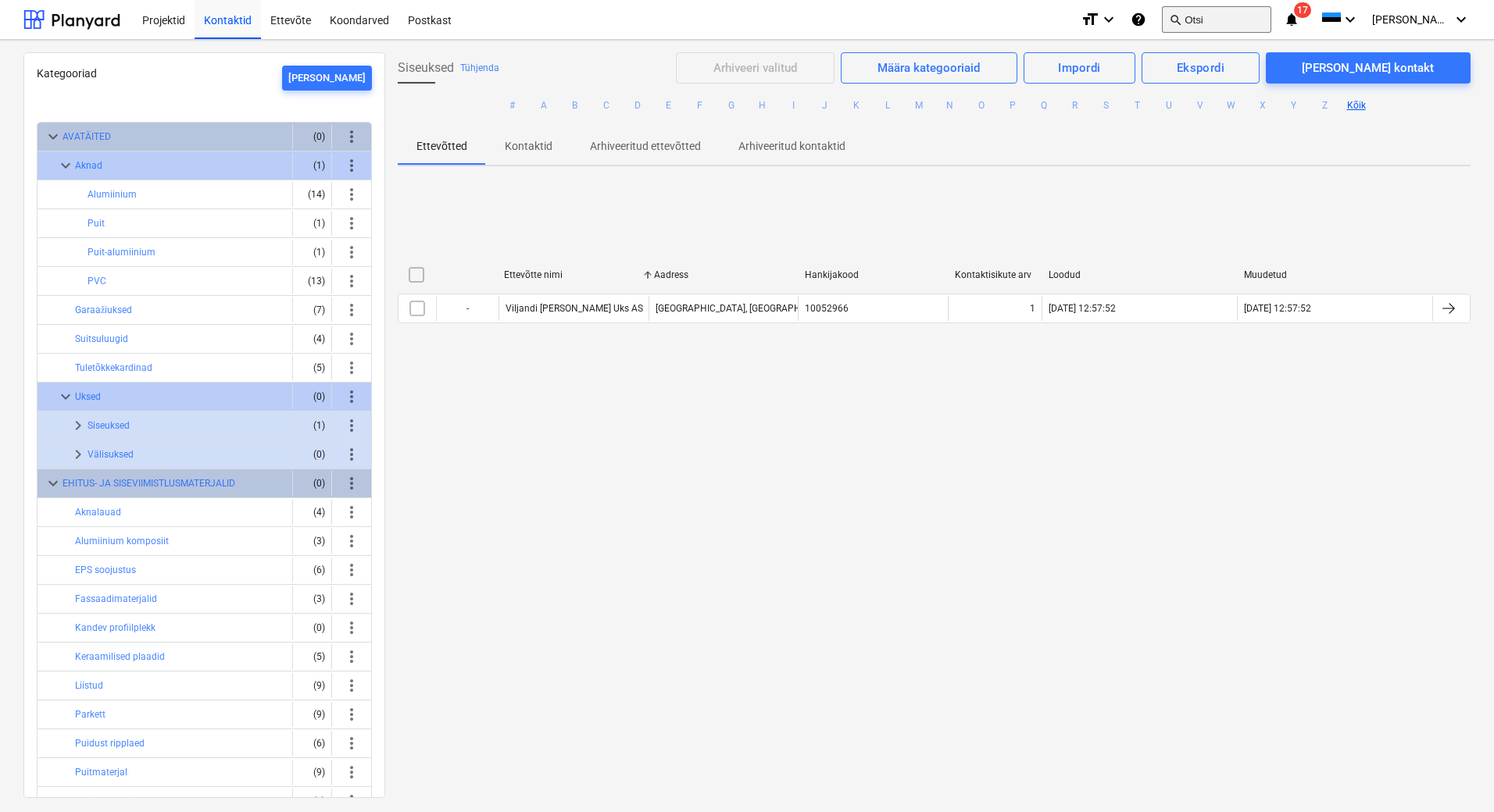
click at [1213, 19] on button "search Otsi" at bounding box center [1216, 19] width 110 height 27
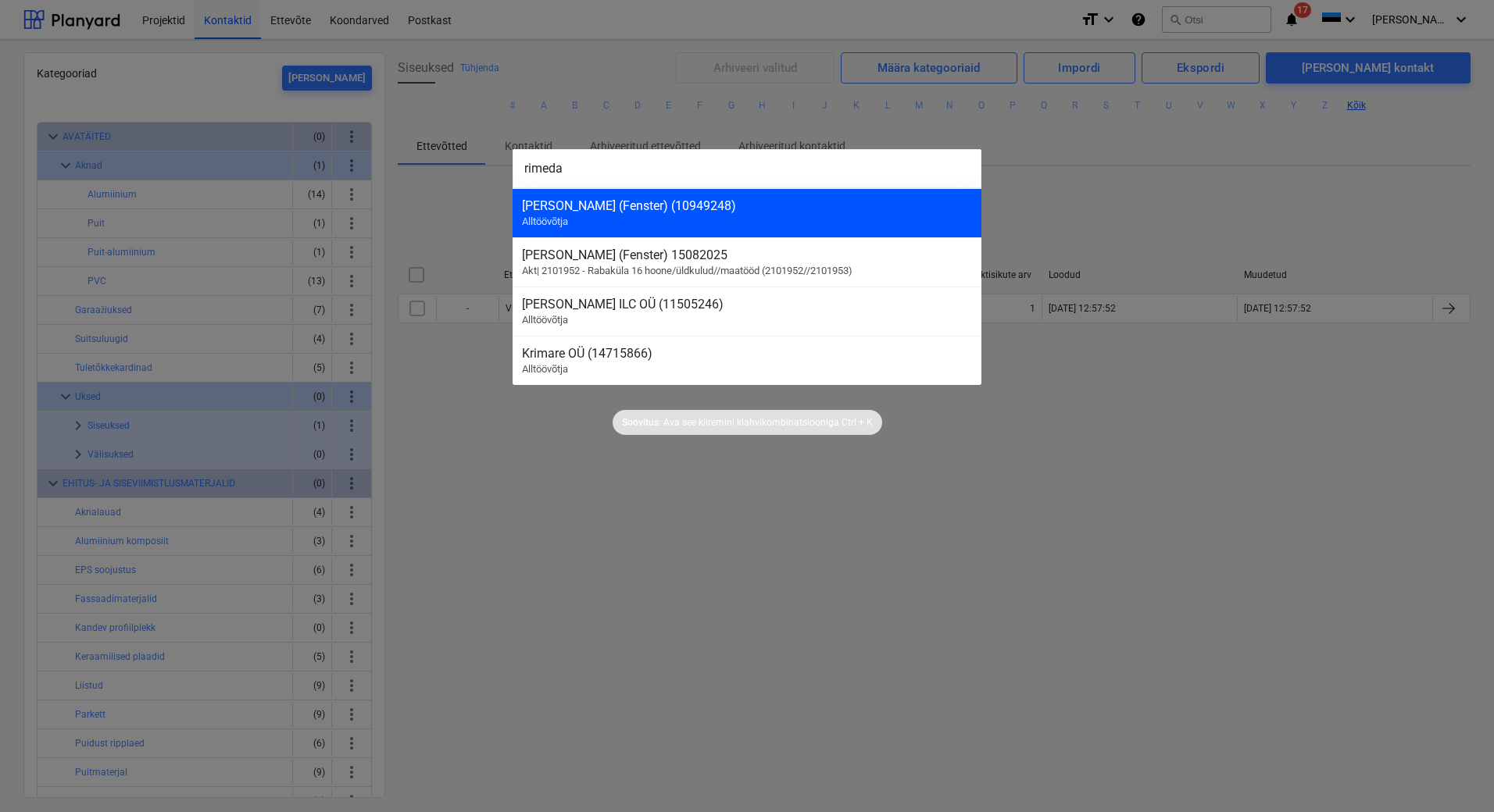
type input "rimeda"
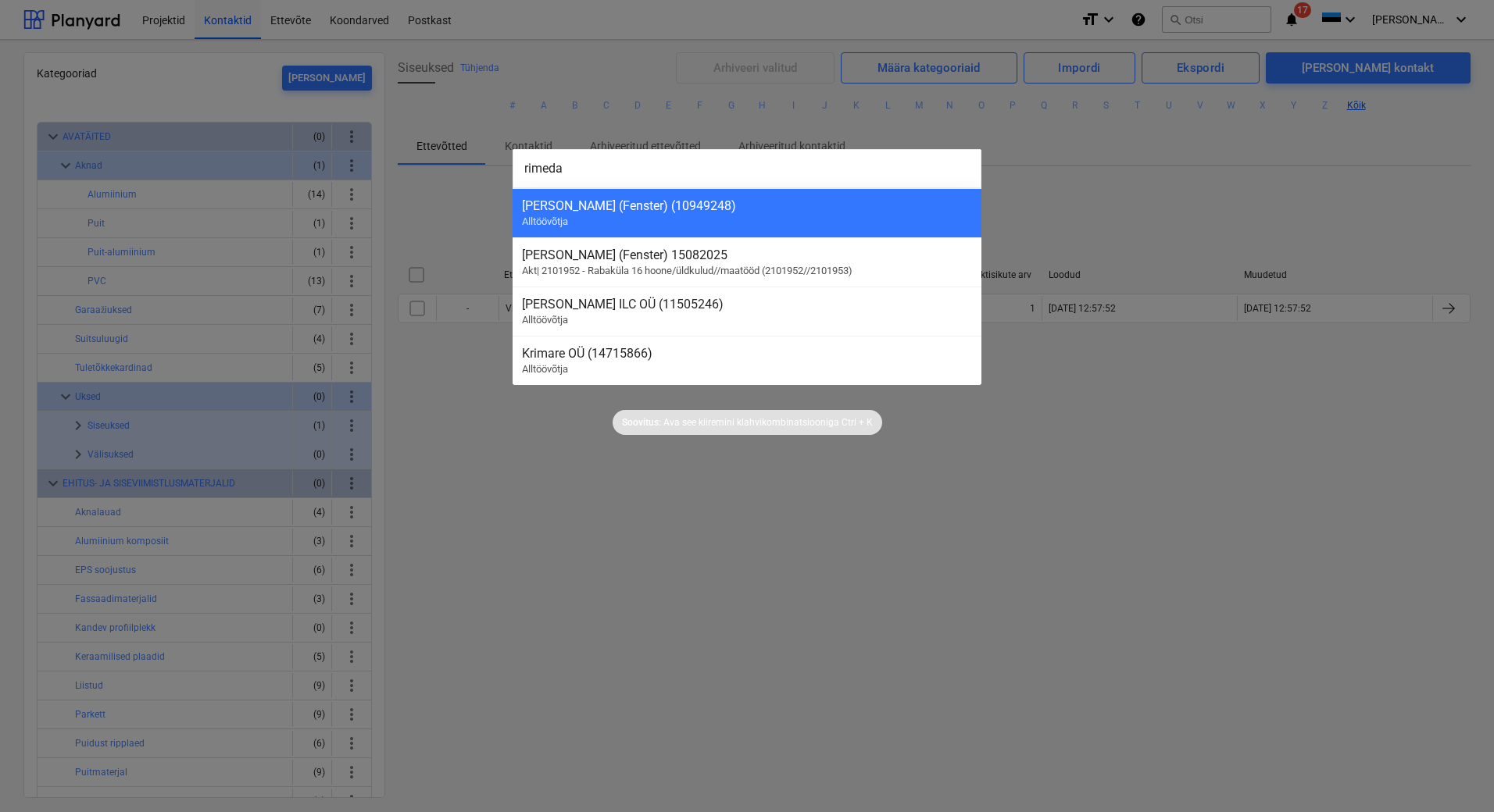
click at [687, 209] on div "[PERSON_NAME] (Fenster) (10949248)" at bounding box center [747, 205] width 450 height 15
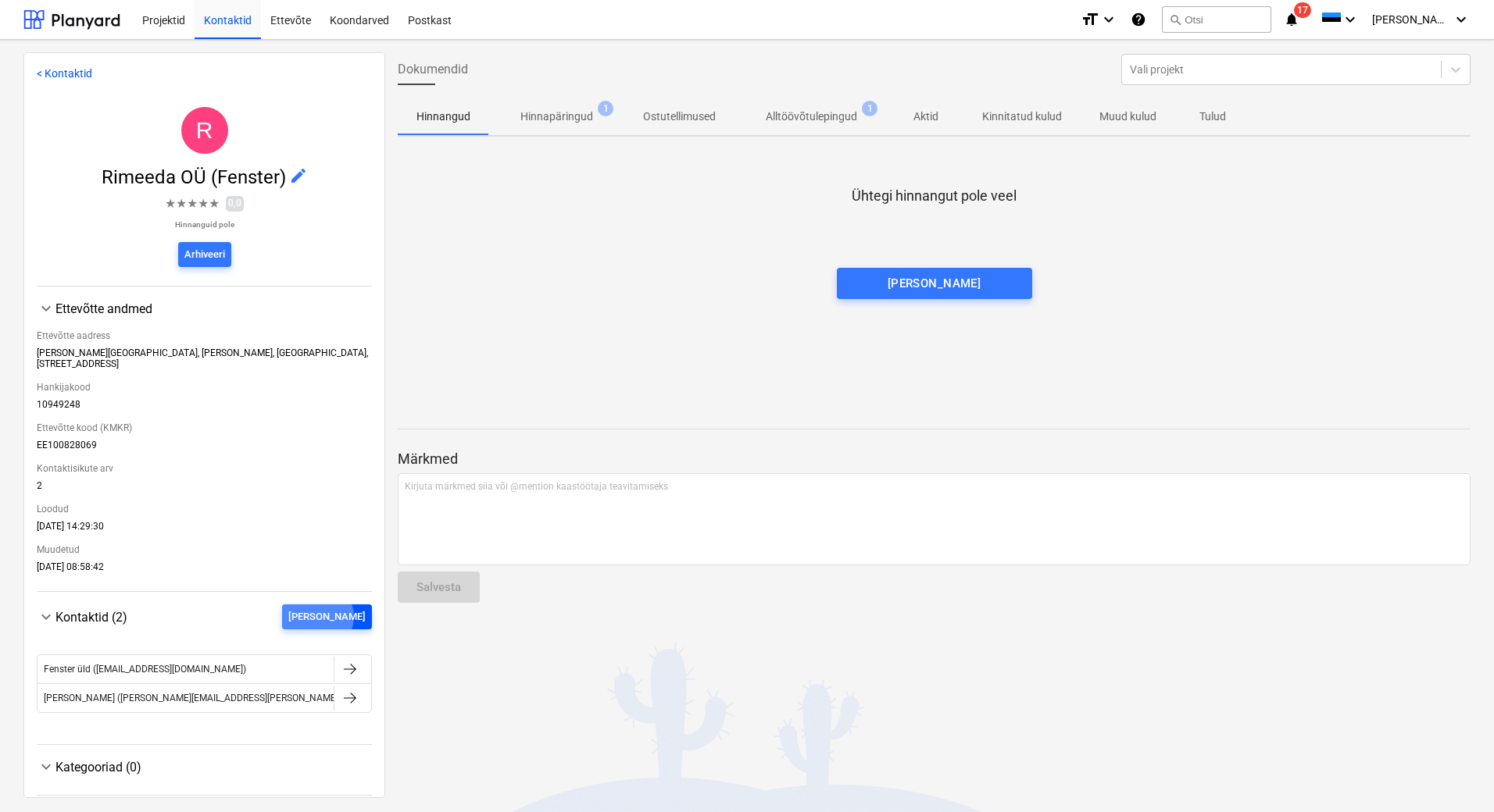
click at [351, 608] on div "[PERSON_NAME]" at bounding box center [327, 617] width 77 height 18
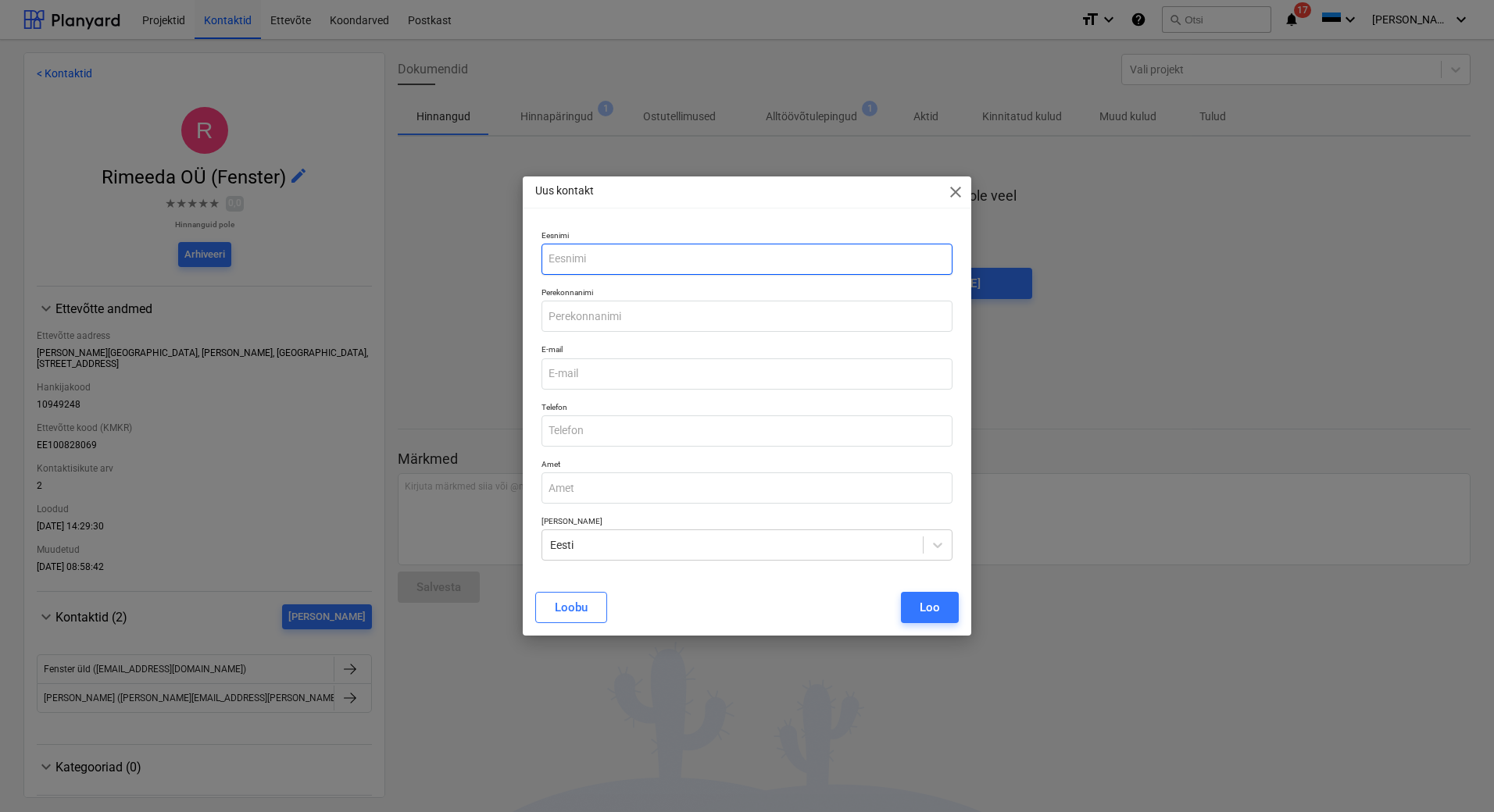
click at [604, 261] on input "text" at bounding box center [747, 259] width 411 height 31
click at [575, 255] on input "text" at bounding box center [747, 259] width 411 height 31
type input "[PERSON_NAME]"
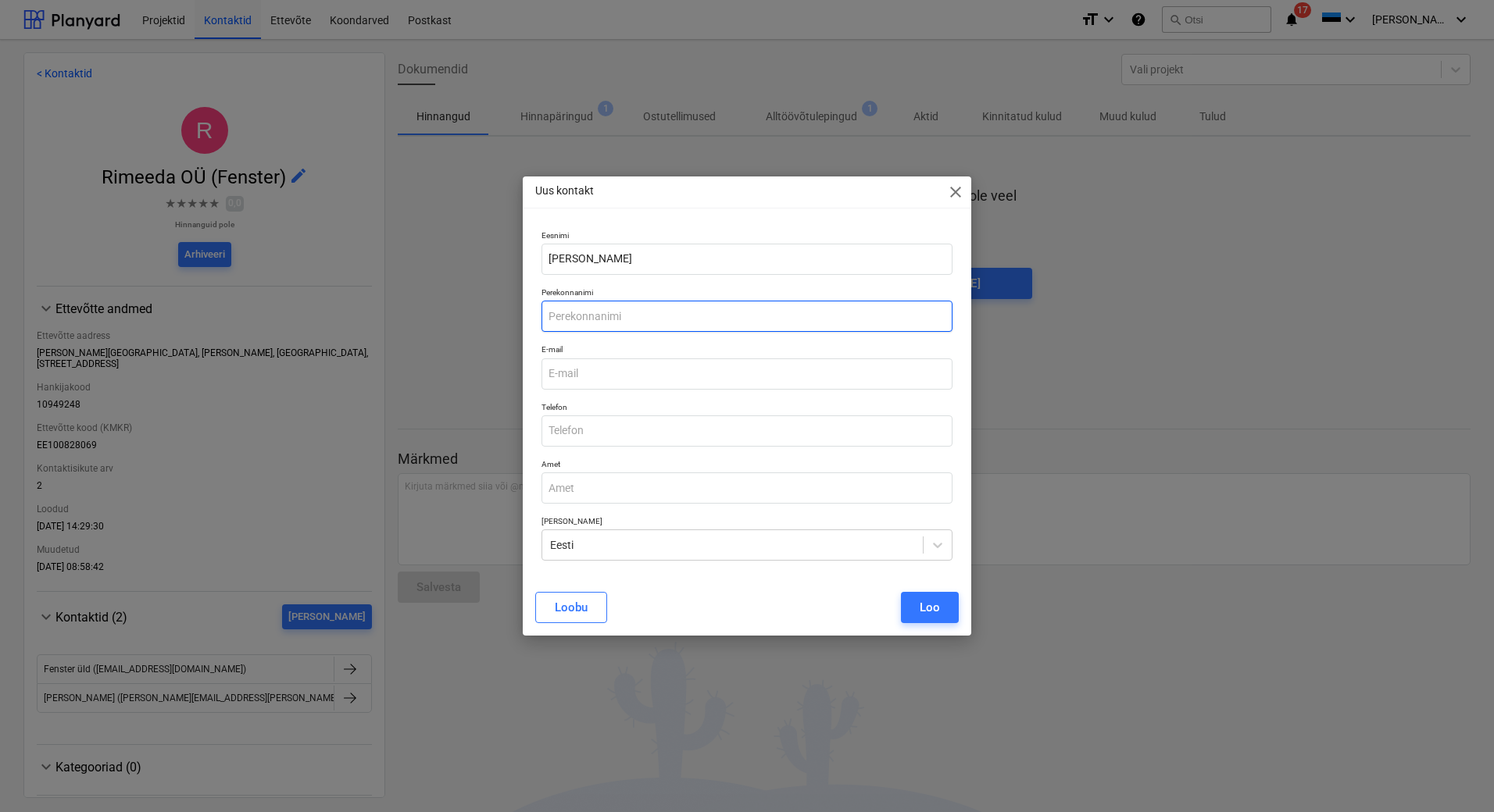
click at [574, 312] on input "text" at bounding box center [747, 316] width 411 height 31
type input "[PERSON_NAME]"
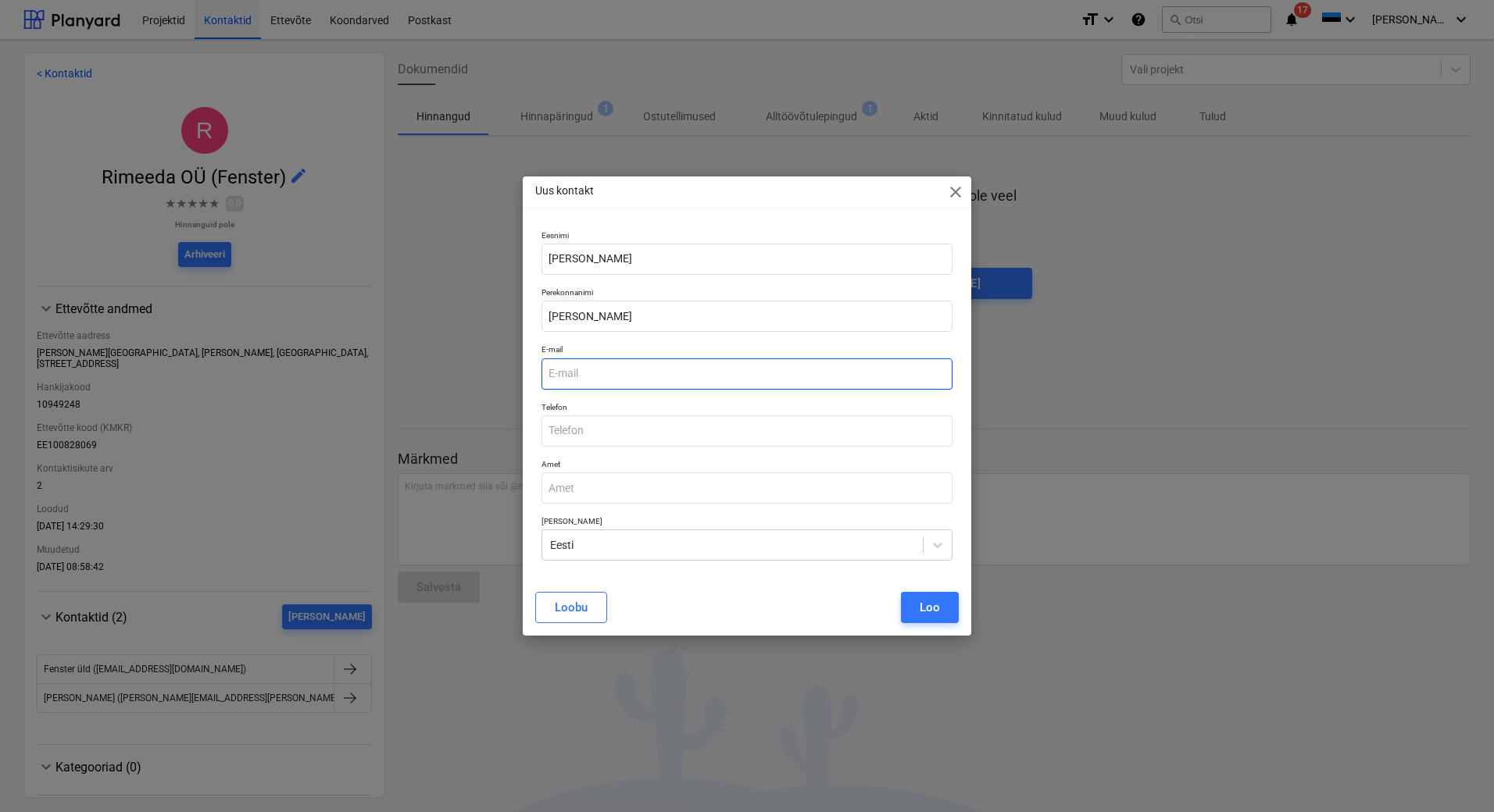
click at [626, 372] on input "email" at bounding box center [747, 374] width 411 height 31
paste input "[PERSON_NAME][EMAIL_ADDRESS][PERSON_NAME][PERSON_NAME][DOMAIN_NAME]"
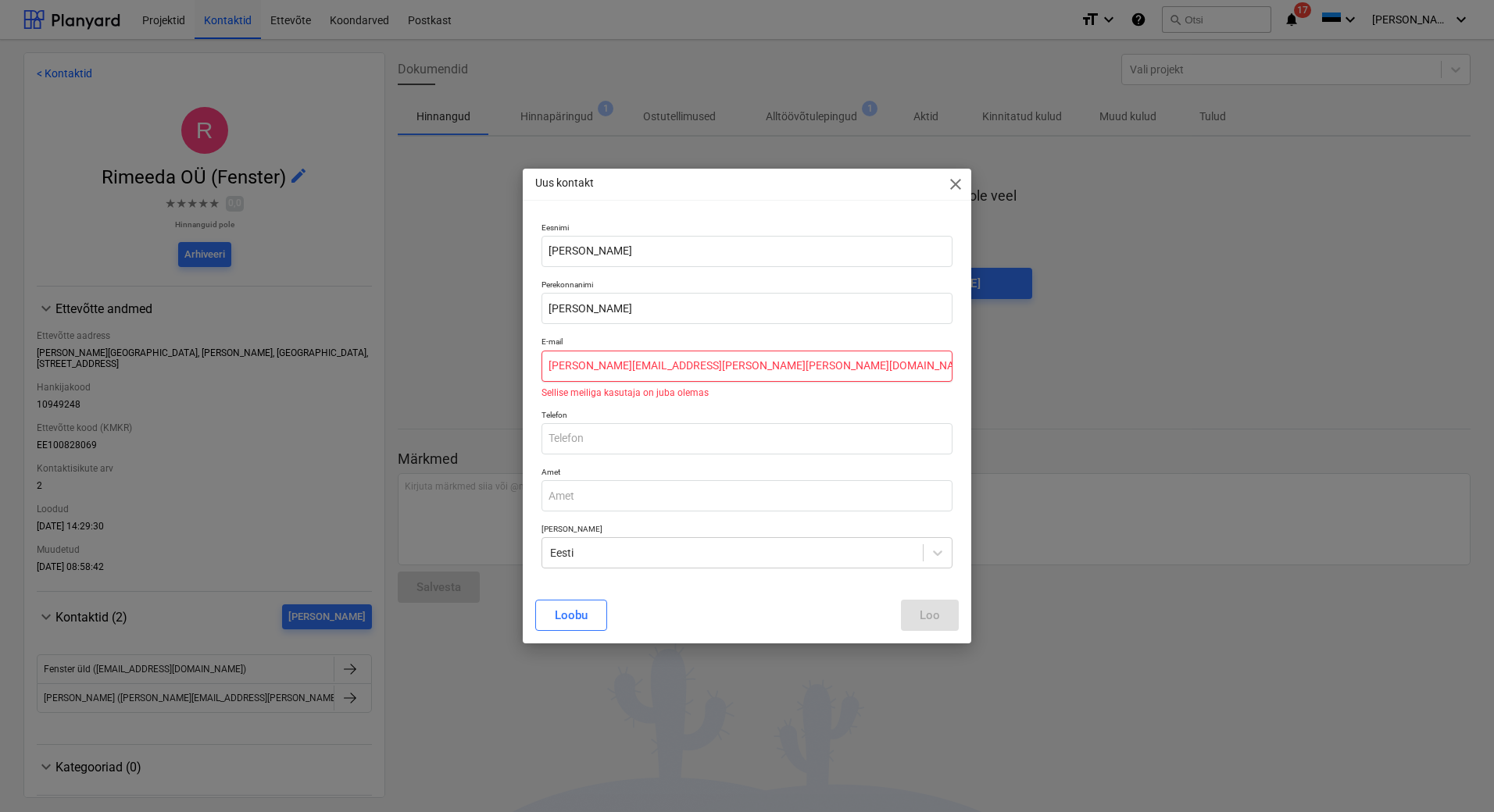
click at [550, 363] on input "[PERSON_NAME][EMAIL_ADDRESS][PERSON_NAME][PERSON_NAME][DOMAIN_NAME]" at bounding box center [747, 366] width 411 height 31
type input "[PERSON_NAME][EMAIL_ADDRESS][PERSON_NAME][PERSON_NAME][DOMAIN_NAME]"
click at [958, 183] on span "close" at bounding box center [955, 184] width 19 height 19
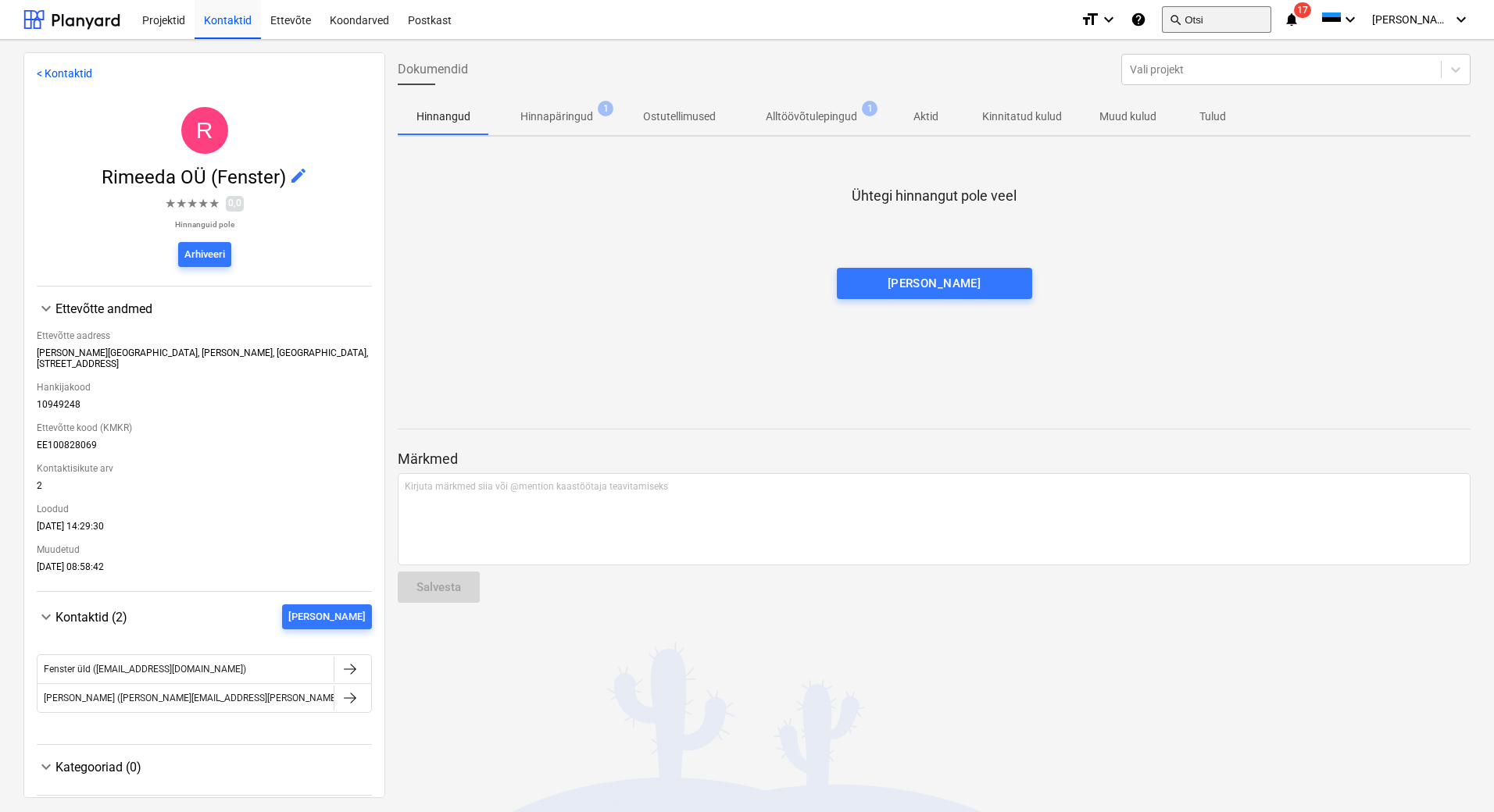
click at [1226, 24] on button "search Otsi" at bounding box center [1216, 19] width 110 height 27
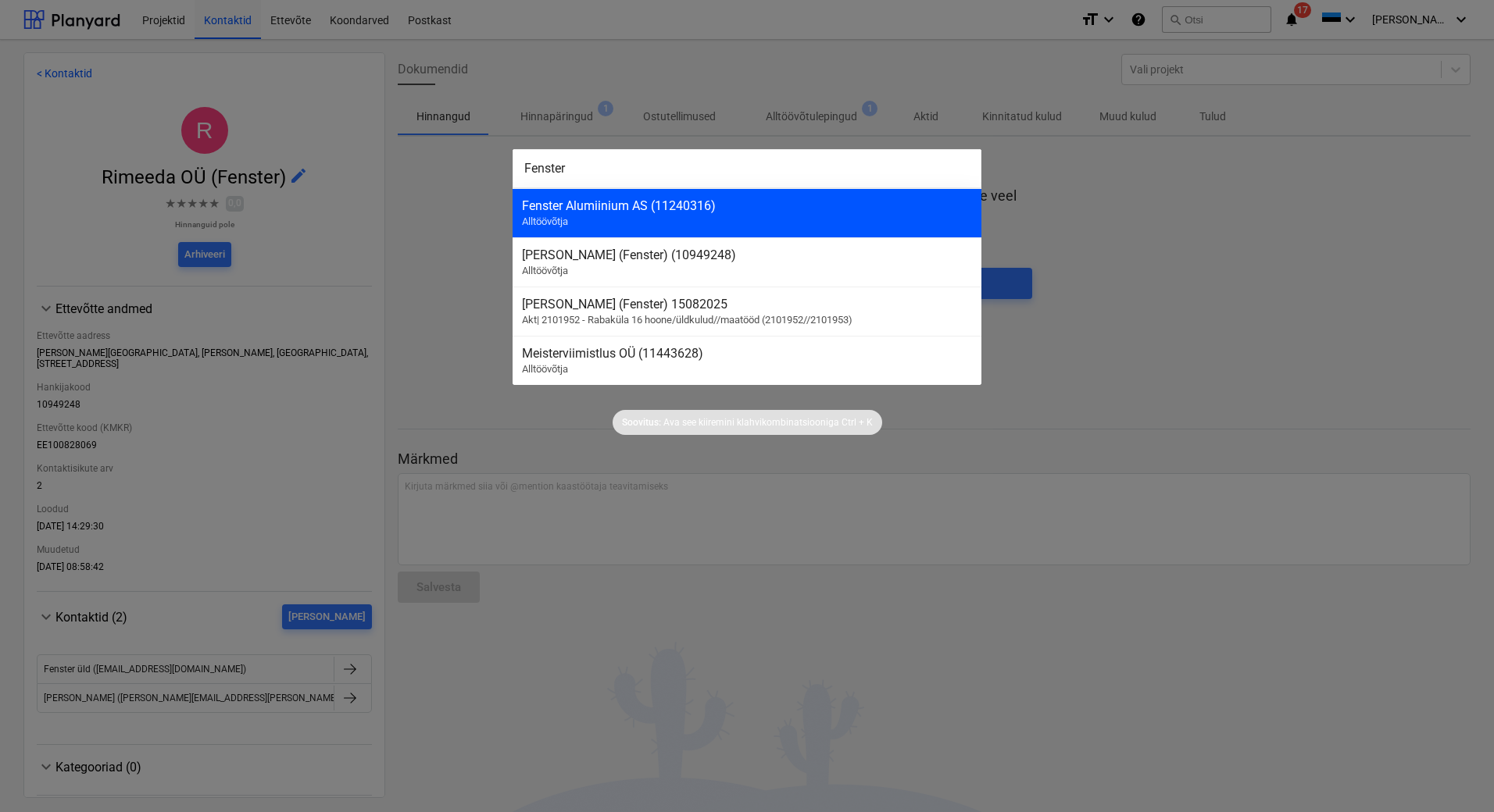
type input "Fenster"
click at [557, 216] on span "Alltöövõtja" at bounding box center [545, 221] width 46 height 11
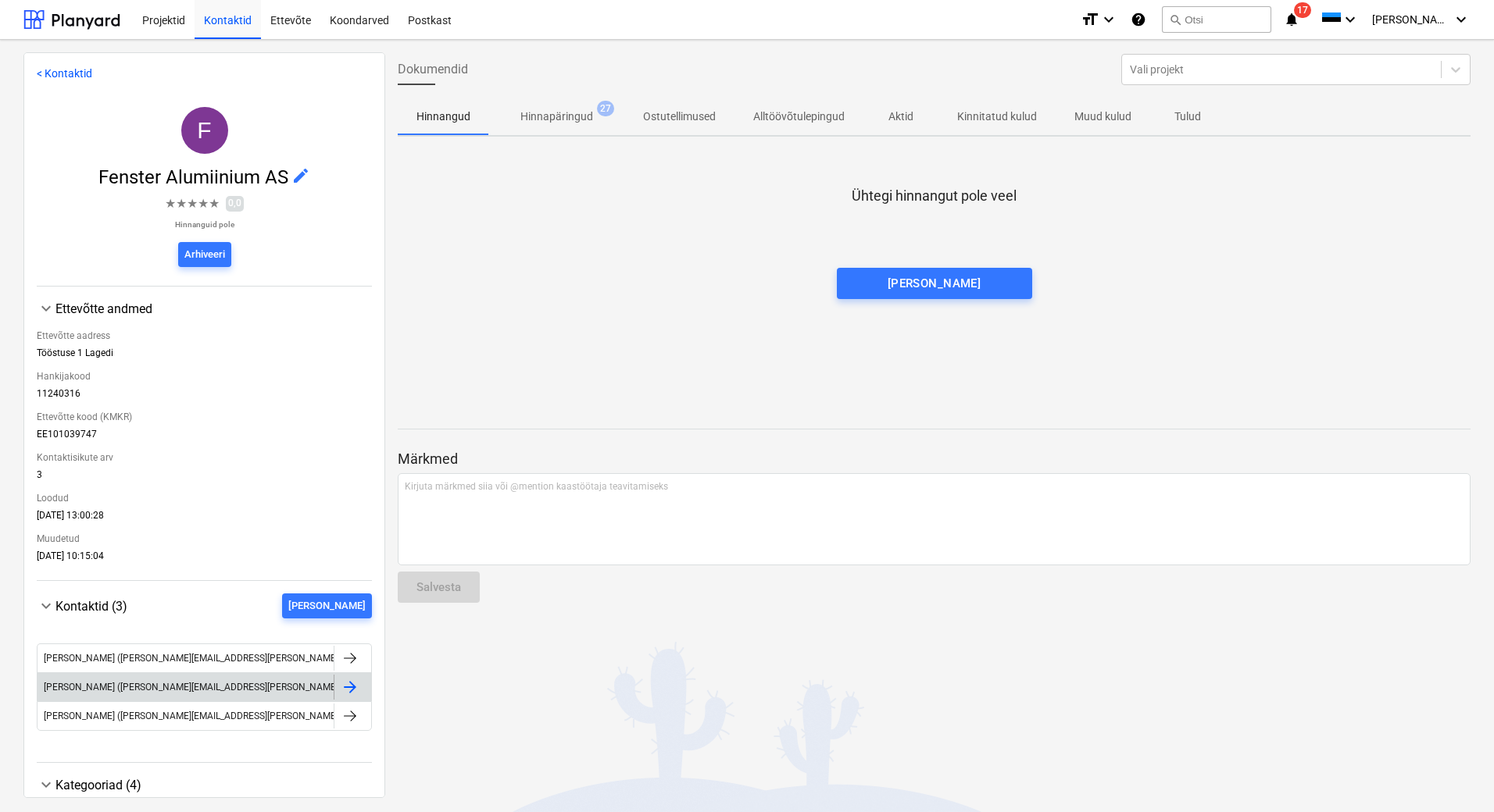
click at [340, 689] on div at bounding box center [349, 687] width 19 height 19
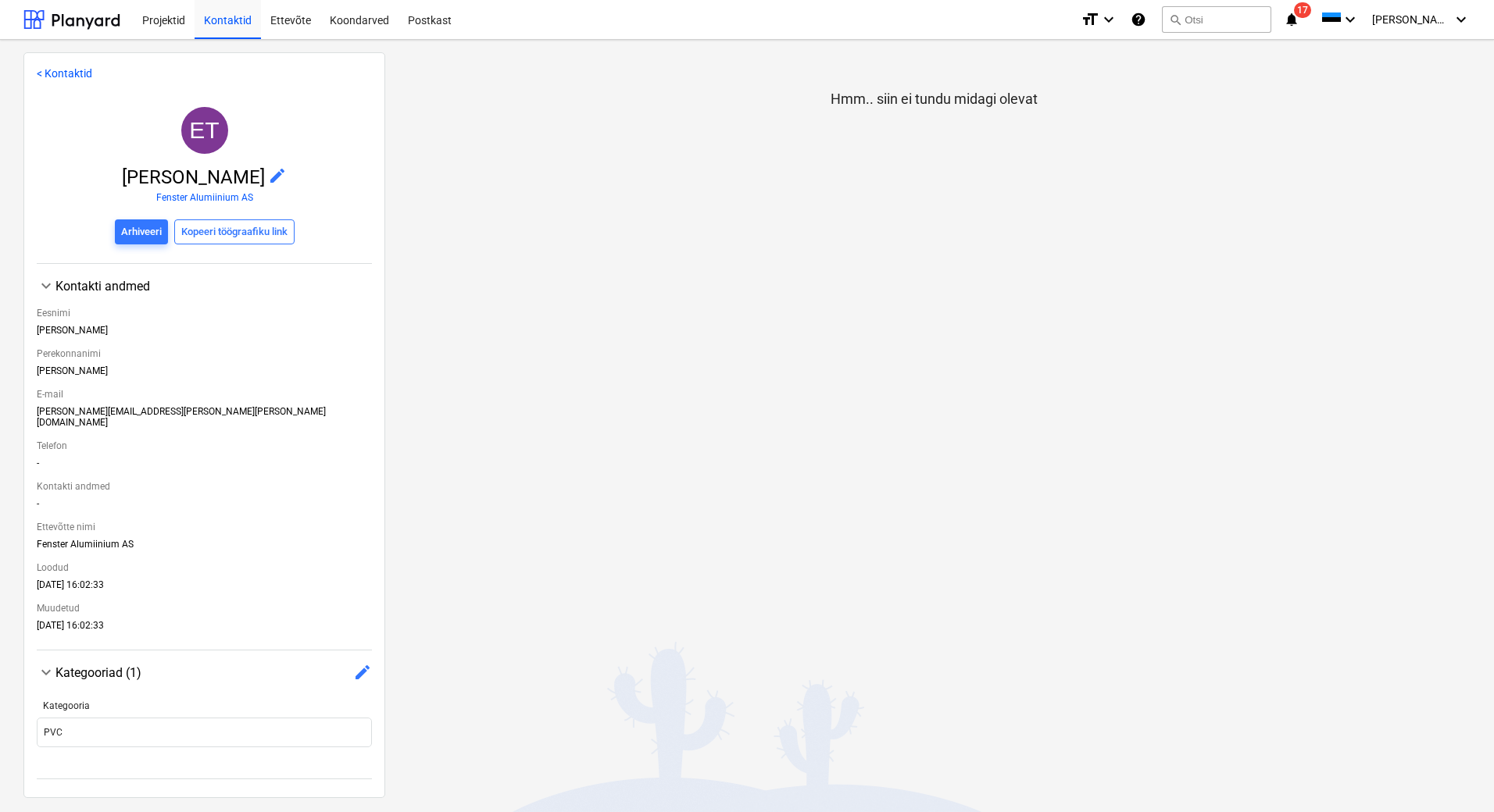
click at [268, 177] on span "edit" at bounding box center [277, 175] width 19 height 19
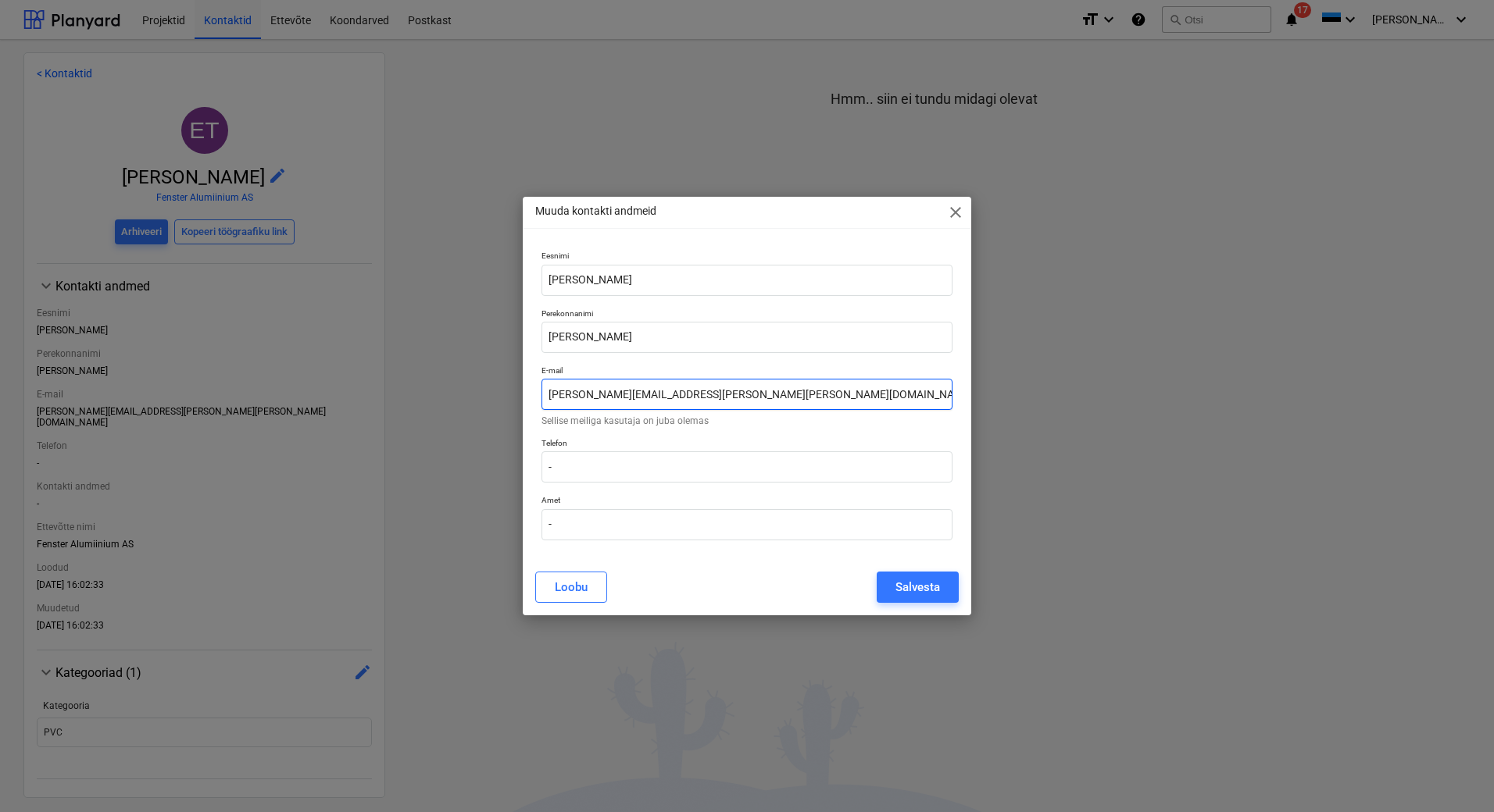
drag, startPoint x: 693, startPoint y: 391, endPoint x: 551, endPoint y: 378, distance: 142.6
click at [551, 378] on div "E-mail [PERSON_NAME][EMAIL_ADDRESS][PERSON_NAME][PERSON_NAME][DOMAIN_NAME] Sell…" at bounding box center [747, 395] width 411 height 60
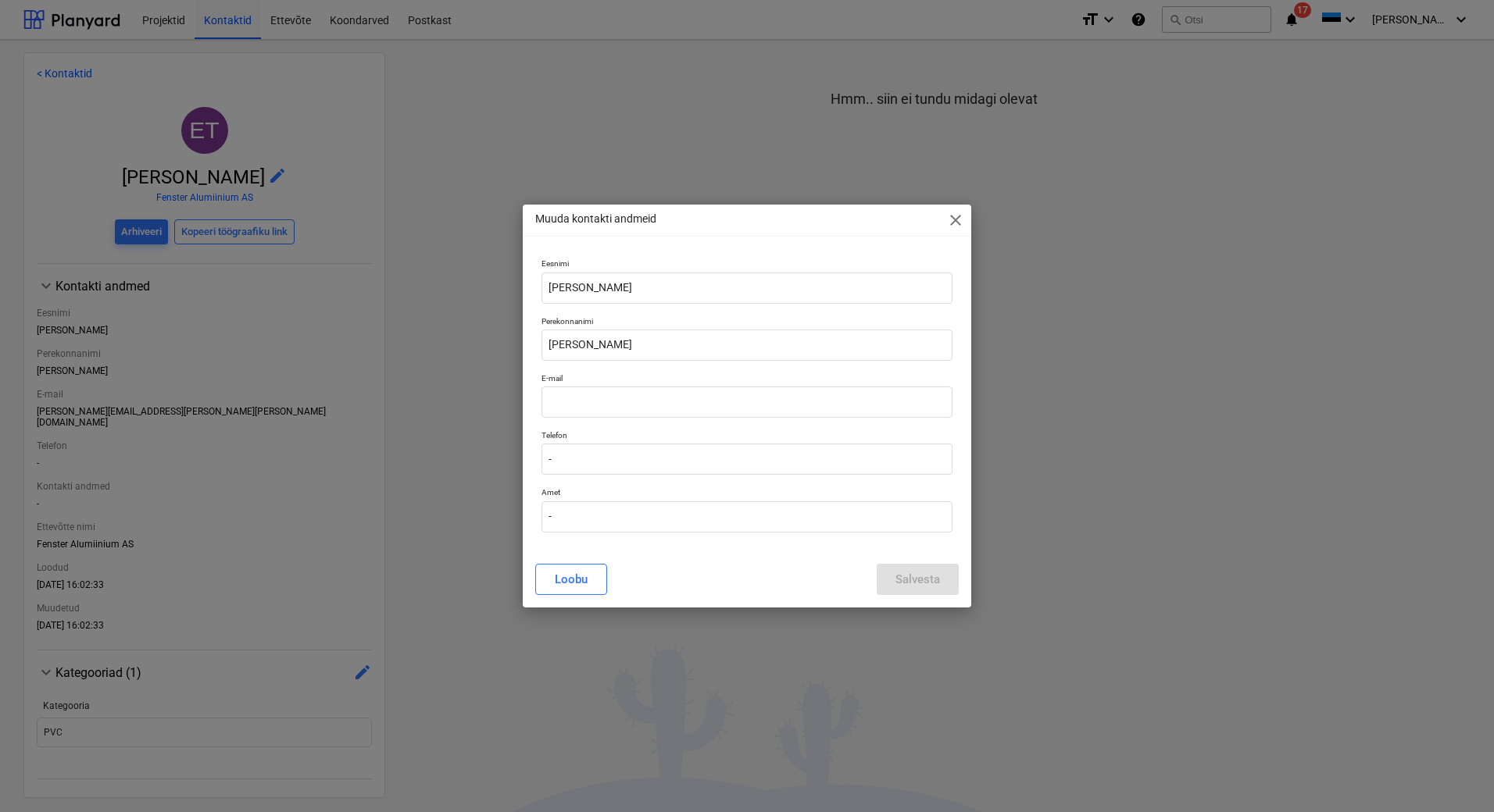
click at [959, 222] on div "Muuda kontakti andmeid close" at bounding box center [747, 220] width 448 height 31
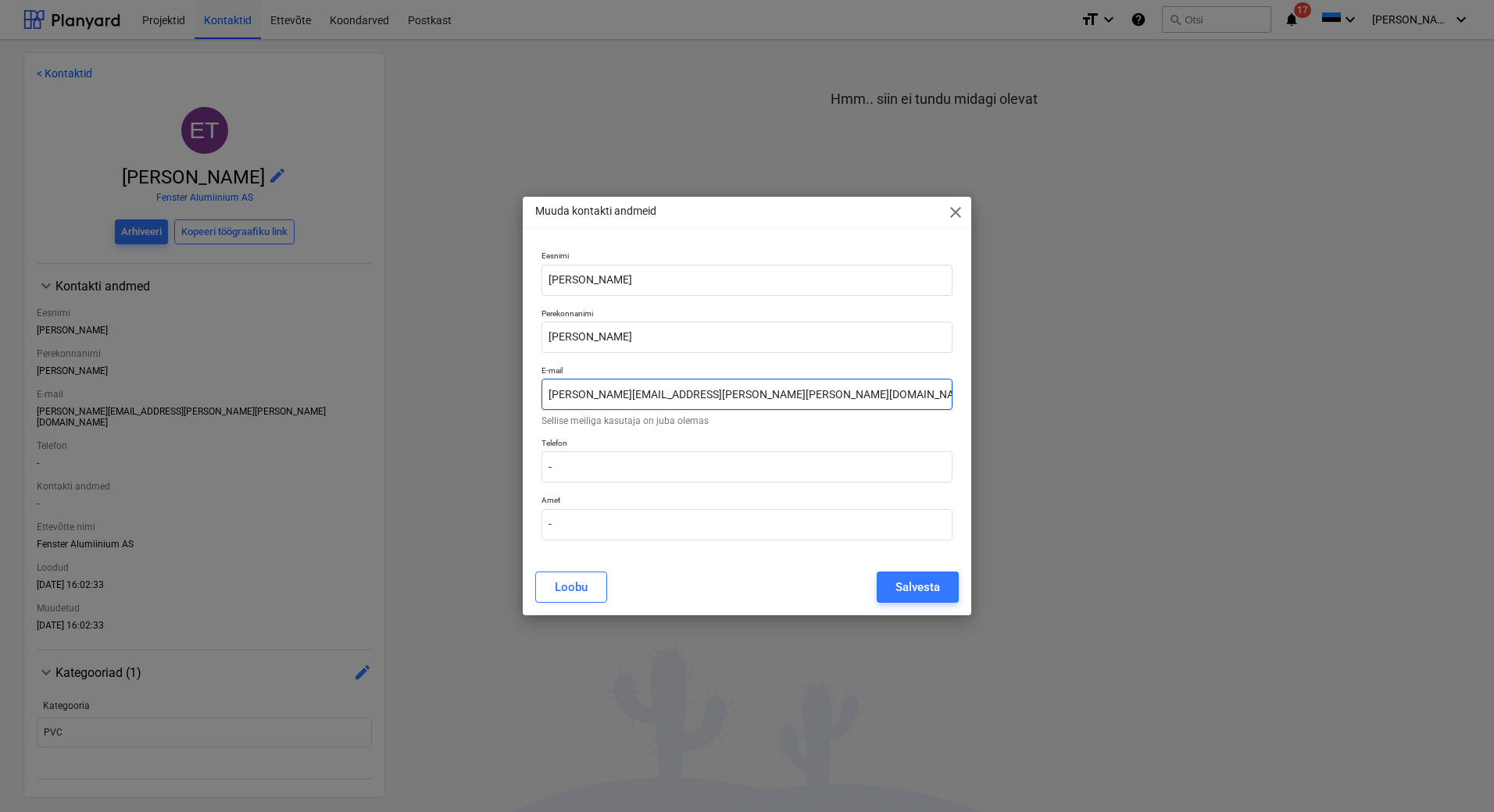
type input "[PERSON_NAME][EMAIL_ADDRESS][PERSON_NAME][PERSON_NAME][DOMAIN_NAME]"
click at [955, 209] on span "close" at bounding box center [955, 212] width 19 height 19
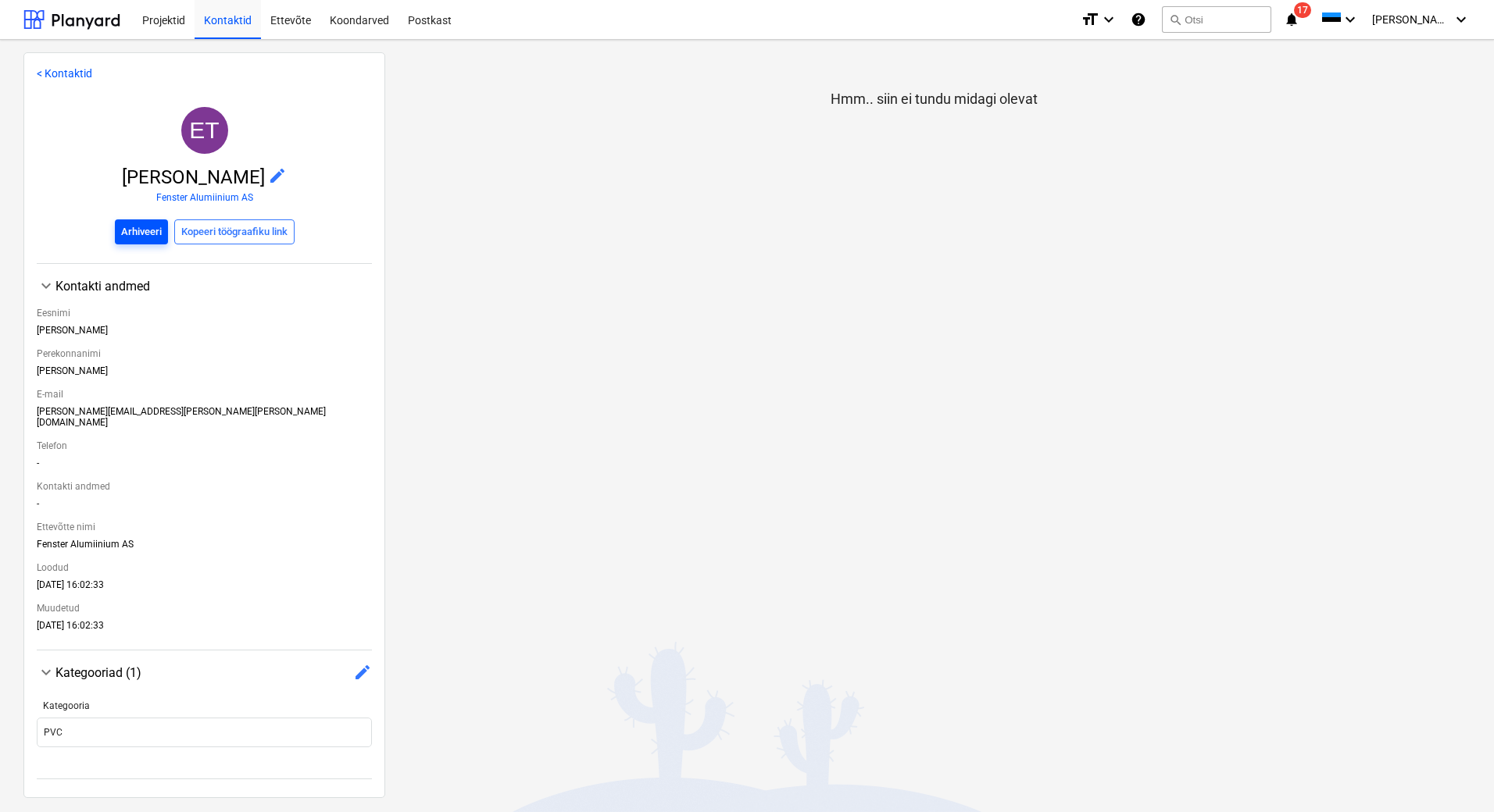
click at [157, 224] on div "Arhiveeri" at bounding box center [141, 232] width 41 height 18
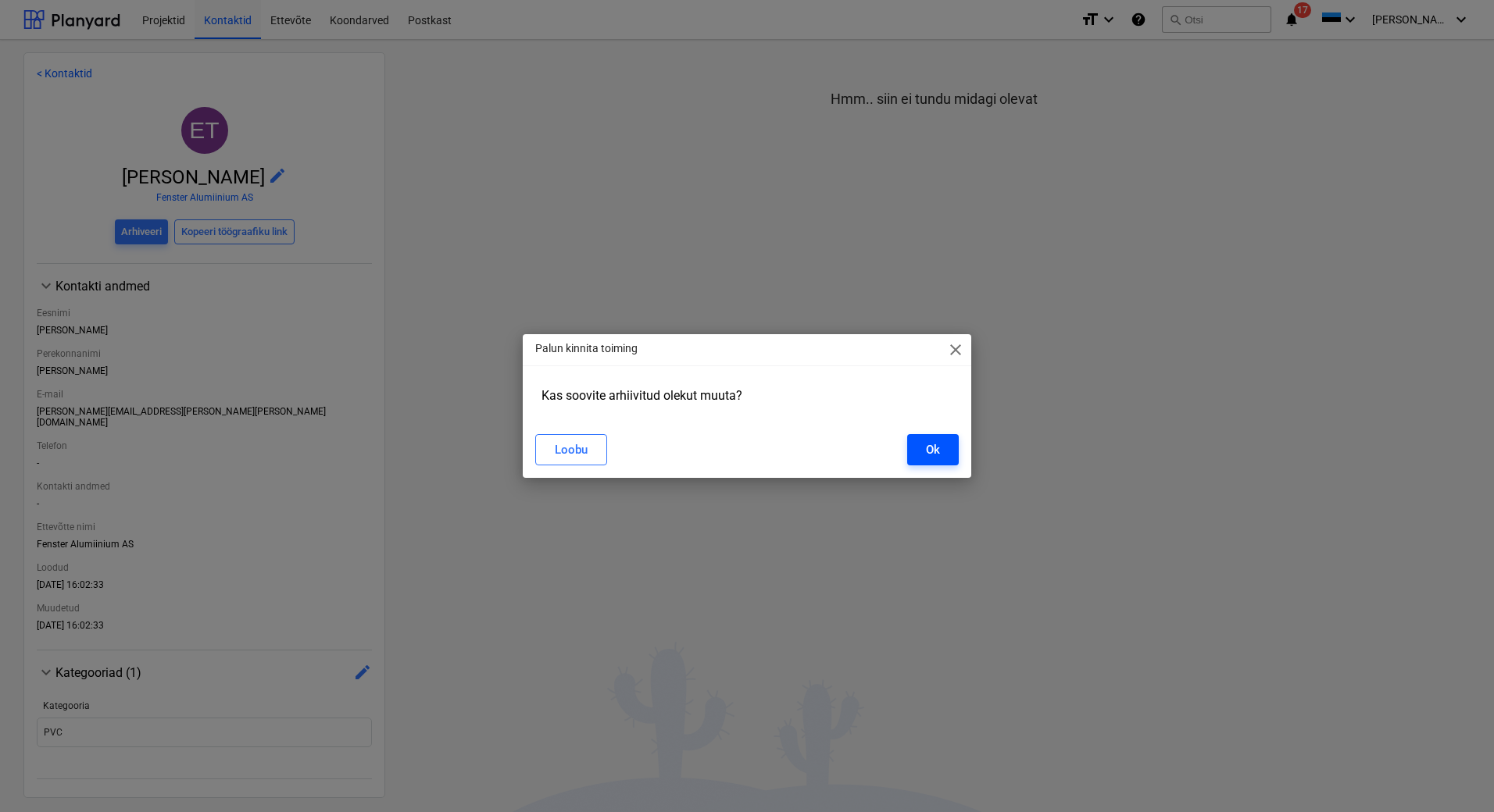
click at [917, 455] on button "Ok" at bounding box center [933, 450] width 51 height 31
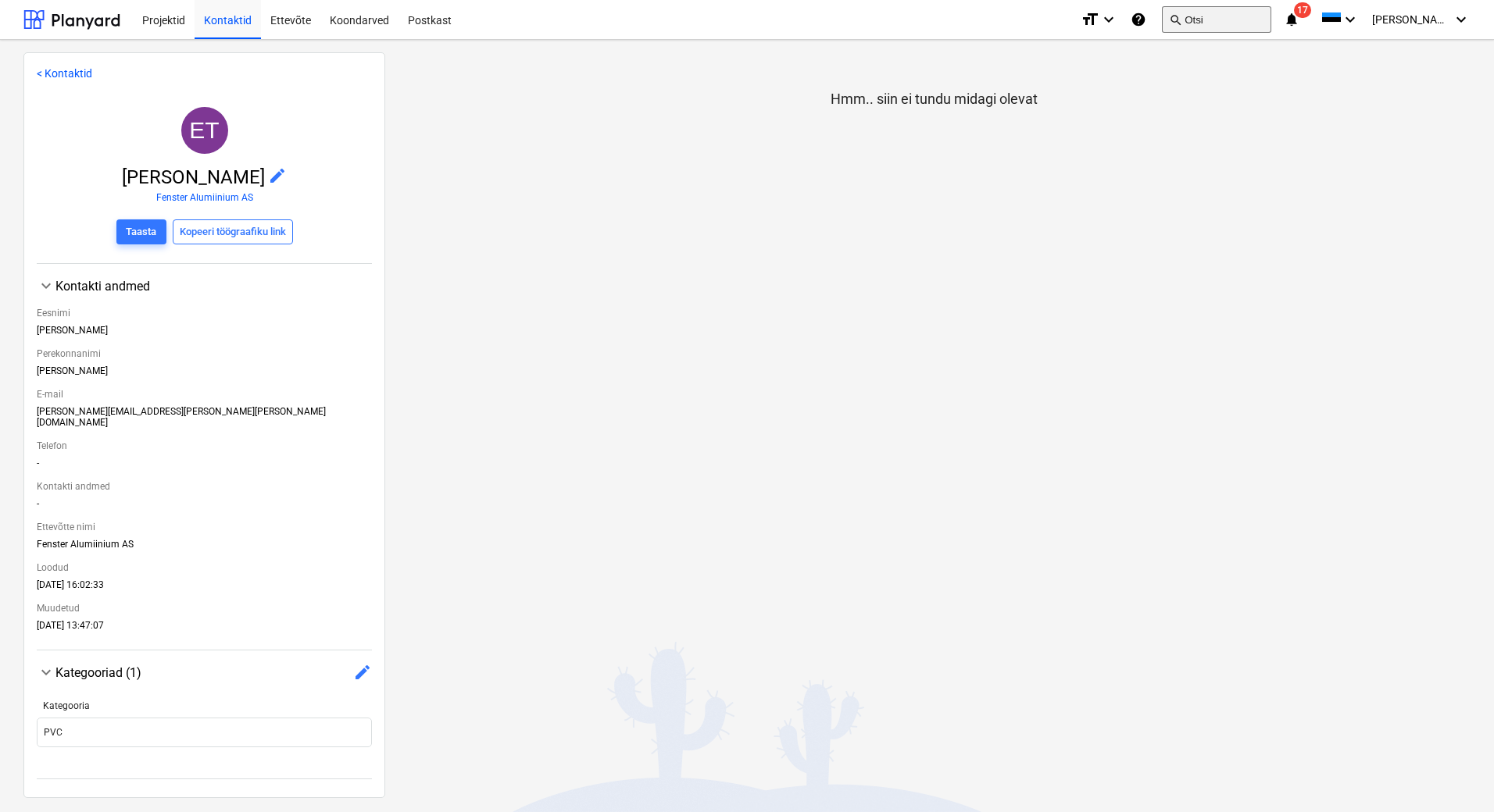
click at [1210, 12] on button "search Otsi" at bounding box center [1216, 19] width 110 height 27
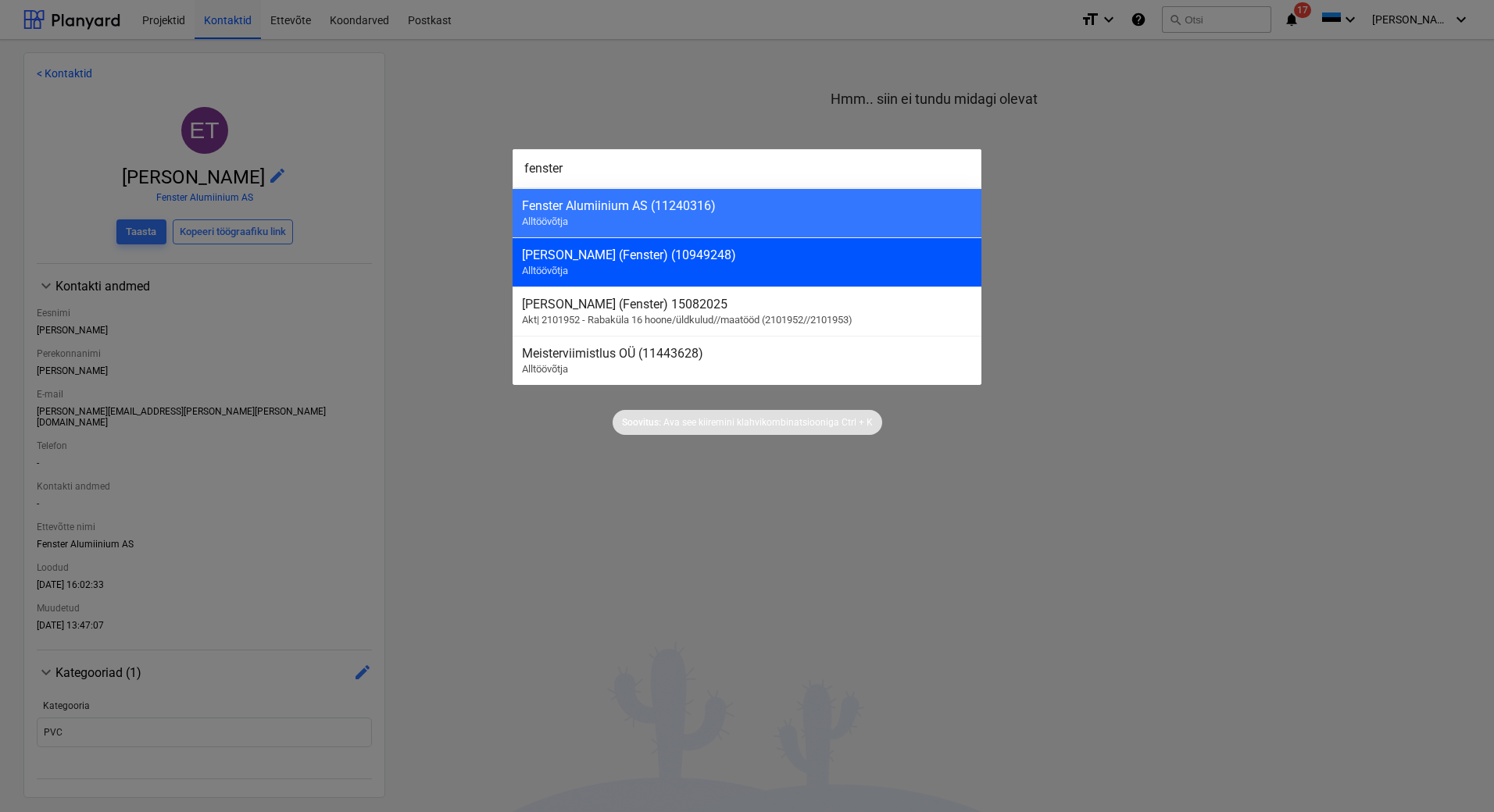
type input "fenster"
click at [637, 268] on div "[PERSON_NAME] (Fenster) (10949248) Alltöövõtja" at bounding box center [747, 261] width 469 height 50
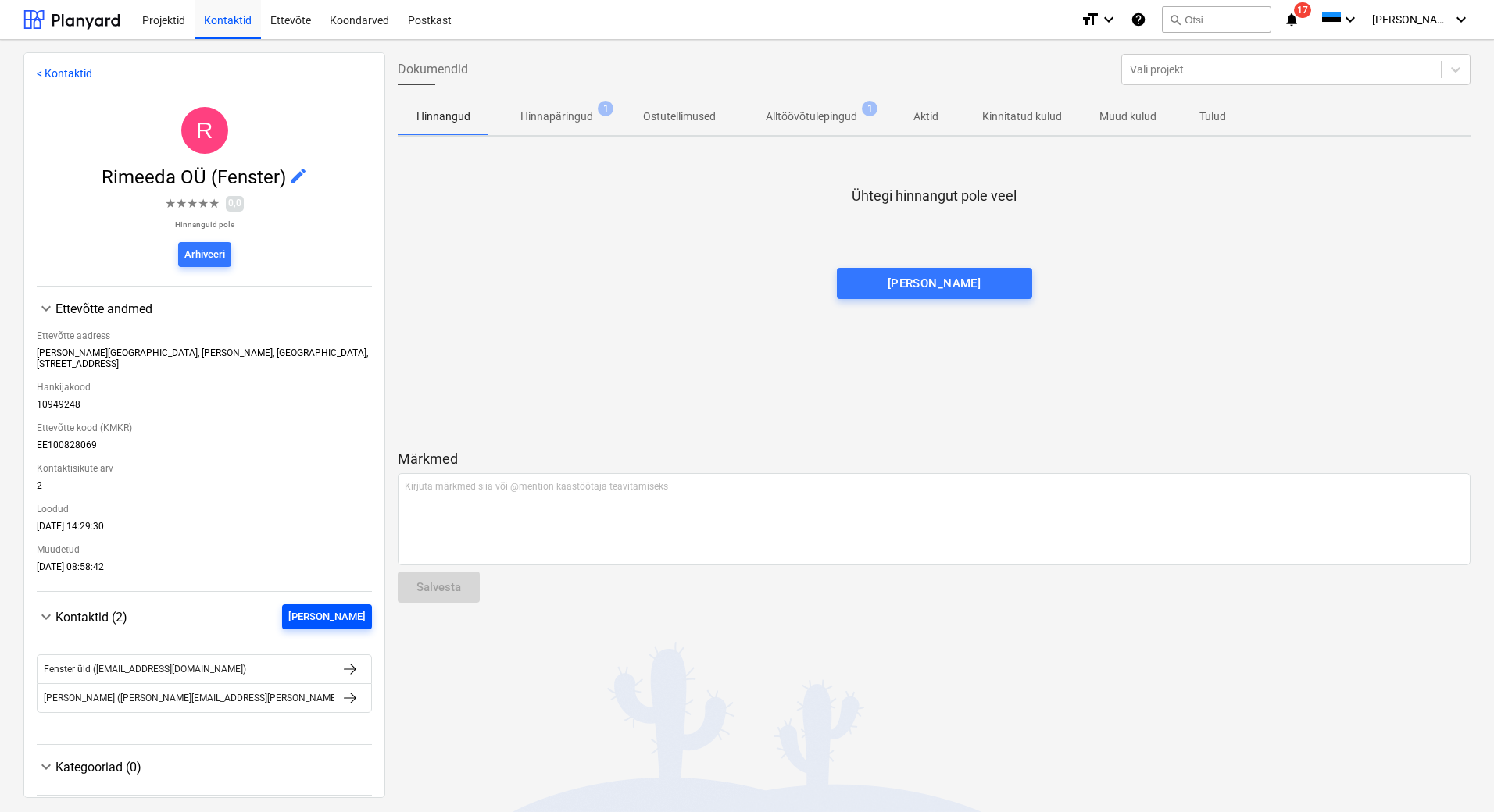
click at [332, 608] on div "[PERSON_NAME]" at bounding box center [327, 617] width 77 height 18
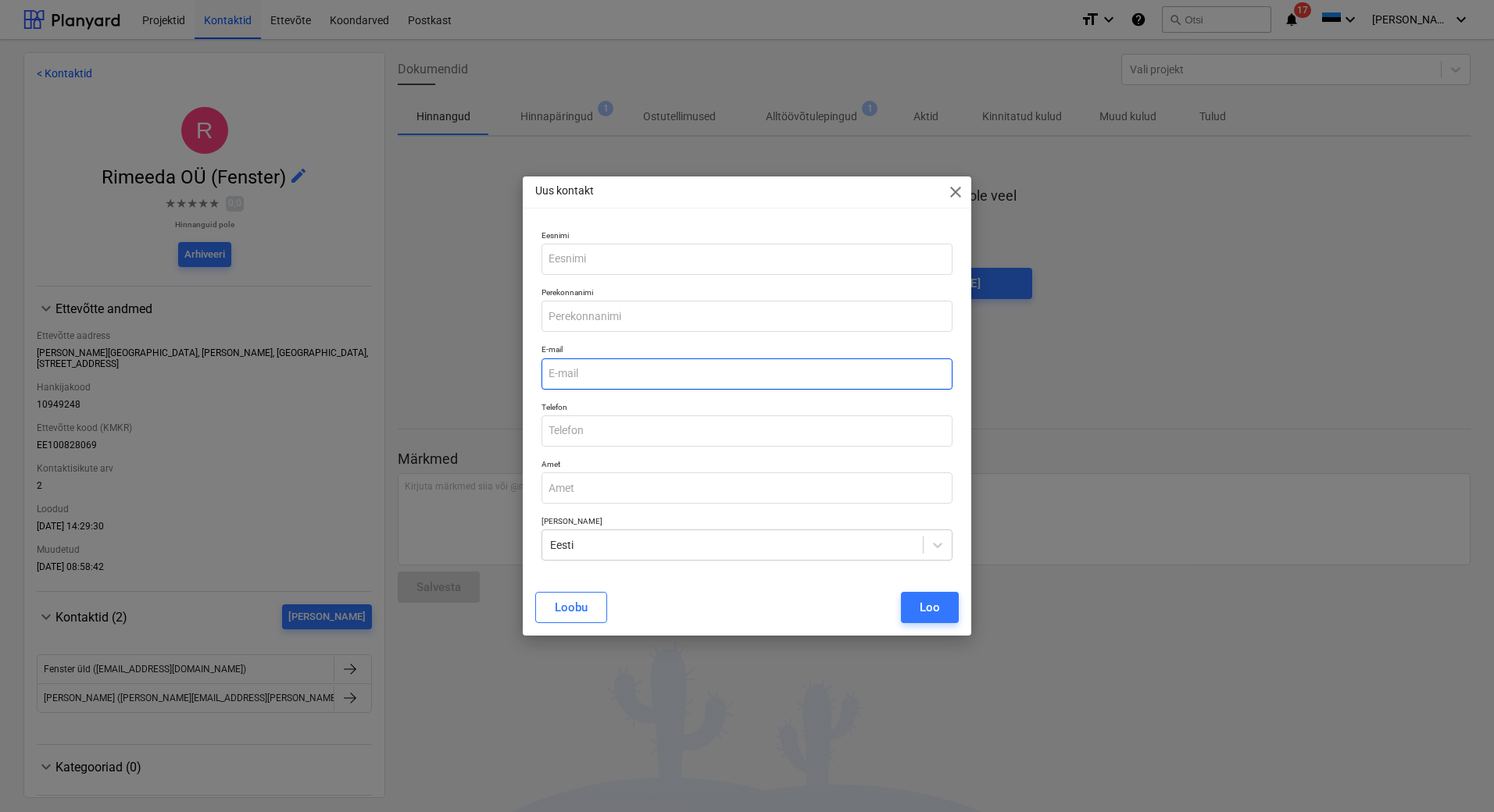
click at [569, 379] on input "email" at bounding box center [747, 374] width 411 height 31
paste input "[PERSON_NAME][EMAIL_ADDRESS][PERSON_NAME][PERSON_NAME][DOMAIN_NAME]"
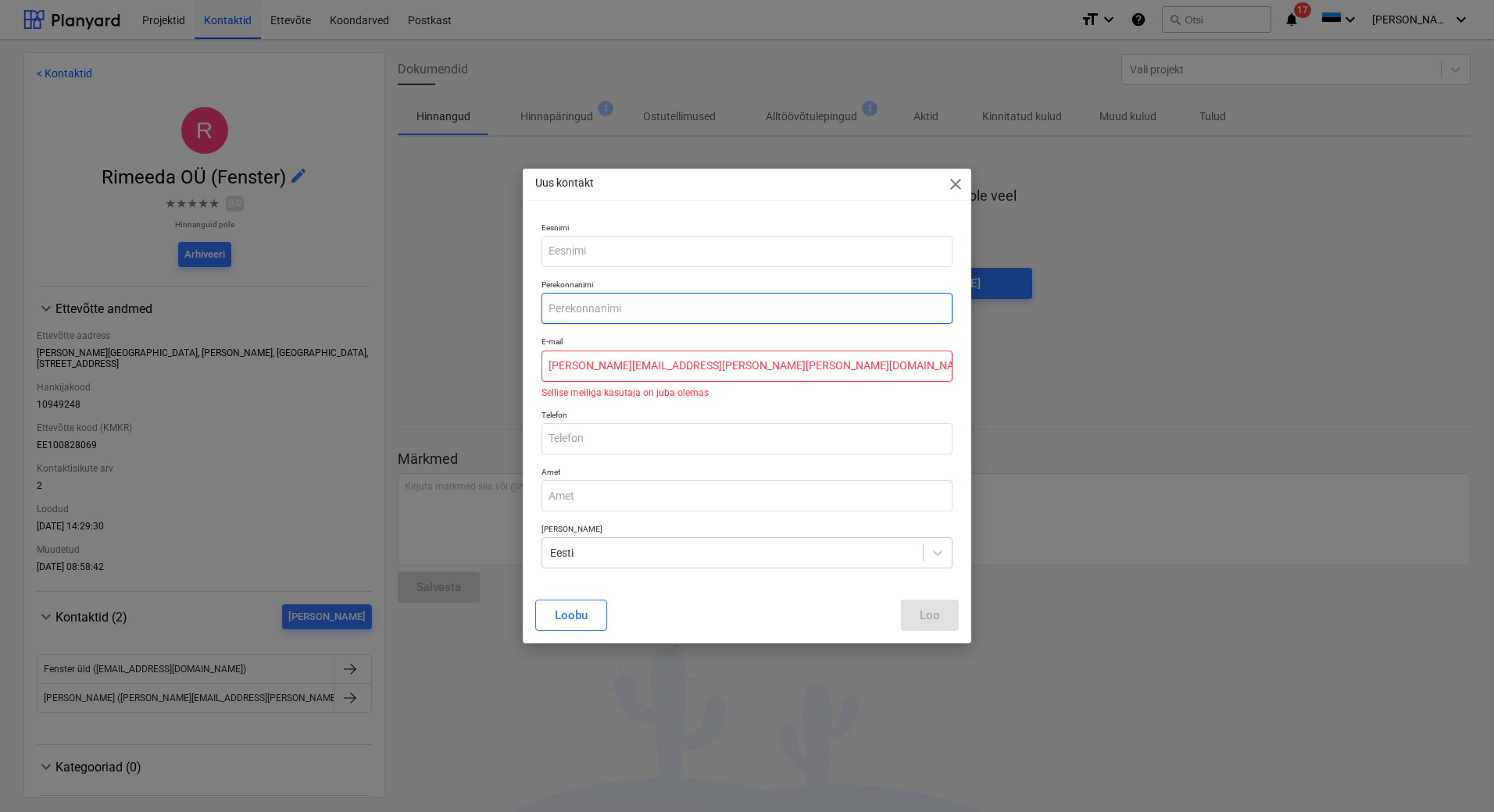
type input "[PERSON_NAME][EMAIL_ADDRESS][PERSON_NAME][PERSON_NAME][DOMAIN_NAME]"
click at [673, 307] on input "text" at bounding box center [747, 309] width 411 height 31
type input "[PERSON_NAME]"
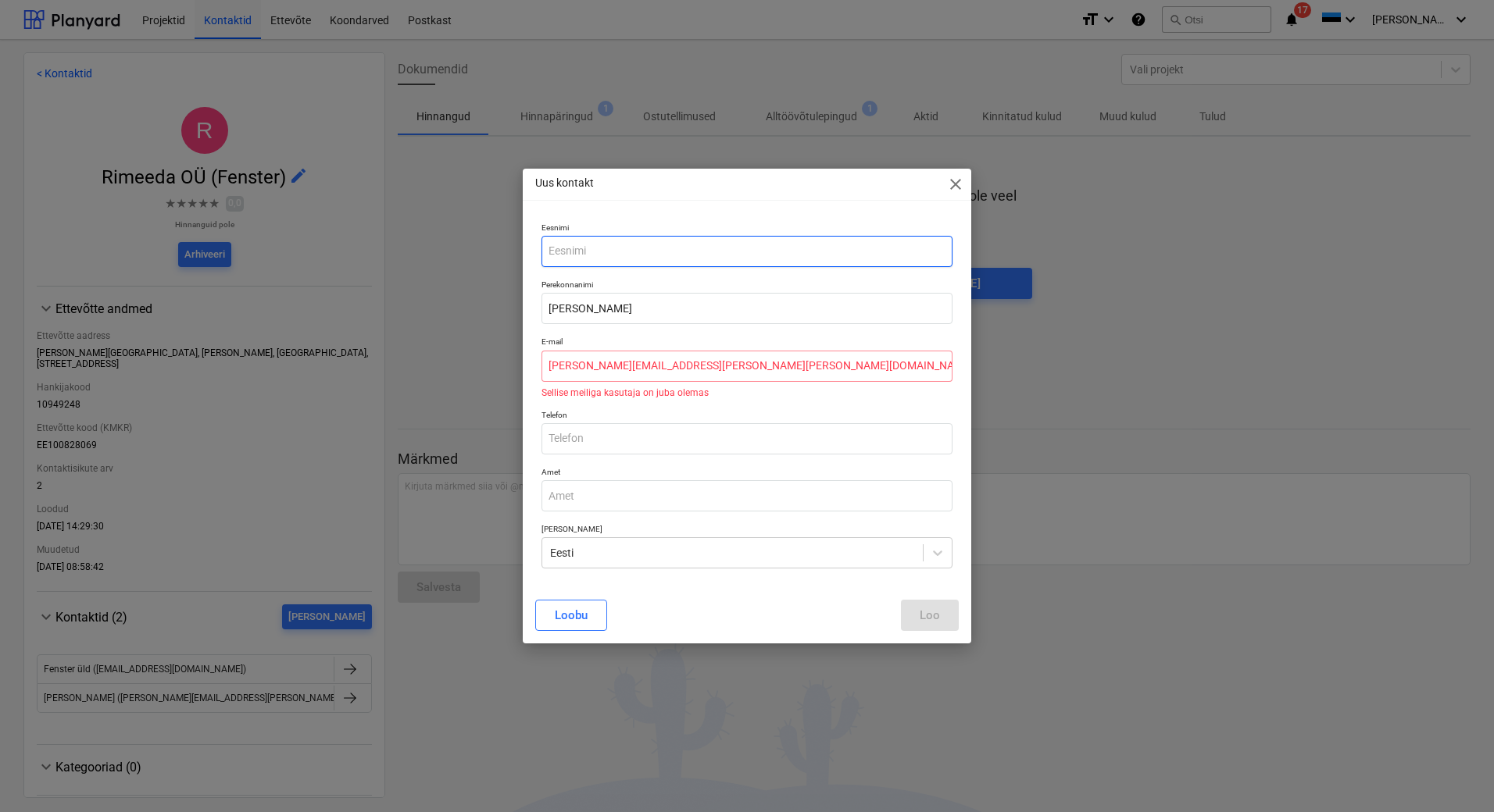
type input "[PERSON_NAME]"
click at [504, 63] on div "Uus kontakt close Eesnimi [PERSON_NAME] [PERSON_NAME] E-mail [PERSON_NAME][EMAI…" at bounding box center [747, 406] width 1494 height 812
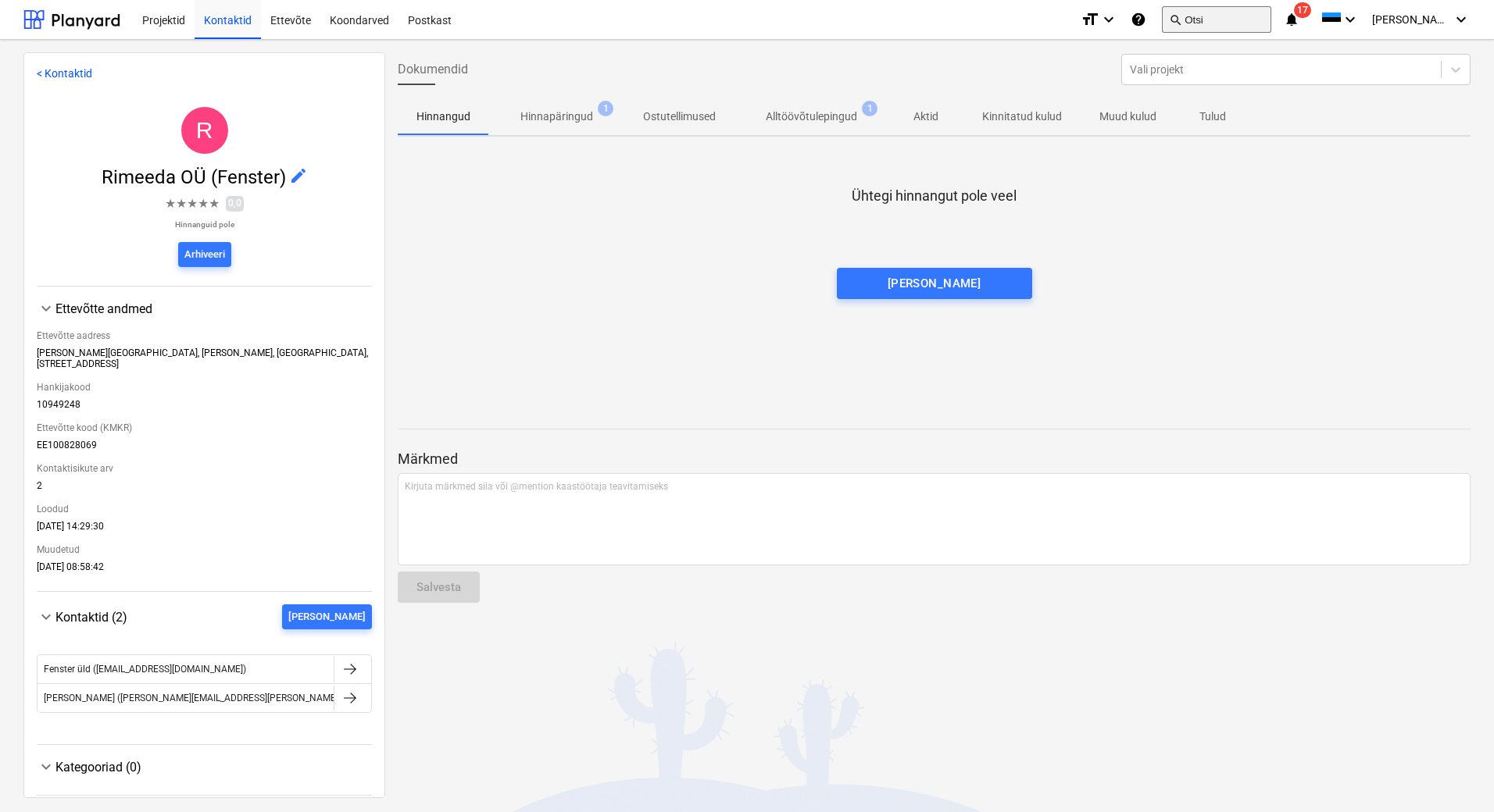
click at [1231, 26] on button "search Otsi" at bounding box center [1216, 19] width 110 height 27
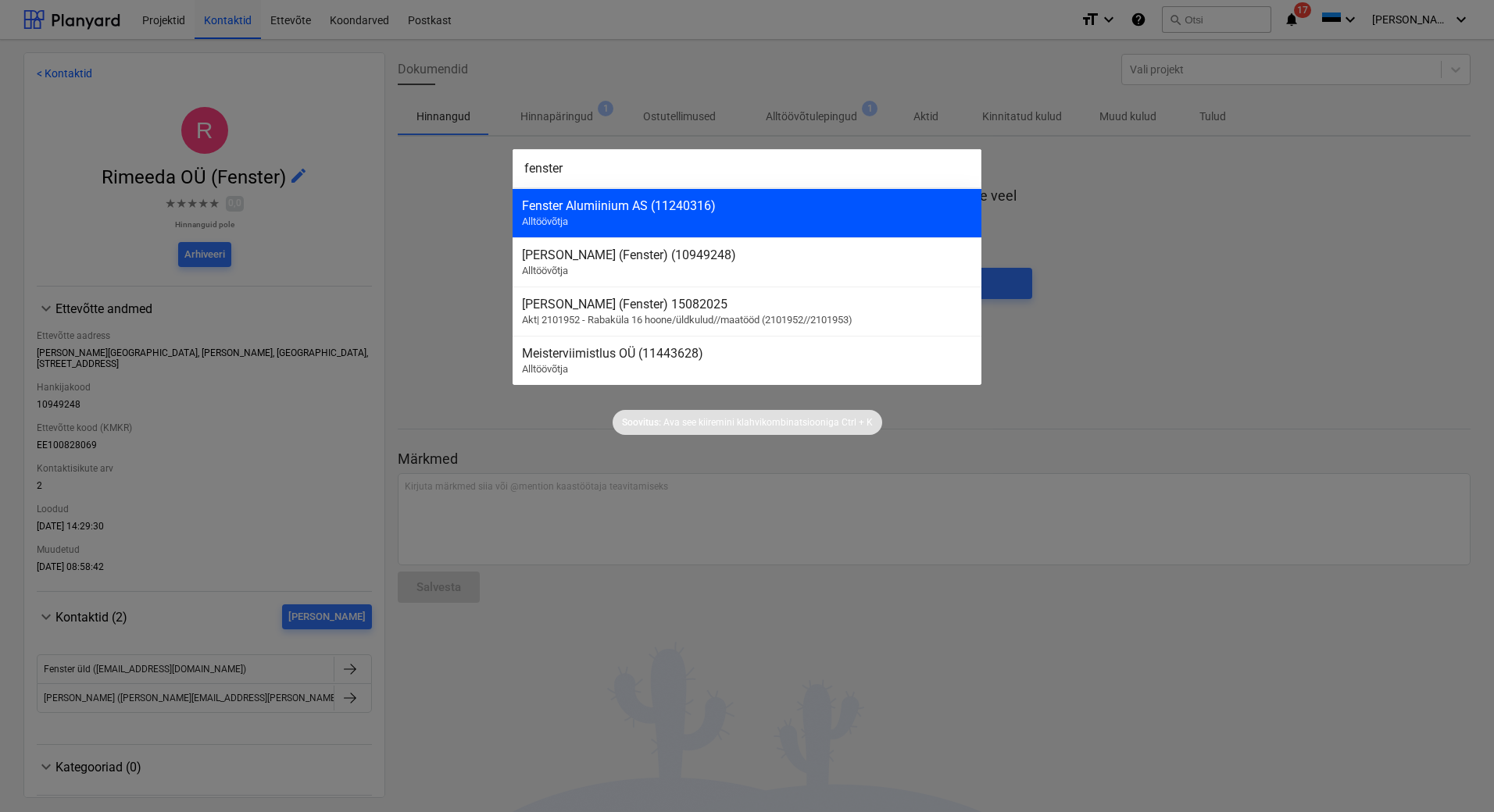
type input "fenster"
click at [594, 219] on div "Fenster Alumiinium AS (11240316) Alltöövõtja" at bounding box center [747, 213] width 469 height 50
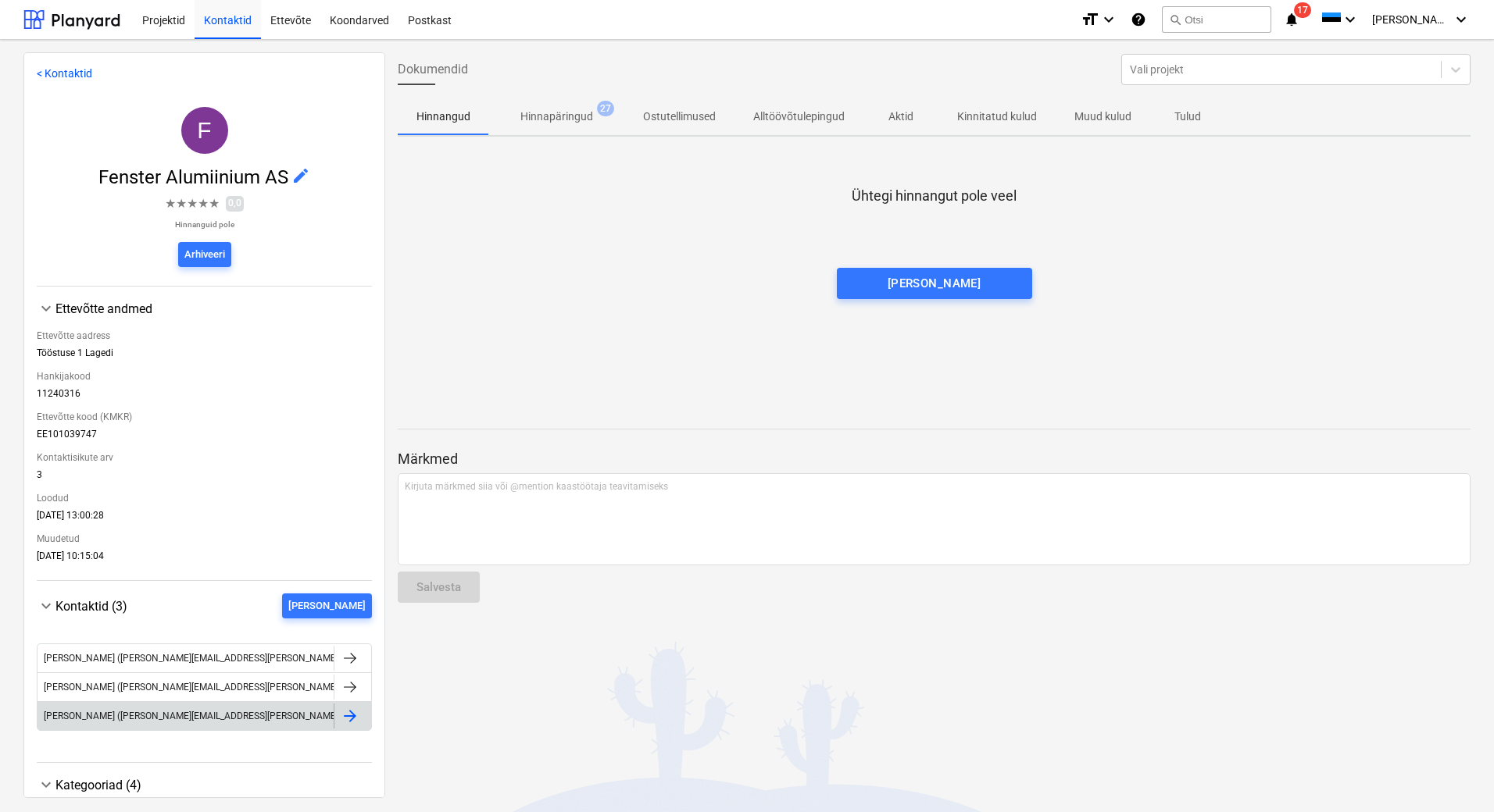
click at [344, 711] on div at bounding box center [349, 715] width 19 height 19
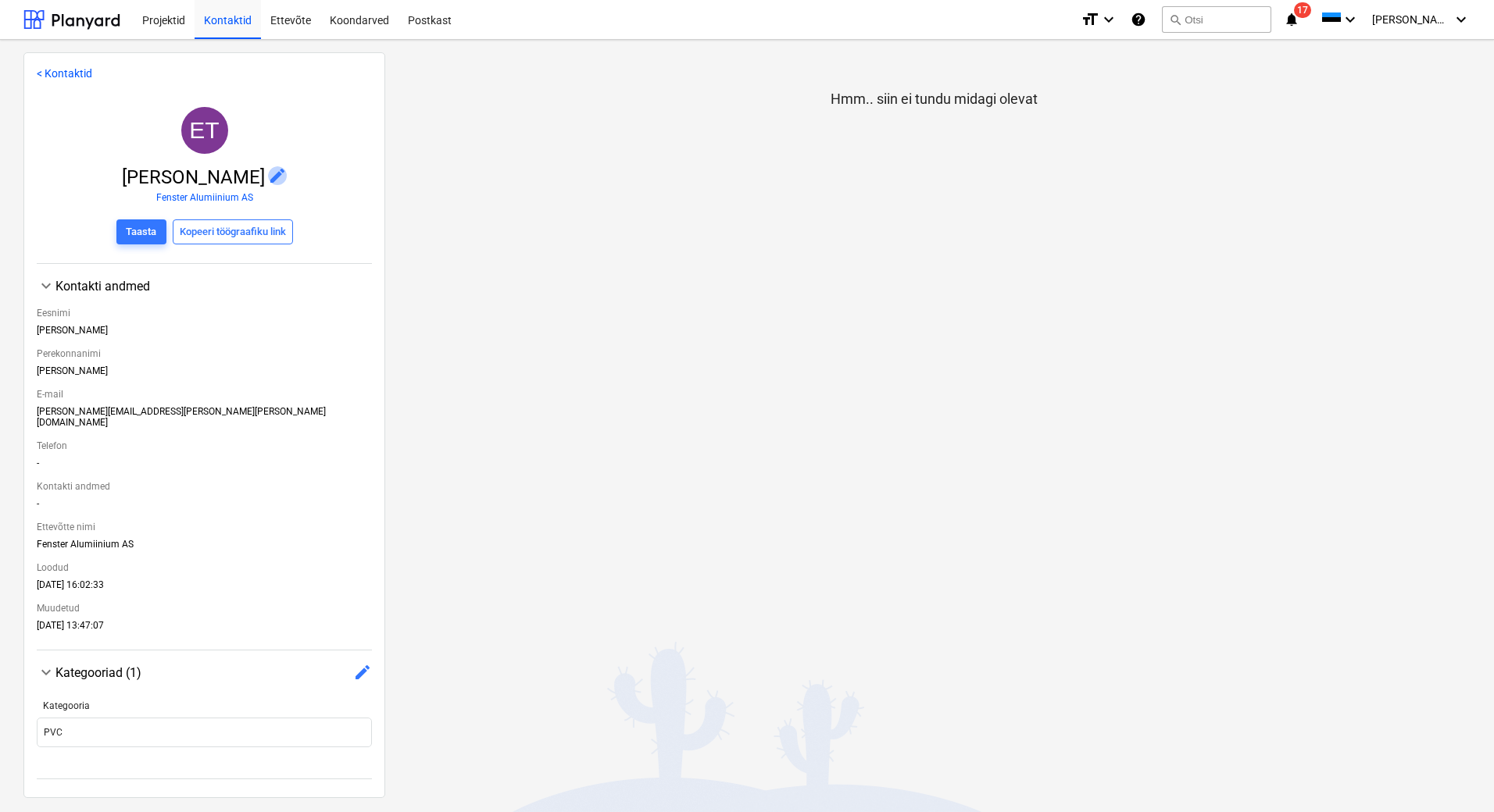
click at [268, 175] on span "edit" at bounding box center [277, 175] width 19 height 19
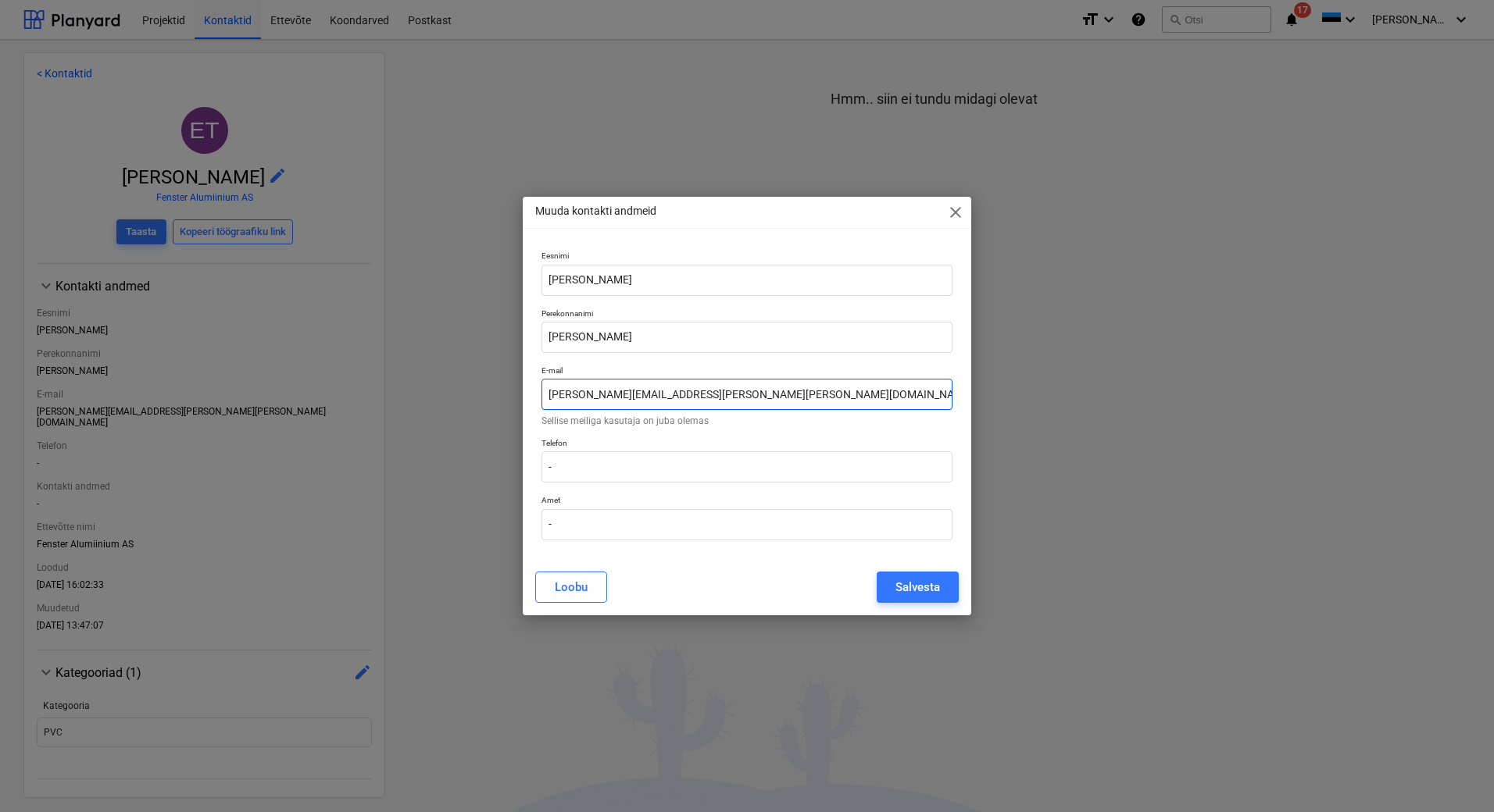
drag, startPoint x: 685, startPoint y: 391, endPoint x: 526, endPoint y: 392, distance: 159.0
click at [526, 392] on div "Eesnimi [PERSON_NAME] Perekonnanimi [PERSON_NAME] E-mail [PERSON_NAME][EMAIL_AD…" at bounding box center [747, 401] width 448 height 314
click at [617, 394] on input "[PERSON_NAME][EMAIL_ADDRESS][PERSON_NAME][PERSON_NAME][DOMAIN_NAME]" at bounding box center [747, 395] width 411 height 31
drag, startPoint x: 617, startPoint y: 394, endPoint x: 542, endPoint y: 391, distance: 75.1
click at [542, 391] on input "[PERSON_NAME][EMAIL_ADDRESS][PERSON_NAME][PERSON_NAME][DOMAIN_NAME]" at bounding box center [747, 395] width 411 height 31
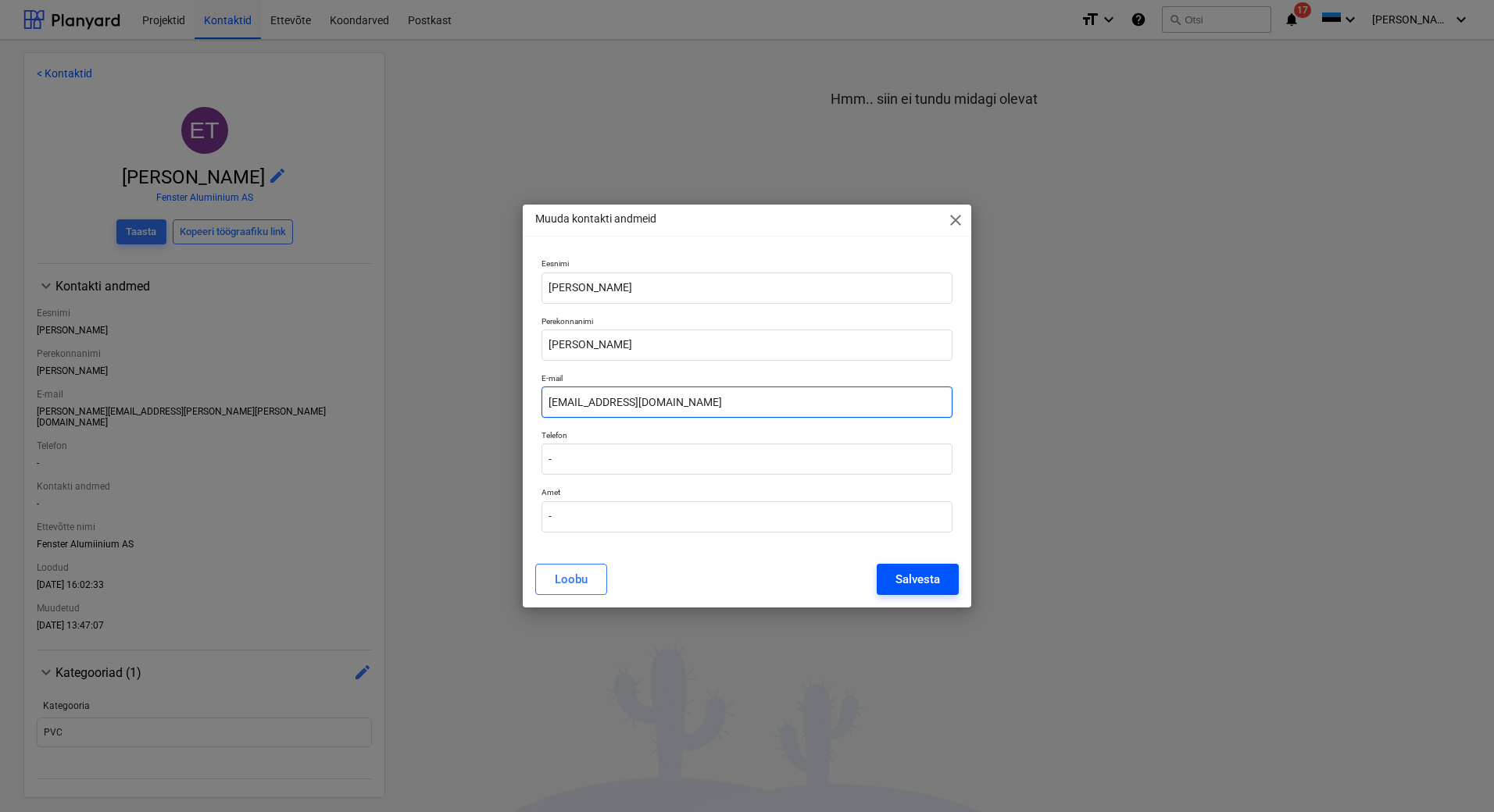
type input "[EMAIL_ADDRESS][DOMAIN_NAME]"
click at [933, 585] on div "Salvesta" at bounding box center [917, 579] width 45 height 20
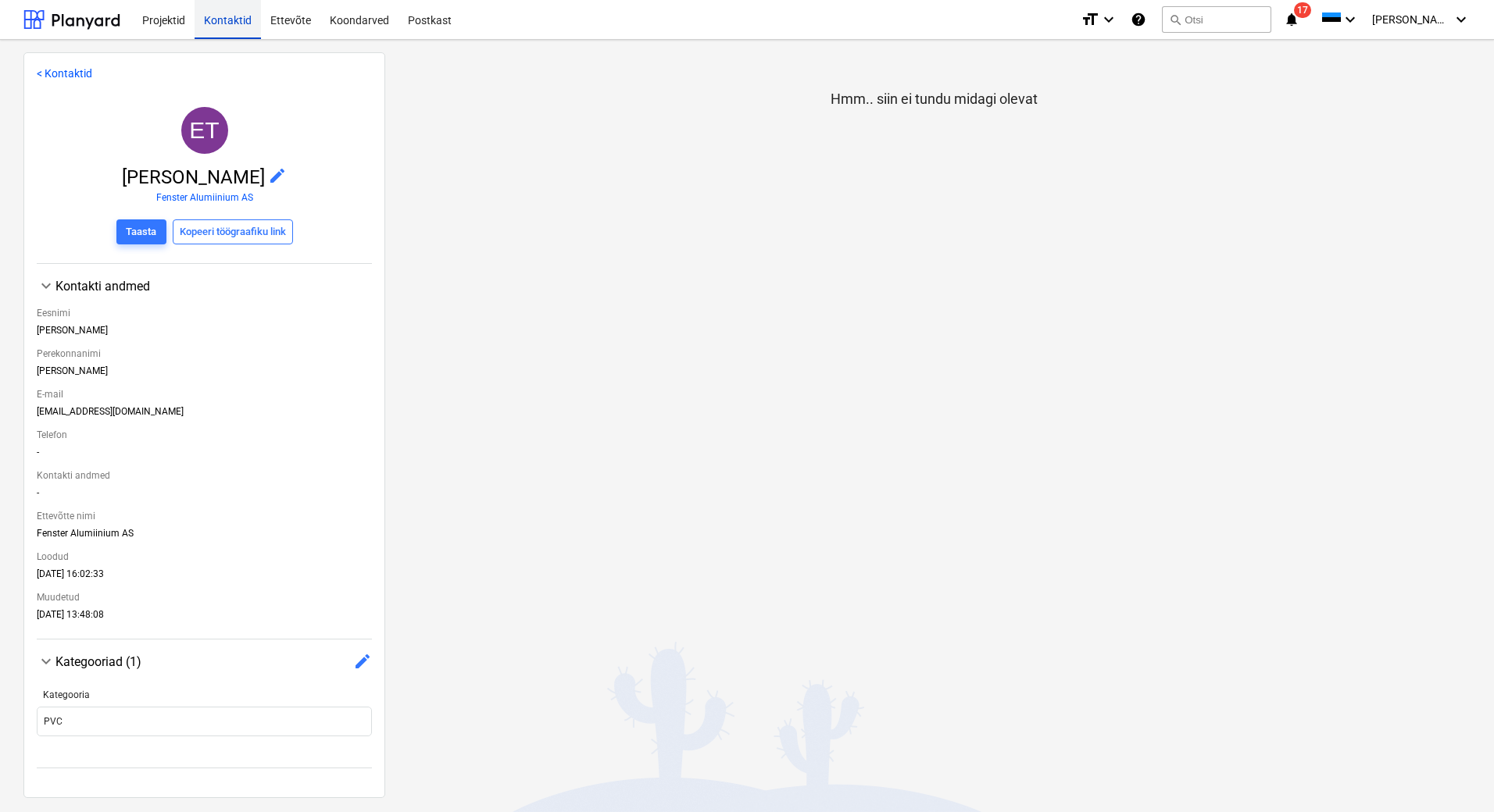
drag, startPoint x: 231, startPoint y: 27, endPoint x: 240, endPoint y: 0, distance: 28.5
click at [231, 27] on div "Kontaktid" at bounding box center [228, 19] width 67 height 40
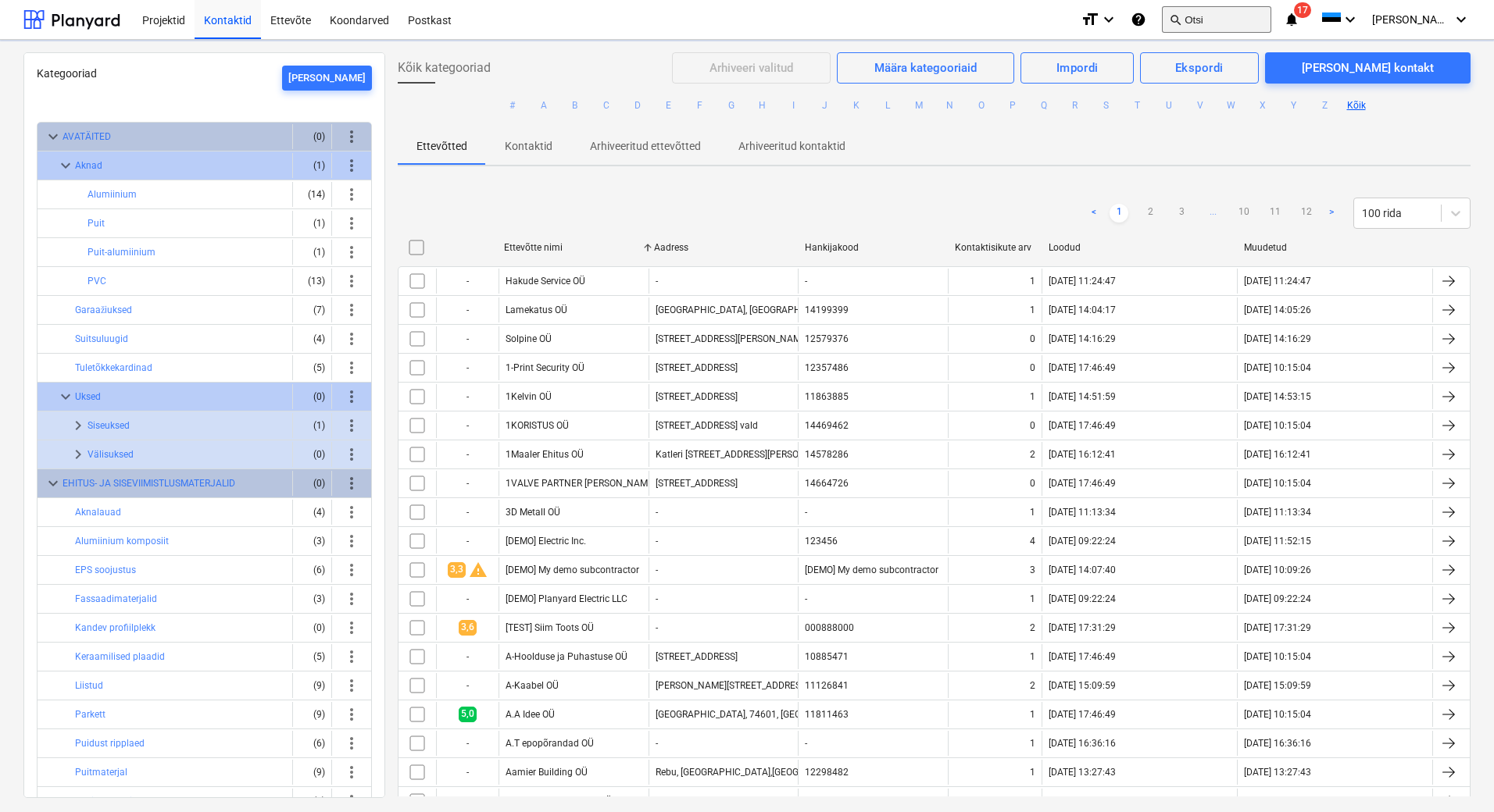
click at [1222, 23] on button "search Otsi" at bounding box center [1216, 19] width 110 height 27
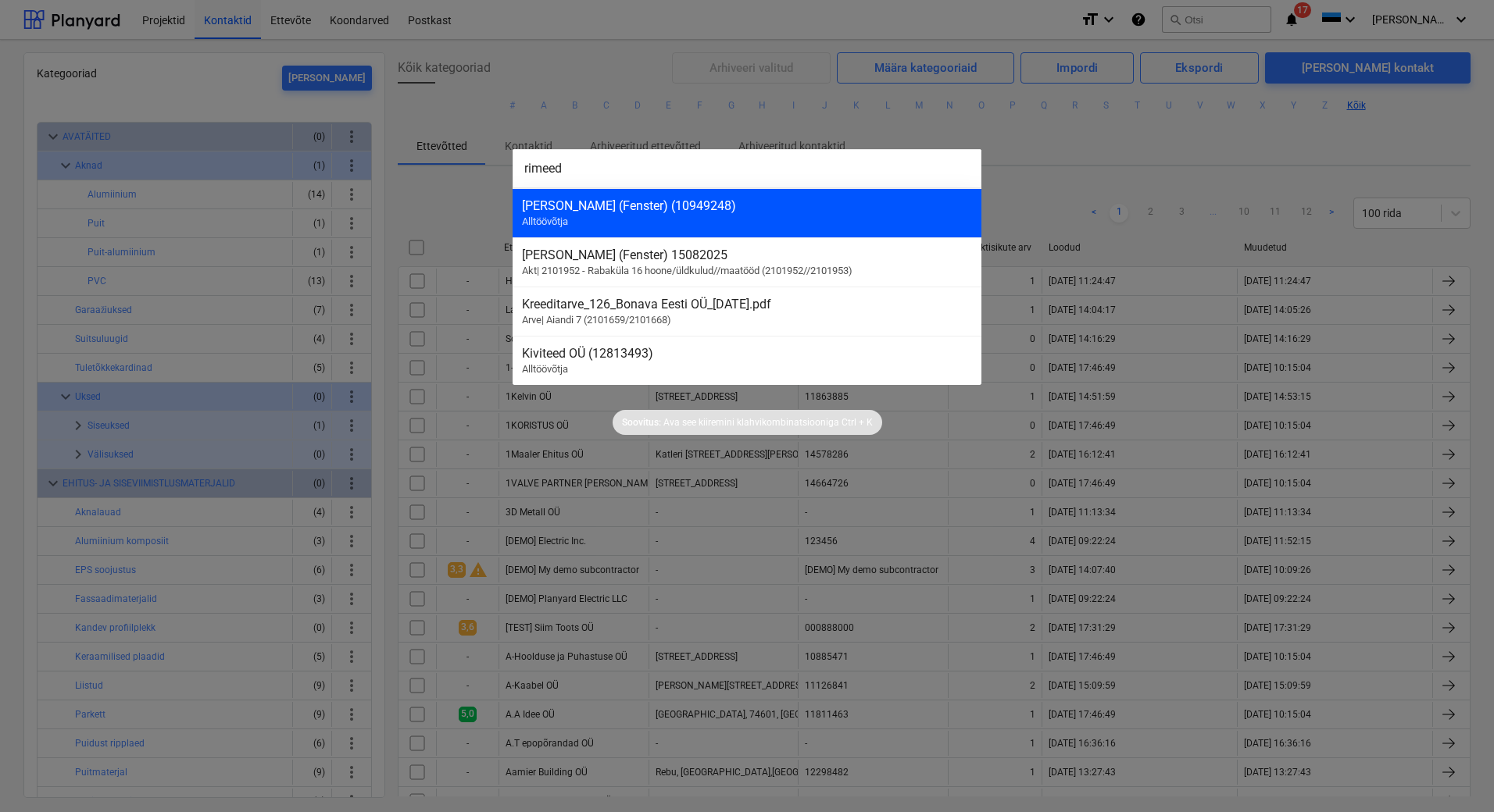
type input "rimeed"
click at [754, 230] on div "[PERSON_NAME] (Fenster) (10949248) Alltöövõtja" at bounding box center [747, 213] width 469 height 50
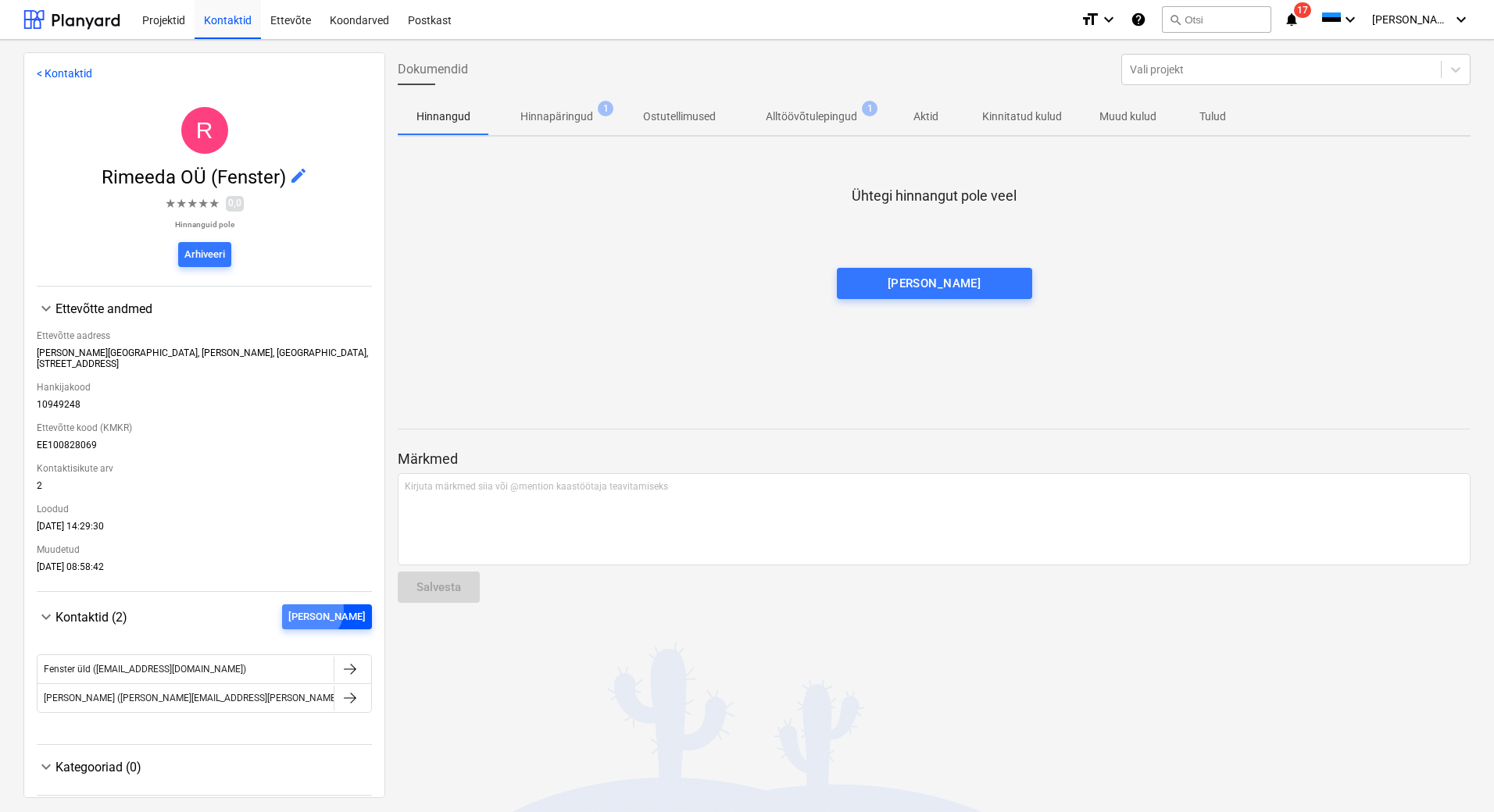
click at [344, 608] on div "[PERSON_NAME]" at bounding box center [327, 617] width 77 height 18
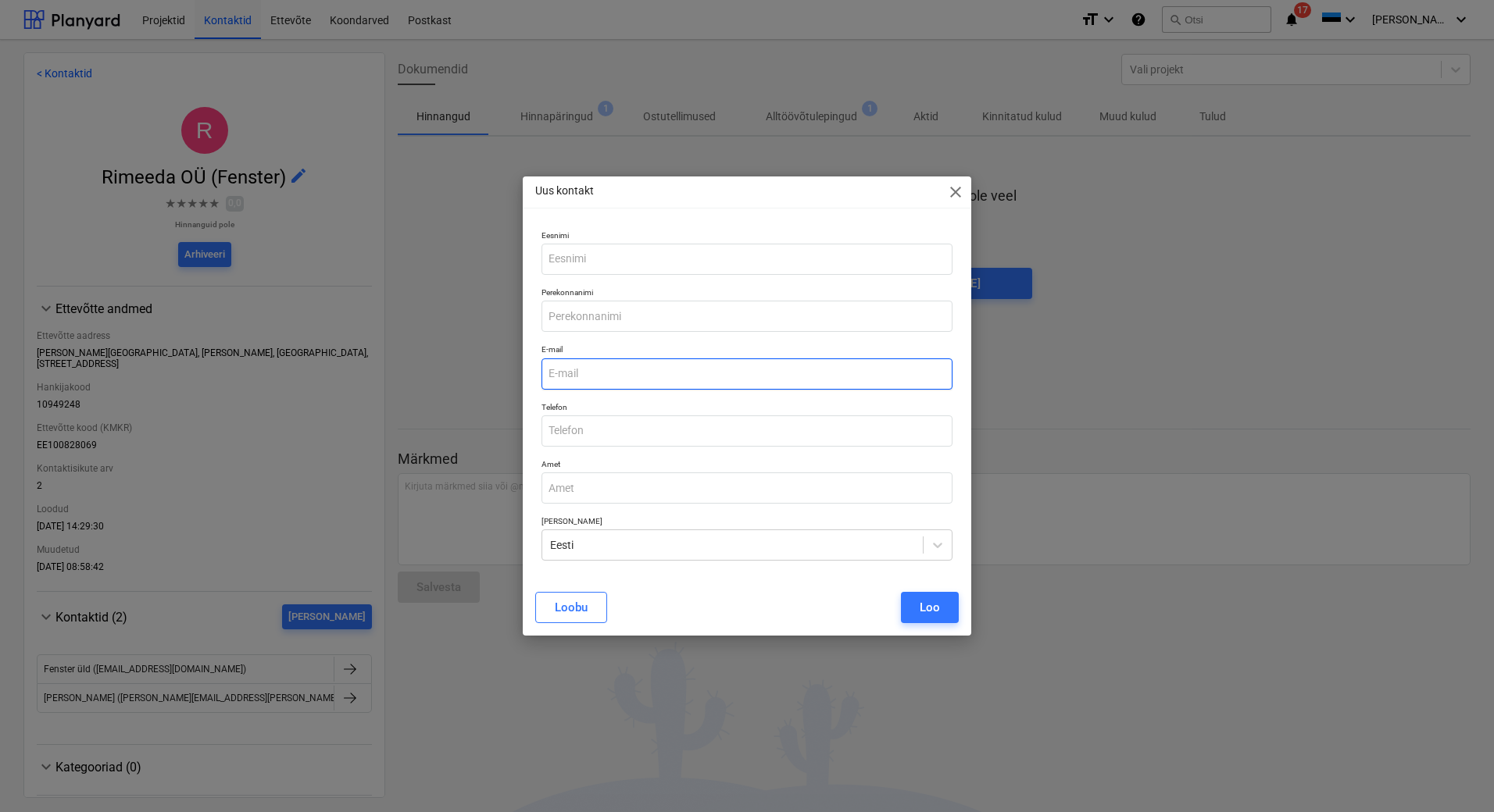
click at [589, 384] on input "email" at bounding box center [747, 374] width 411 height 31
paste input "[PERSON_NAME][EMAIL_ADDRESS][PERSON_NAME][PERSON_NAME][DOMAIN_NAME]"
type input "[PERSON_NAME][EMAIL_ADDRESS][PERSON_NAME][PERSON_NAME][DOMAIN_NAME]"
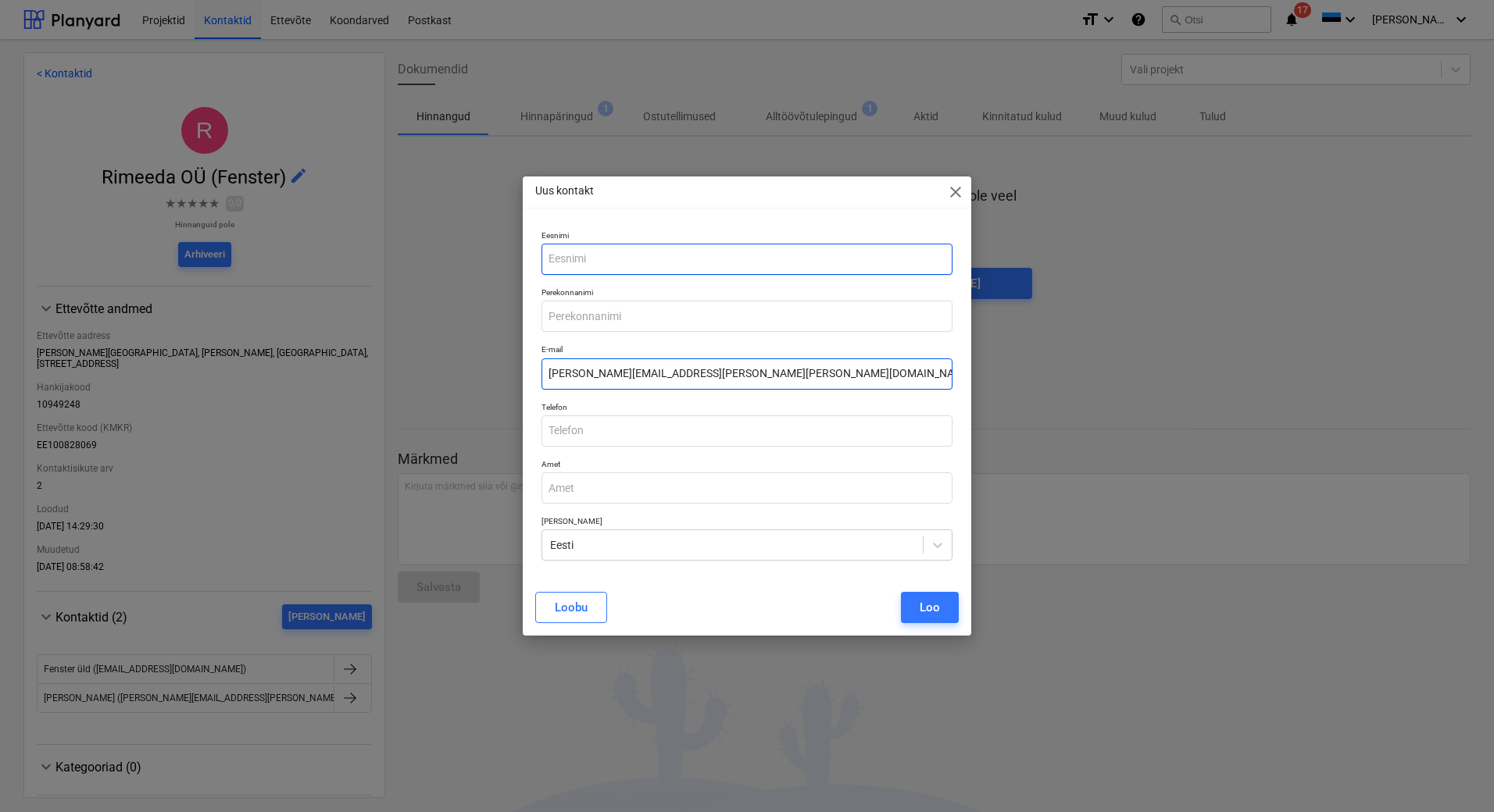
type input "[PERSON_NAME]"
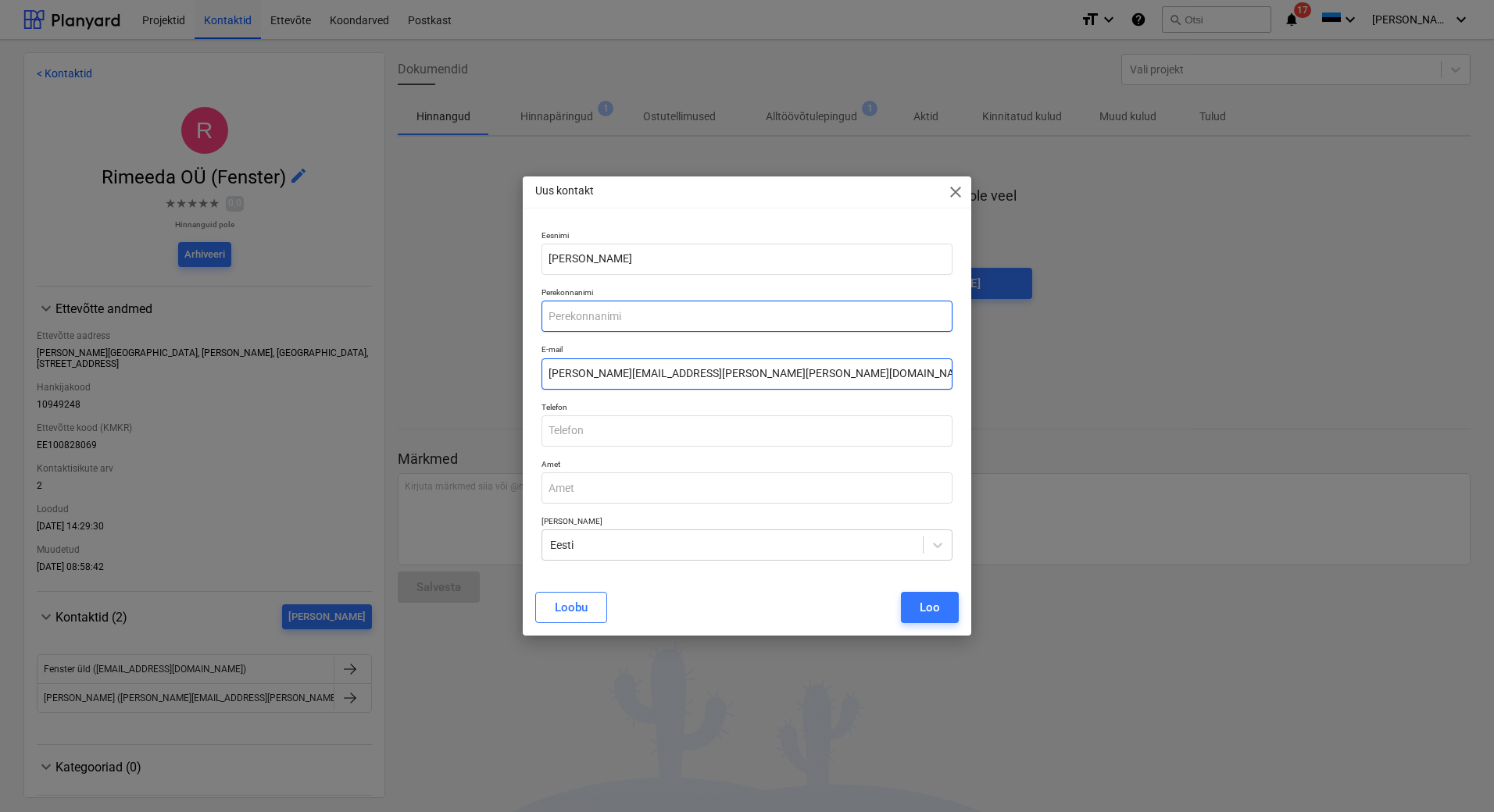
type input "[PERSON_NAME]"
type input "[PERSON_NAME][EMAIL_ADDRESS][PERSON_NAME][PERSON_NAME][DOMAIN_NAME]"
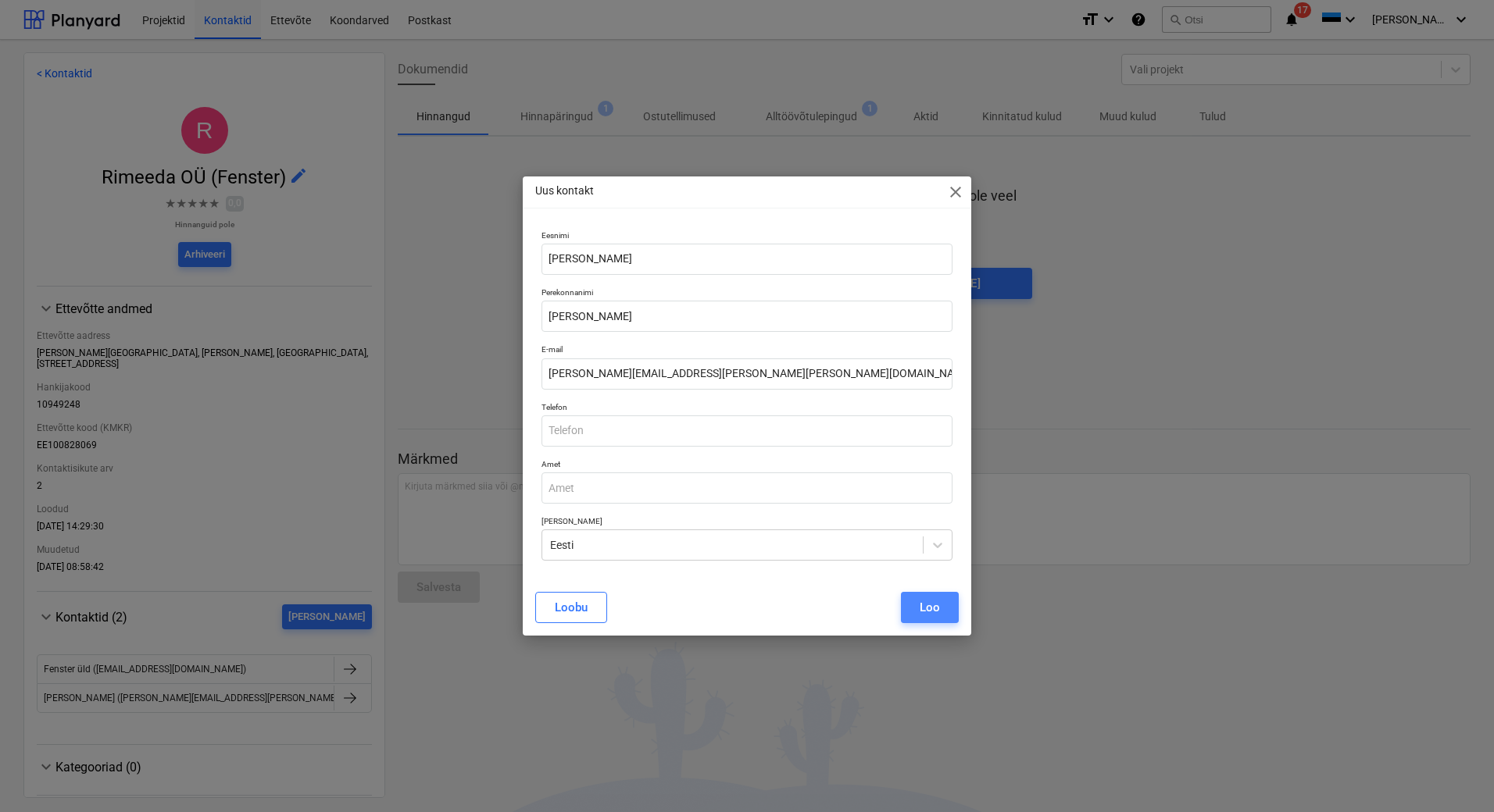
click at [942, 607] on button "Loo" at bounding box center [929, 607] width 58 height 31
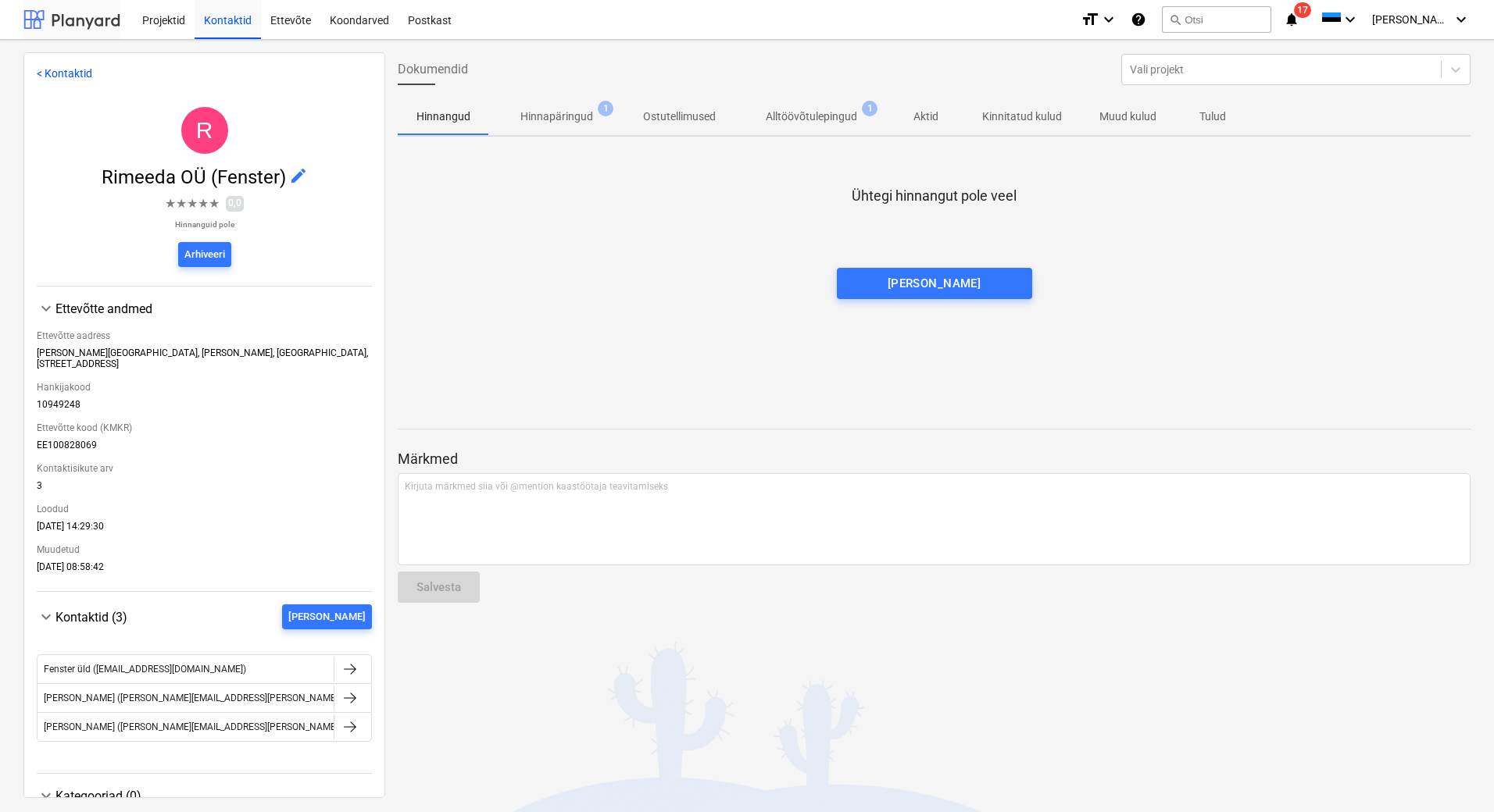
drag, startPoint x: 93, startPoint y: 16, endPoint x: 102, endPoint y: 28, distance: 15.0
click at [93, 16] on div at bounding box center [71, 19] width 97 height 39
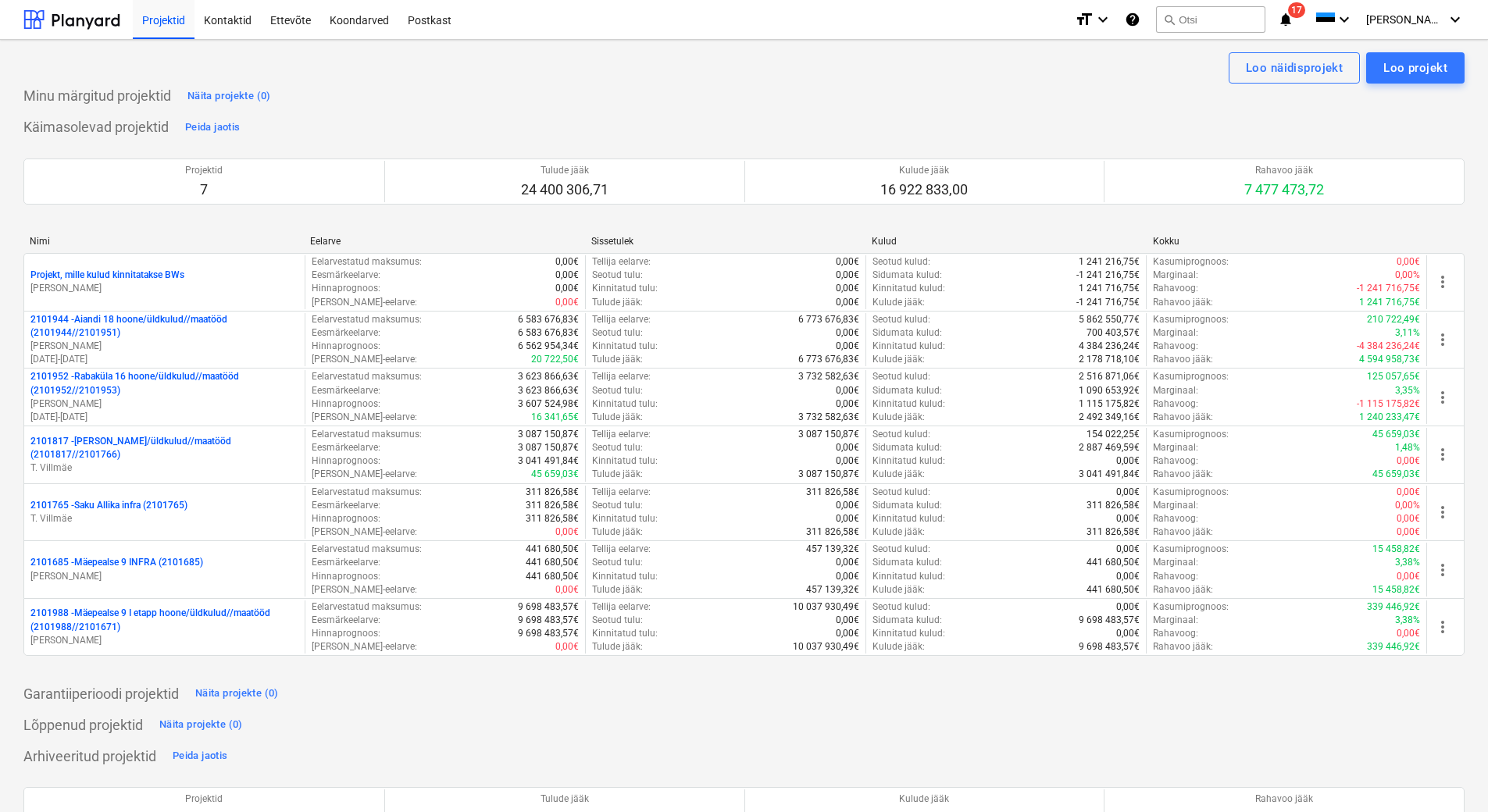
click at [163, 387] on p "2101952 - [GEOGRAPHIC_DATA] 16 hoone/üldkulud//maatööd (2101952//2101953)" at bounding box center [165, 383] width 268 height 27
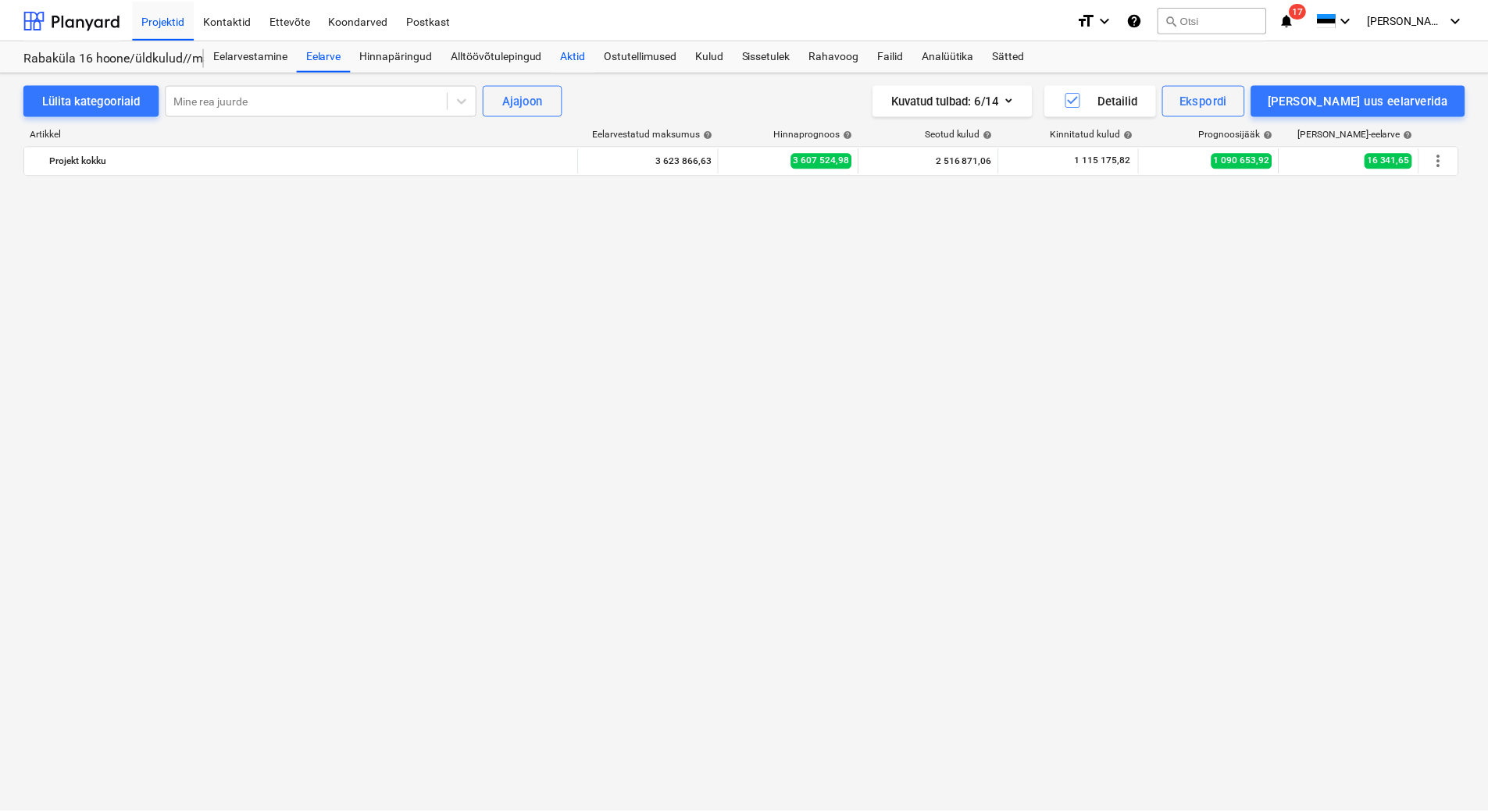
scroll to position [3233, 0]
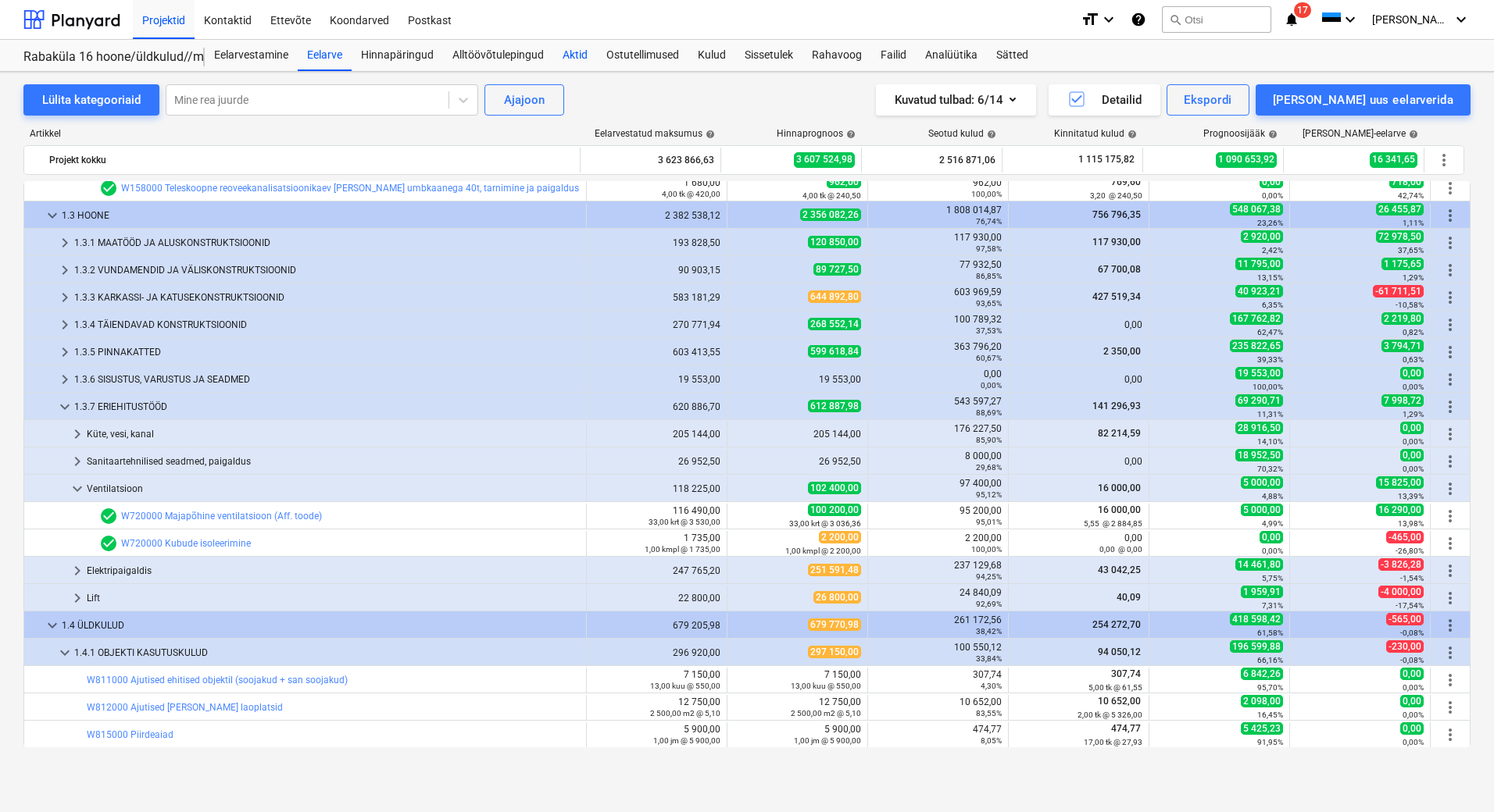
click at [578, 59] on div "Aktid" at bounding box center [575, 55] width 44 height 31
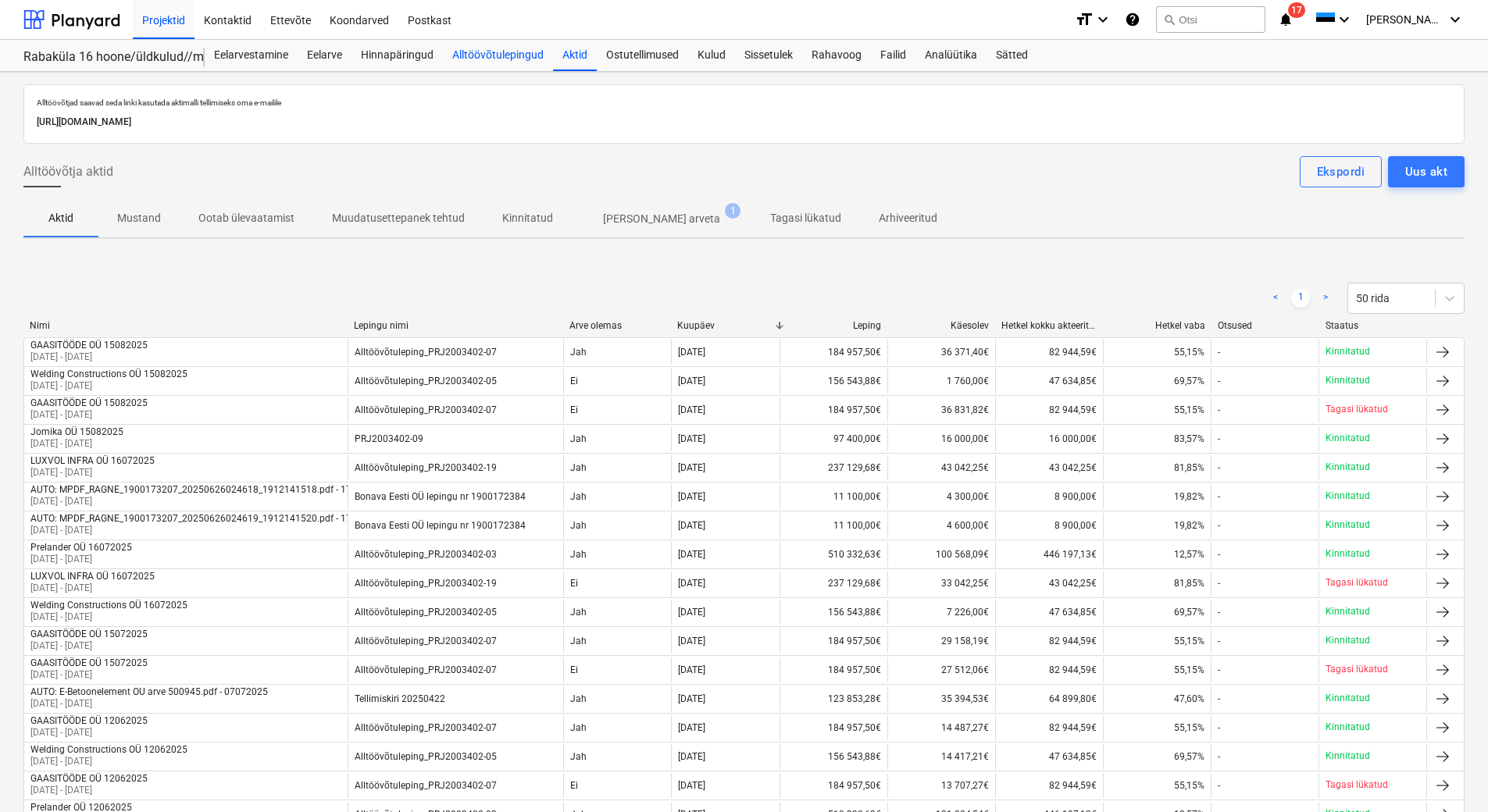
click at [467, 60] on div "Alltöövõtulepingud" at bounding box center [498, 55] width 110 height 31
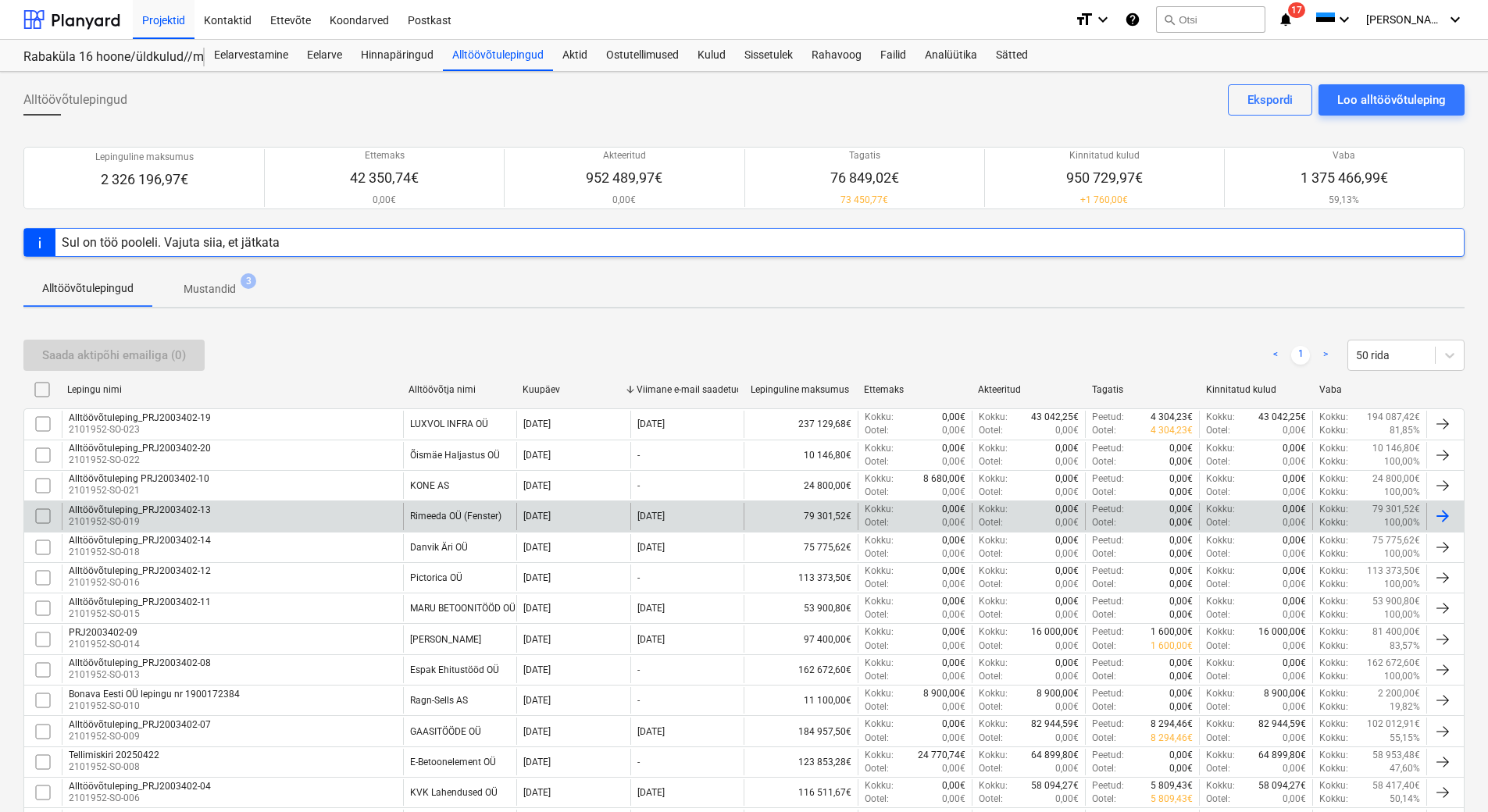
click at [355, 520] on div "Alltöövõtuleping_PRJ2003402-13 2101952-SO-019" at bounding box center [232, 516] width 341 height 27
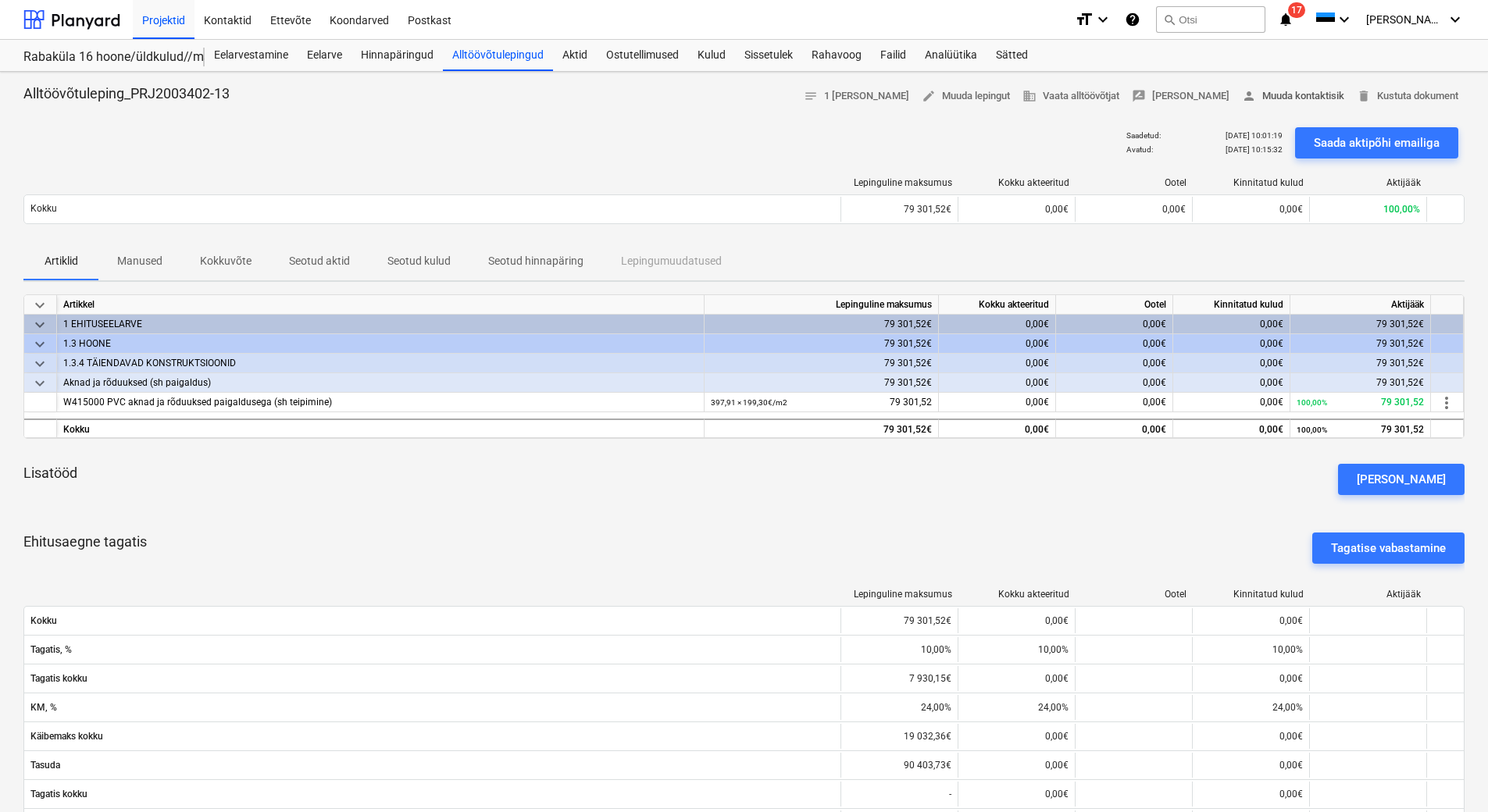
click at [1298, 100] on span "person [PERSON_NAME] kontaktisik" at bounding box center [1293, 97] width 102 height 18
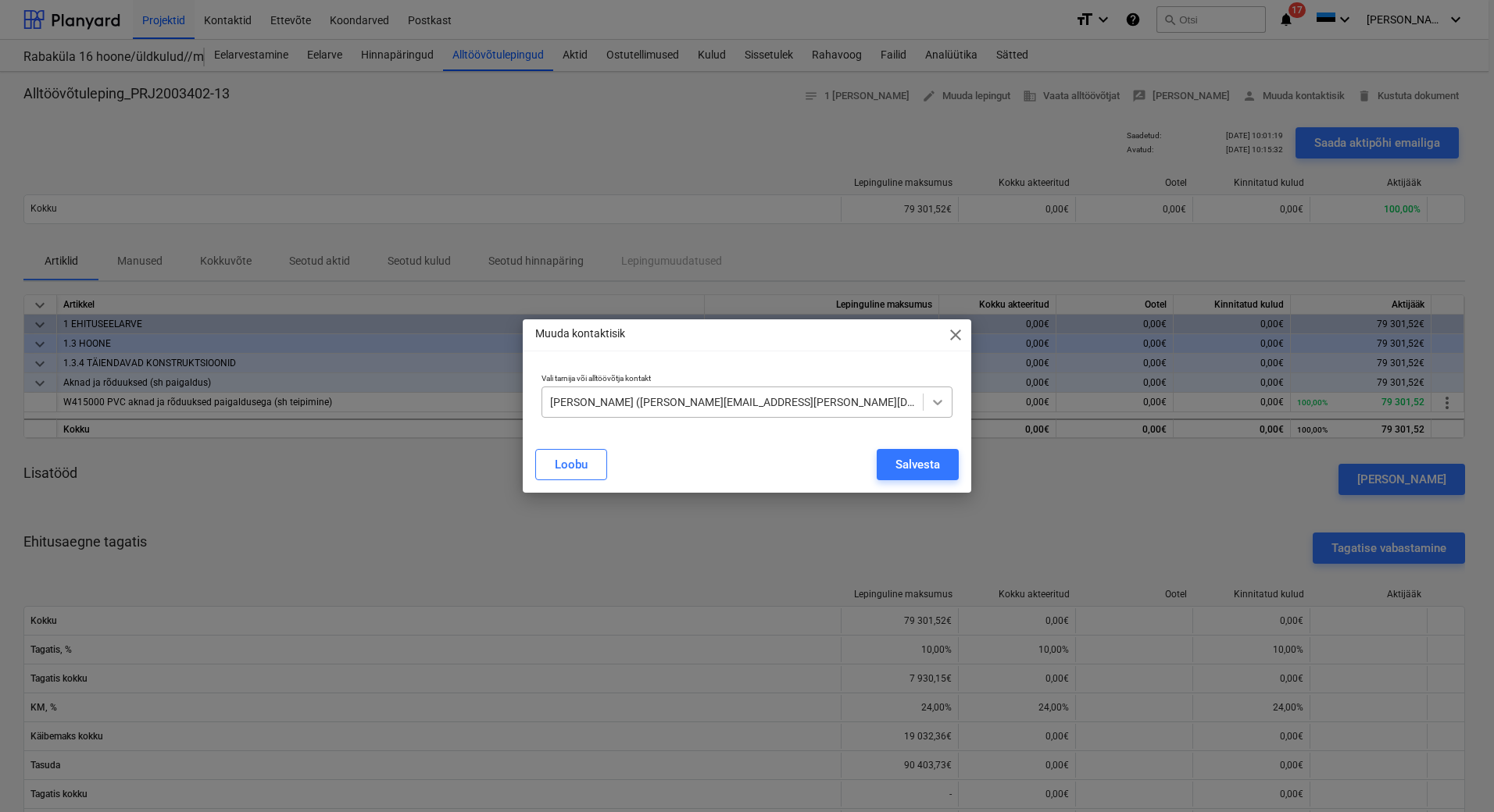
click at [949, 393] on div at bounding box center [938, 402] width 28 height 28
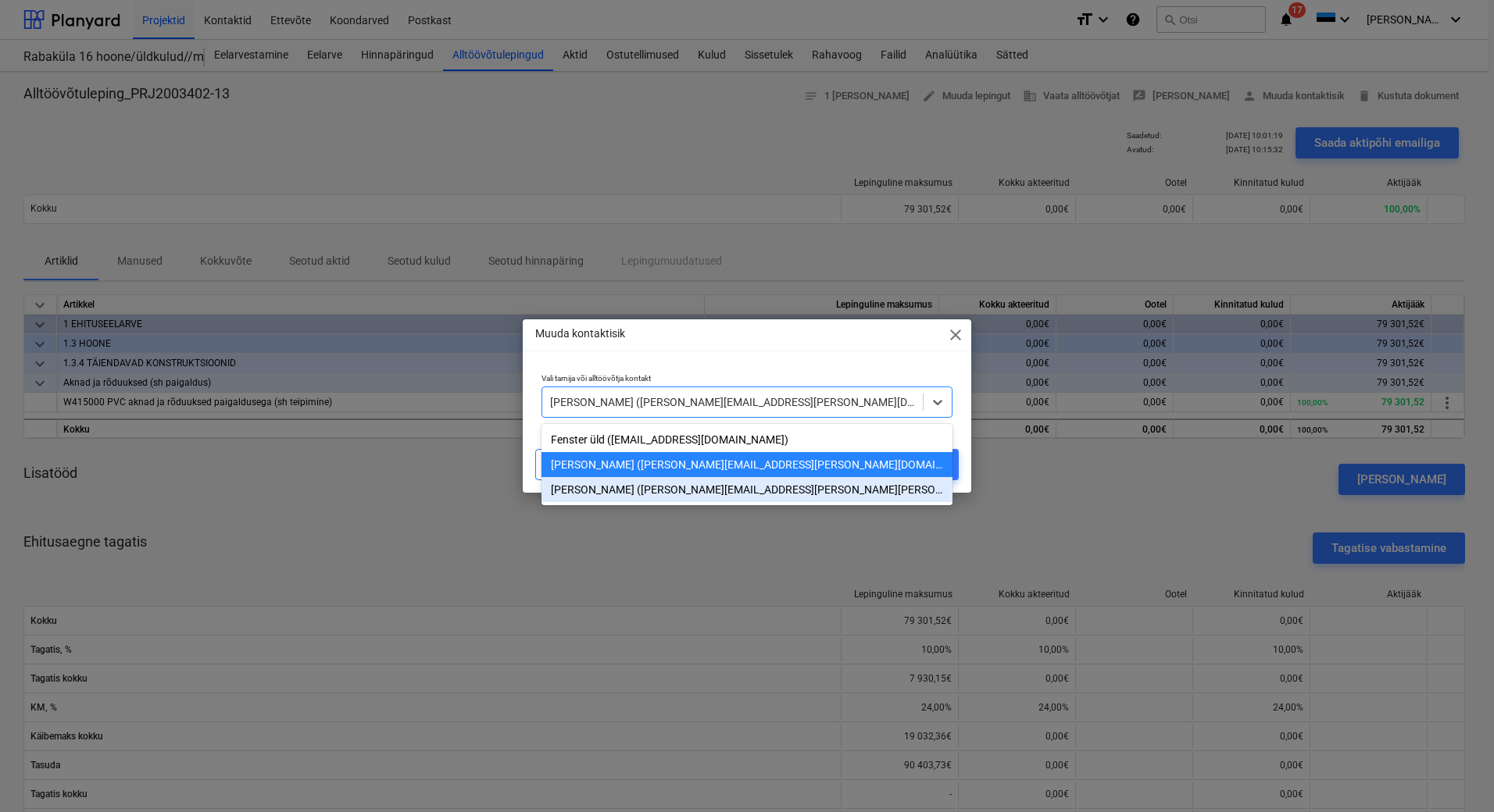
click at [728, 493] on div "[PERSON_NAME] ([PERSON_NAME][EMAIL_ADDRESS][PERSON_NAME][PERSON_NAME][DOMAIN_NA…" at bounding box center [747, 490] width 411 height 25
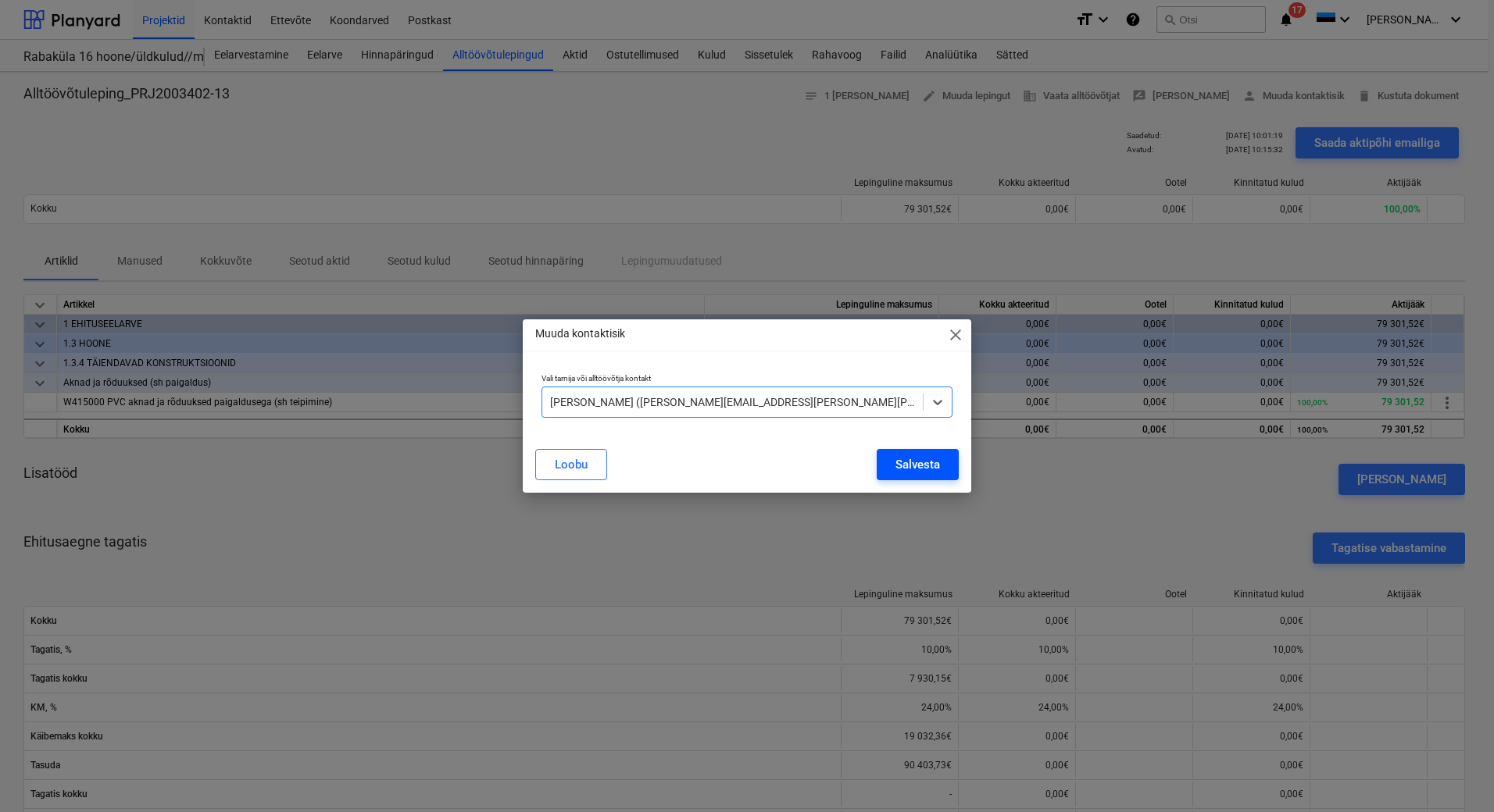
click at [908, 467] on div "Salvesta" at bounding box center [917, 464] width 45 height 20
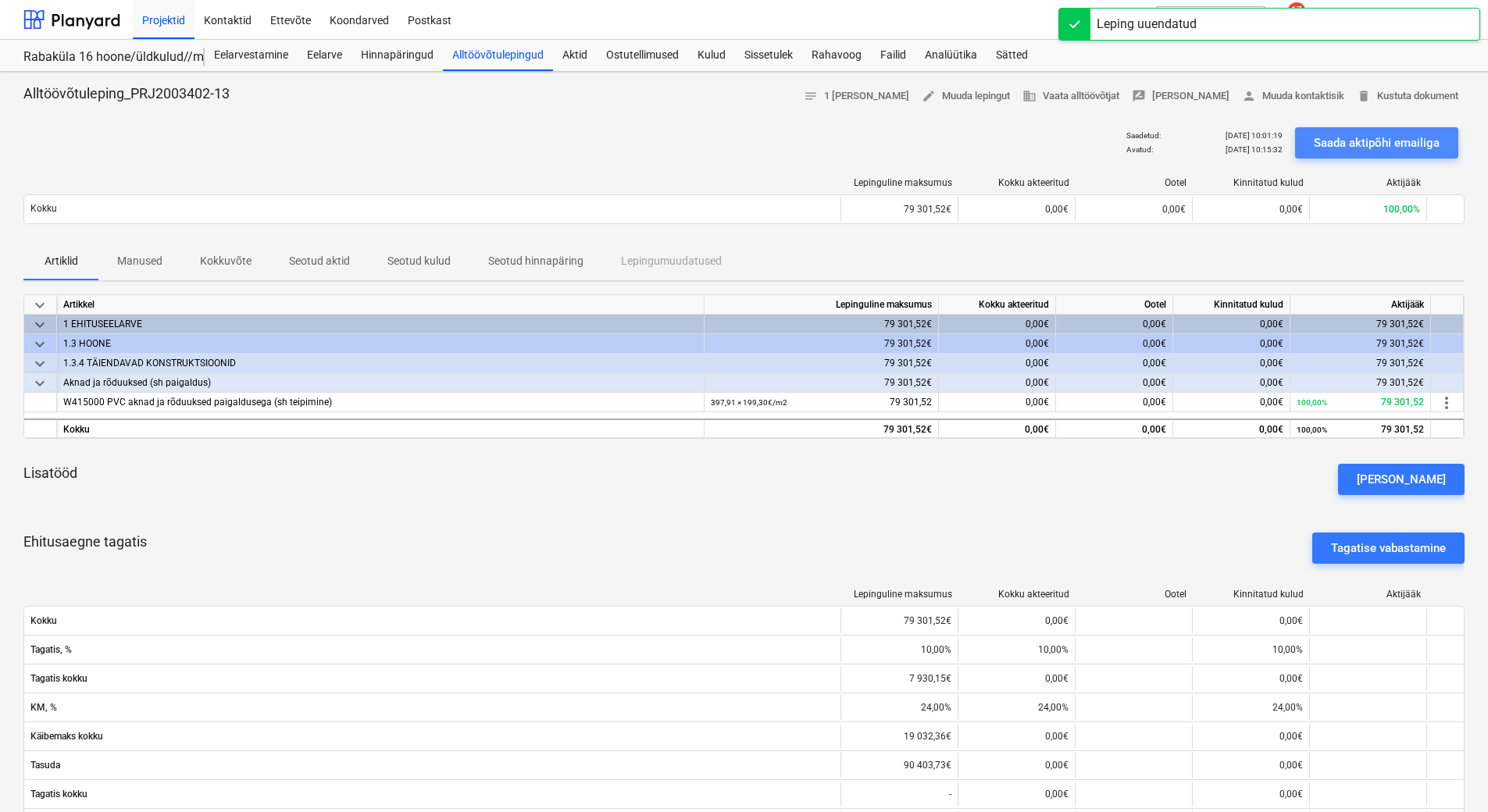
click at [1380, 145] on div "Saada aktipõhi emailiga" at bounding box center [1377, 143] width 126 height 20
